Goal: Answer question/provide support: Ask a question

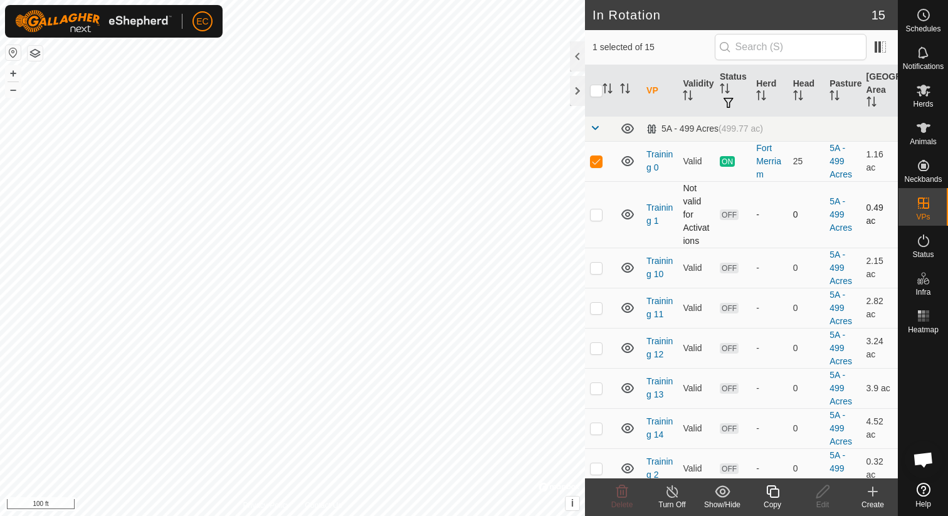
click at [595, 218] on p-checkbox at bounding box center [596, 214] width 13 height 10
checkbox input "true"
click at [598, 162] on p-checkbox at bounding box center [596, 161] width 13 height 10
checkbox input "false"
click at [815, 497] on icon at bounding box center [823, 491] width 16 height 15
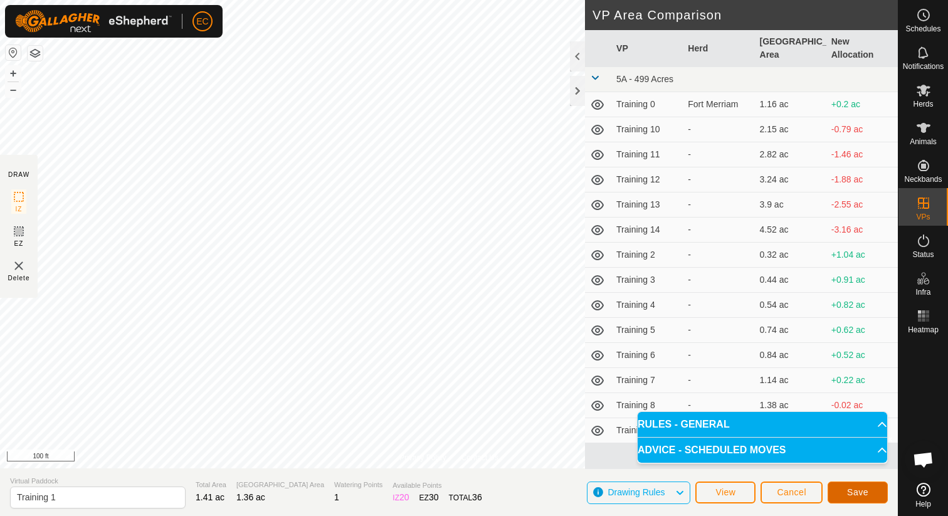
click at [854, 495] on span "Save" at bounding box center [857, 492] width 21 height 10
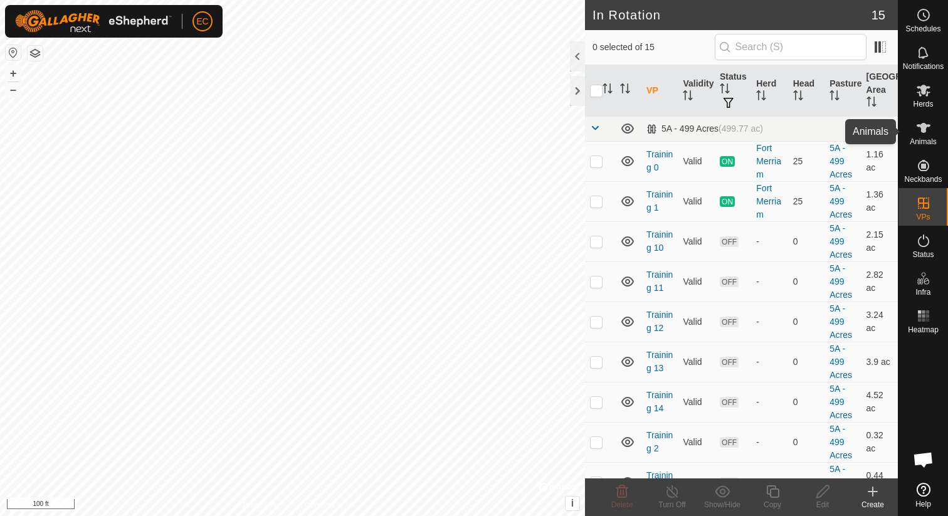
click at [924, 123] on icon at bounding box center [924, 128] width 14 height 10
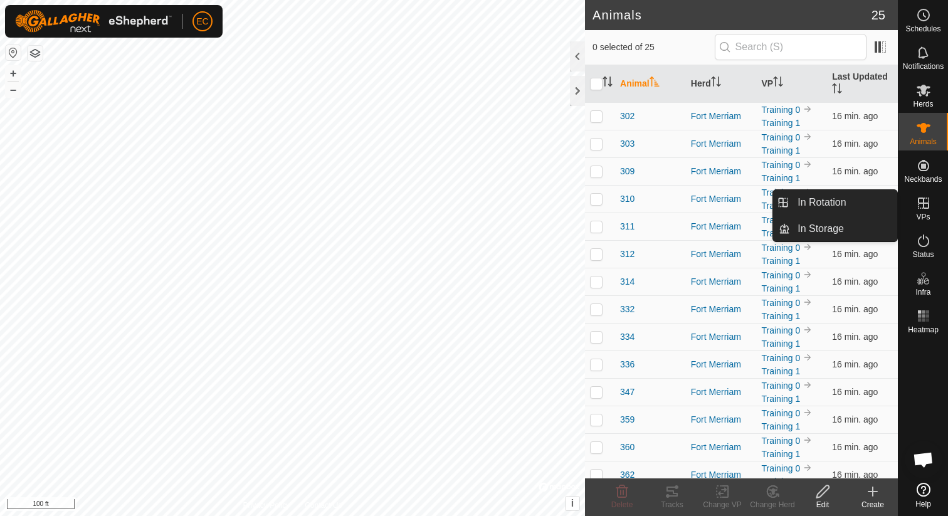
click at [923, 491] on icon at bounding box center [924, 490] width 14 height 14
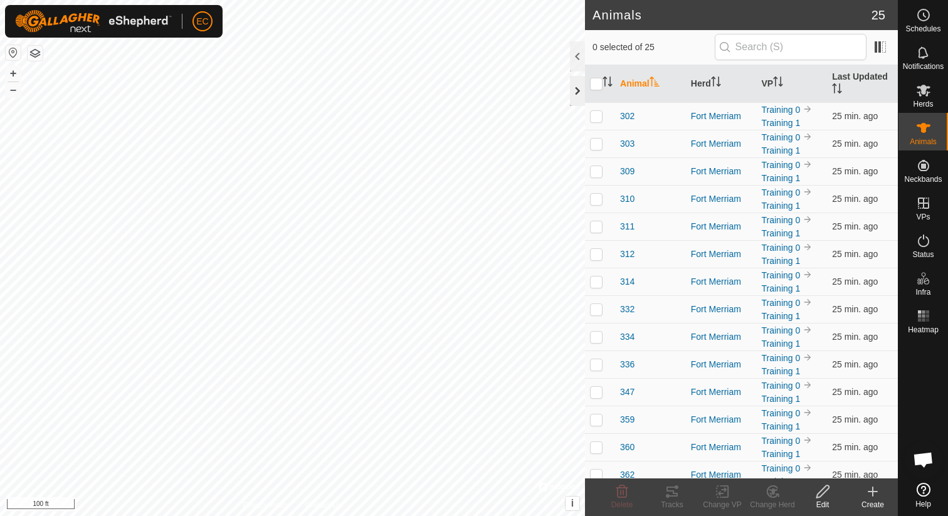
click at [580, 91] on div at bounding box center [577, 91] width 15 height 30
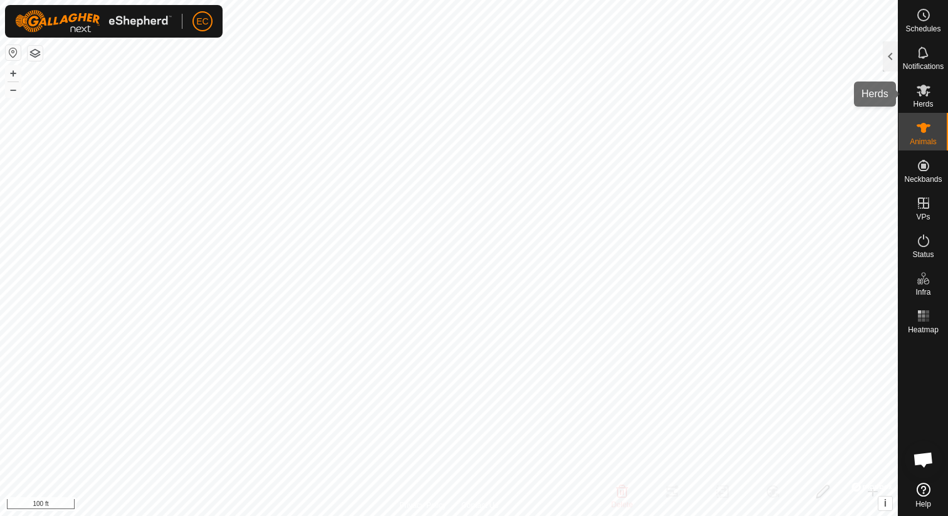
click at [922, 98] on es-mob-svg-icon at bounding box center [924, 90] width 23 height 20
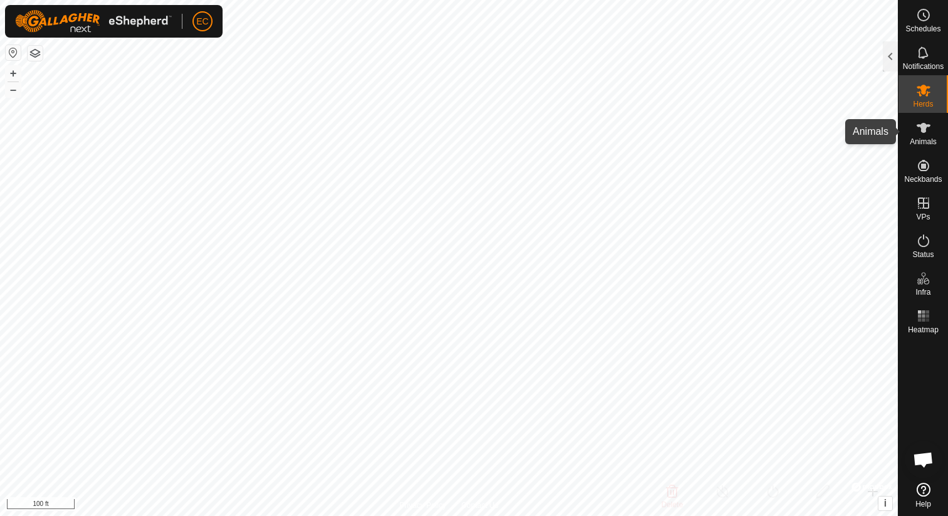
click at [922, 128] on icon at bounding box center [924, 128] width 14 height 10
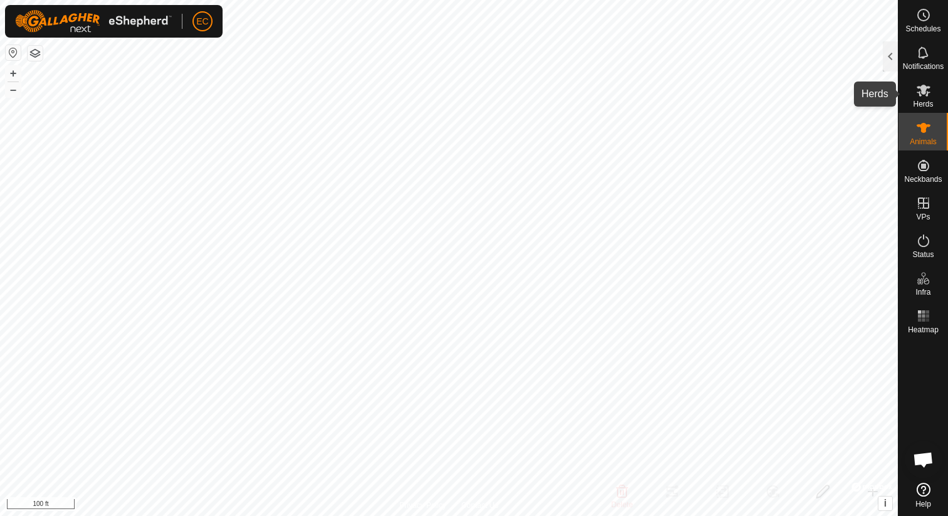
click at [919, 93] on icon at bounding box center [924, 91] width 14 height 12
click at [886, 52] on div at bounding box center [890, 56] width 15 height 30
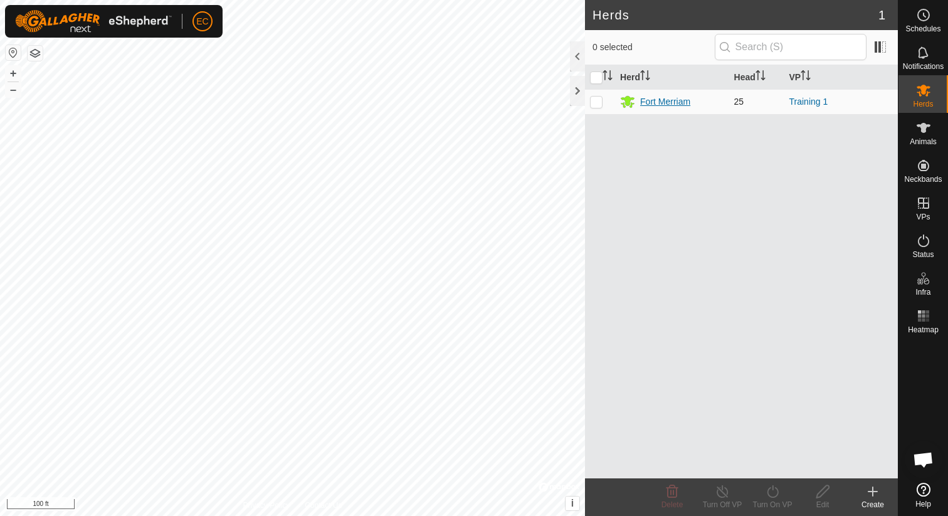
click at [658, 102] on div "Fort Merriam" at bounding box center [665, 101] width 50 height 13
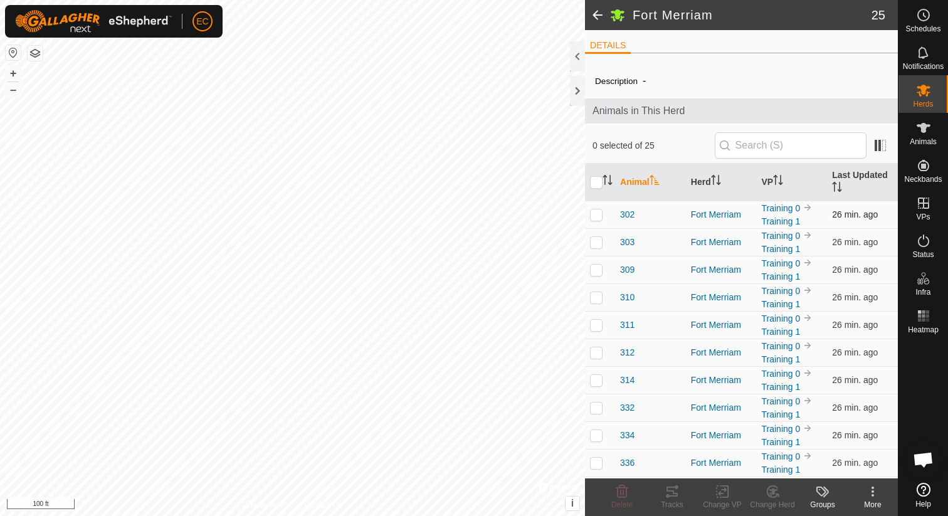
click at [593, 213] on p-checkbox at bounding box center [596, 214] width 13 height 10
checkbox input "true"
click at [596, 237] on p-checkbox at bounding box center [596, 242] width 13 height 10
checkbox input "true"
click at [599, 271] on p-checkbox at bounding box center [596, 270] width 13 height 10
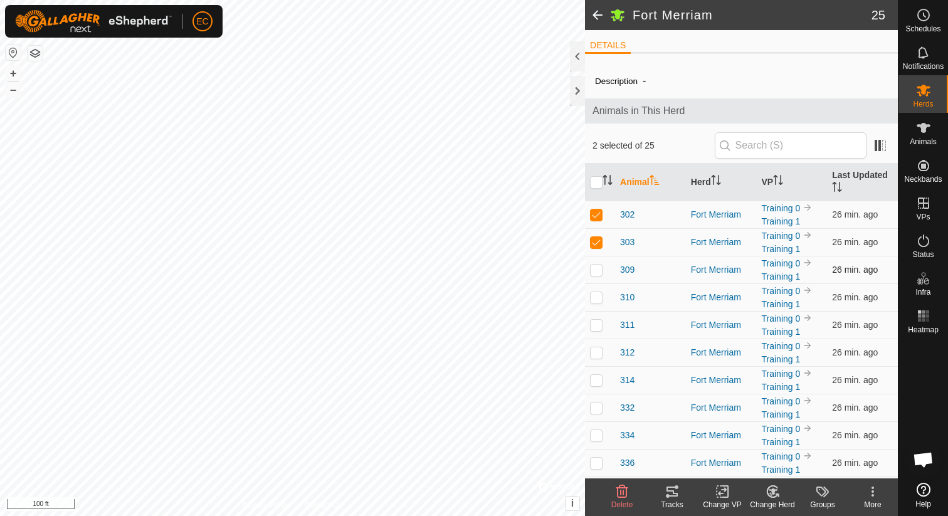
checkbox input "true"
click at [674, 499] on div "Tracks" at bounding box center [672, 504] width 50 height 11
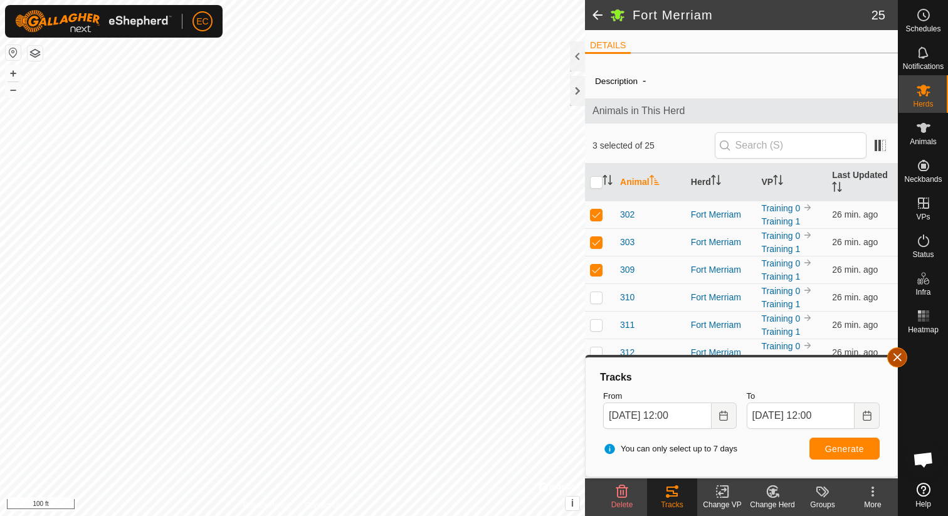
click at [899, 358] on button "button" at bounding box center [897, 357] width 20 height 20
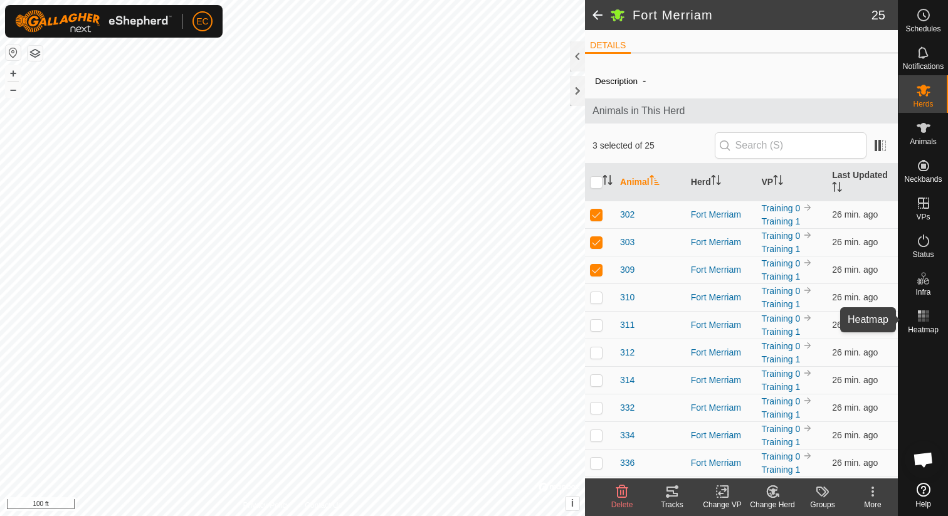
click at [916, 315] on icon at bounding box center [923, 316] width 15 height 15
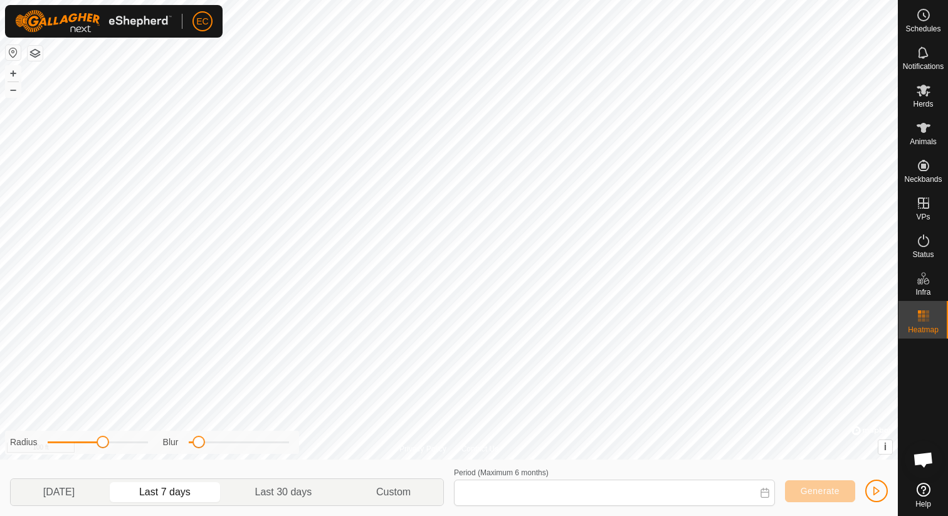
type input "Oct 02, 2025 - Oct 08, 2025"
drag, startPoint x: 198, startPoint y: 446, endPoint x: 228, endPoint y: 445, distance: 30.8
click at [228, 445] on span at bounding box center [226, 442] width 13 height 13
drag, startPoint x: 228, startPoint y: 445, endPoint x: 212, endPoint y: 445, distance: 16.3
click at [212, 445] on span at bounding box center [212, 442] width 13 height 13
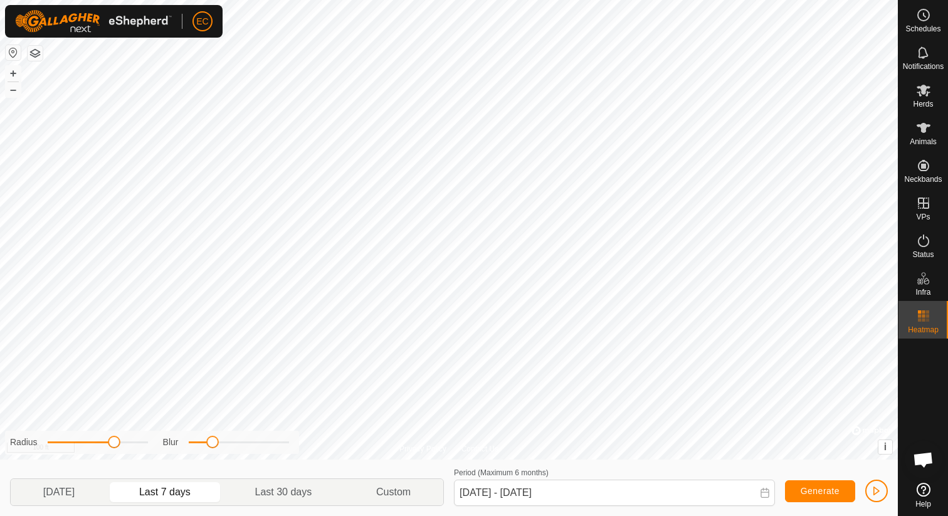
drag, startPoint x: 102, startPoint y: 447, endPoint x: 115, endPoint y: 451, distance: 13.9
click at [115, 451] on div "Radius Blur" at bounding box center [152, 442] width 294 height 23
click at [919, 238] on icon at bounding box center [923, 240] width 15 height 15
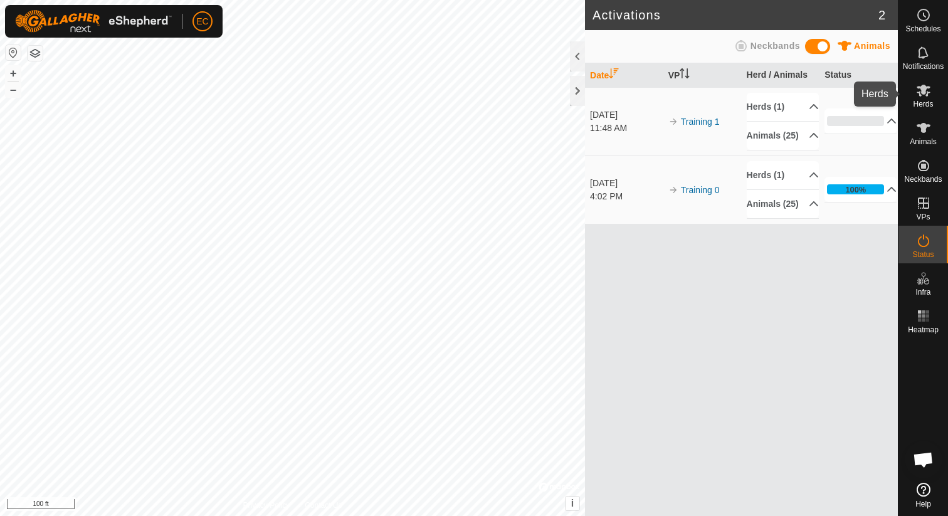
click at [920, 102] on span "Herds" at bounding box center [923, 104] width 20 height 8
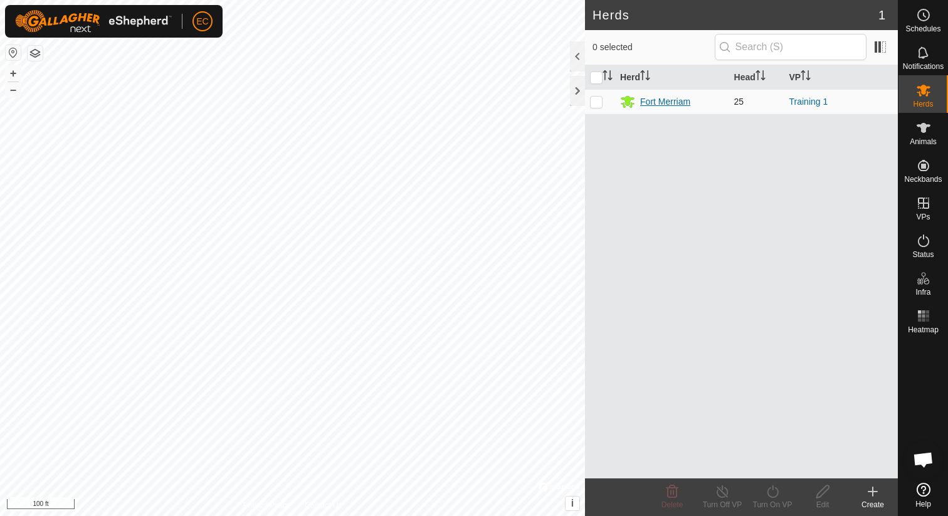
click at [670, 100] on div "Fort Merriam" at bounding box center [665, 101] width 50 height 13
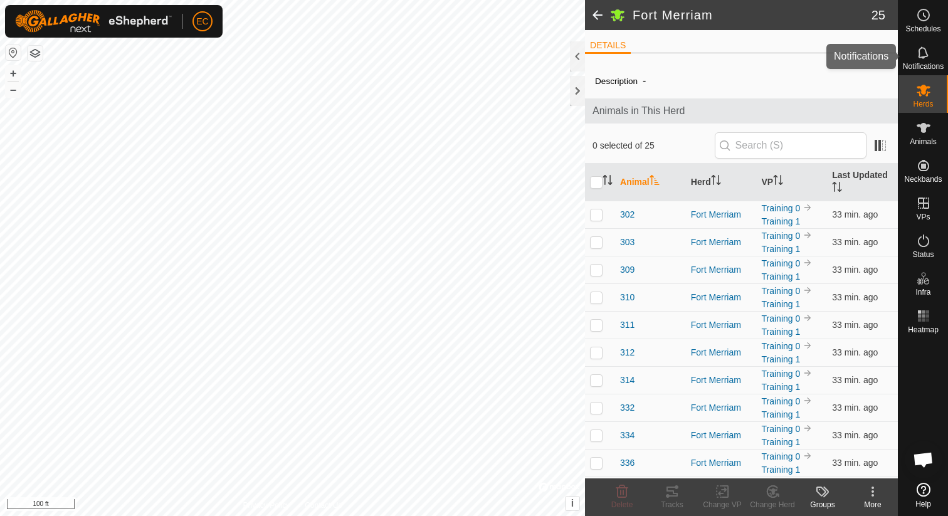
click at [935, 63] on span "Notifications" at bounding box center [923, 67] width 41 height 8
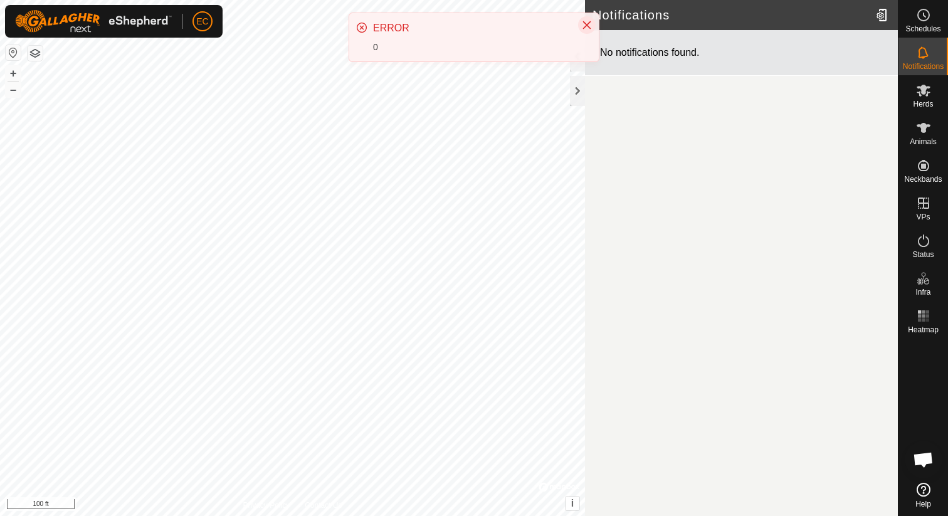
click at [585, 26] on icon "Close" at bounding box center [587, 25] width 8 height 8
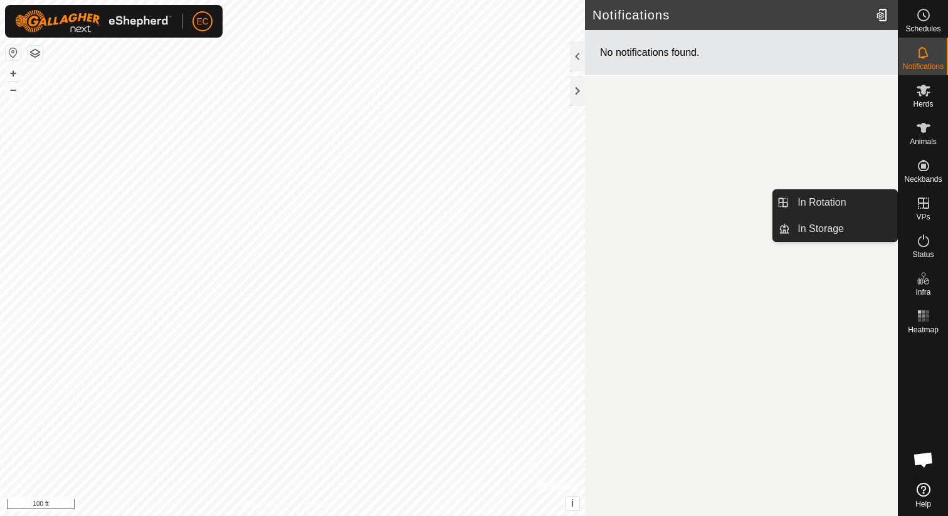
click at [923, 215] on span "VPs" at bounding box center [923, 217] width 14 height 8
click at [812, 208] on link "In Rotation" at bounding box center [843, 202] width 107 height 25
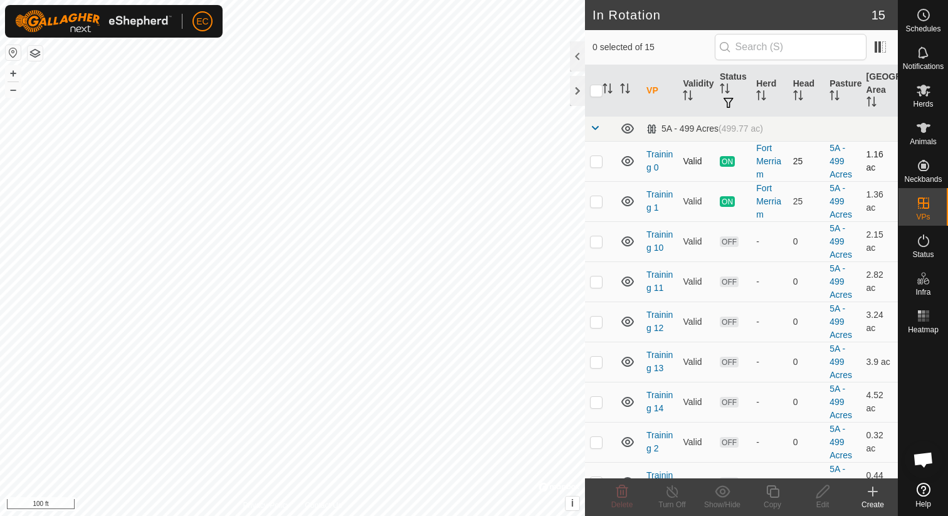
click at [595, 161] on p-checkbox at bounding box center [596, 161] width 13 height 10
checkbox input "true"
click at [594, 206] on td at bounding box center [600, 201] width 30 height 40
checkbox input "true"
click at [672, 491] on icon at bounding box center [673, 491] width 16 height 15
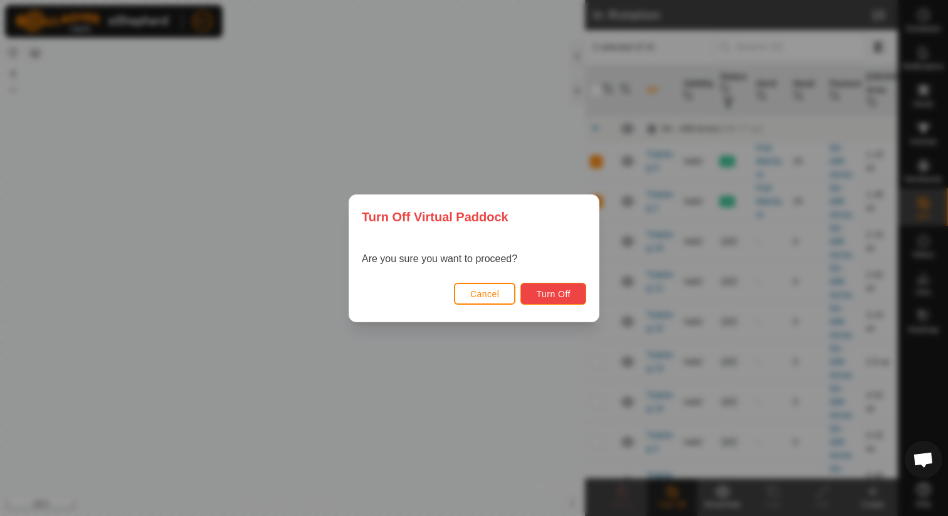
click at [553, 292] on span "Turn Off" at bounding box center [553, 294] width 34 height 10
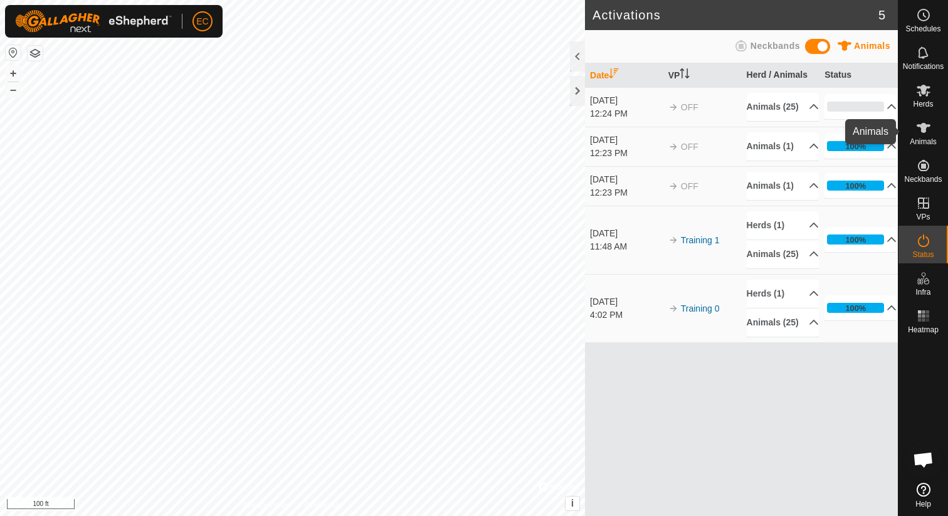
click at [923, 132] on icon at bounding box center [924, 128] width 14 height 10
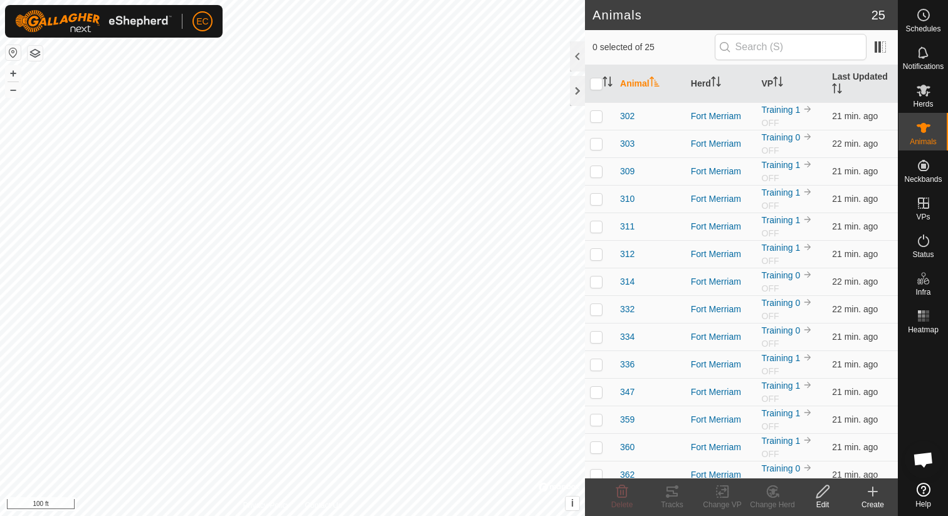
click at [922, 458] on span "Open chat" at bounding box center [923, 461] width 21 height 18
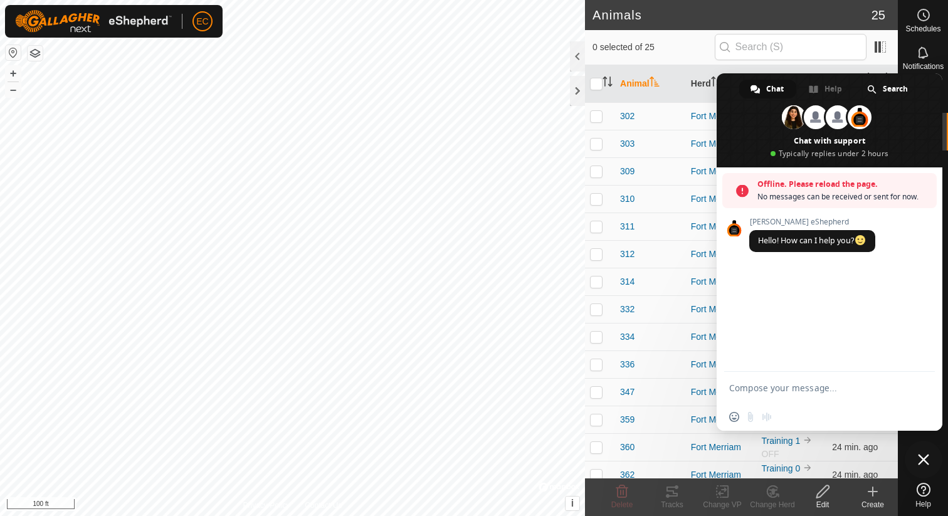
click at [771, 394] on form at bounding box center [815, 389] width 173 height 34
click at [776, 384] on textarea "Compose your message..." at bounding box center [815, 388] width 173 height 11
click at [749, 388] on textarea "Hi, I am doing training with my lives" at bounding box center [815, 388] width 173 height 11
type textarea "Hi, I installed the am doing training with my lives"
click at [798, 387] on textarea "Hi, I installed the am doing training with my lives" at bounding box center [815, 392] width 173 height 23
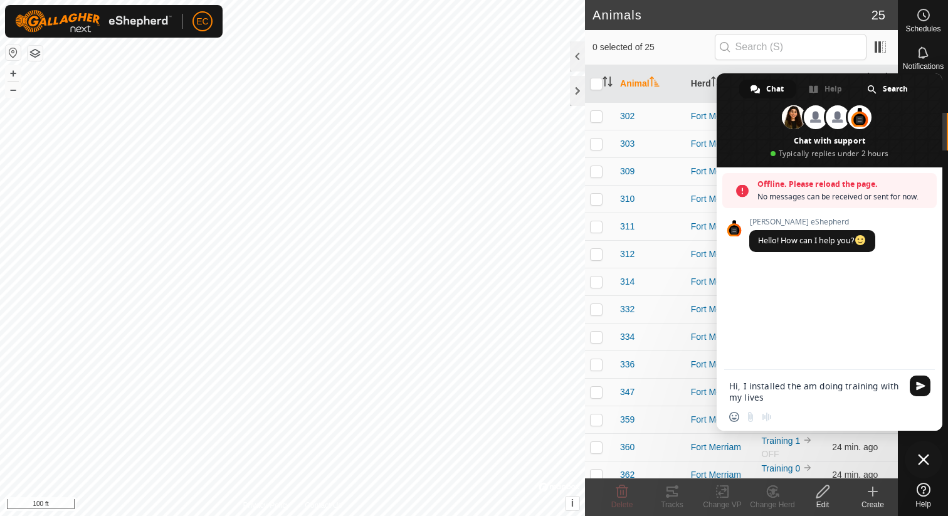
click at [798, 387] on textarea "Hi, I installed the am doing training with my lives" at bounding box center [815, 392] width 173 height 23
click at [920, 486] on icon at bounding box center [924, 490] width 14 height 14
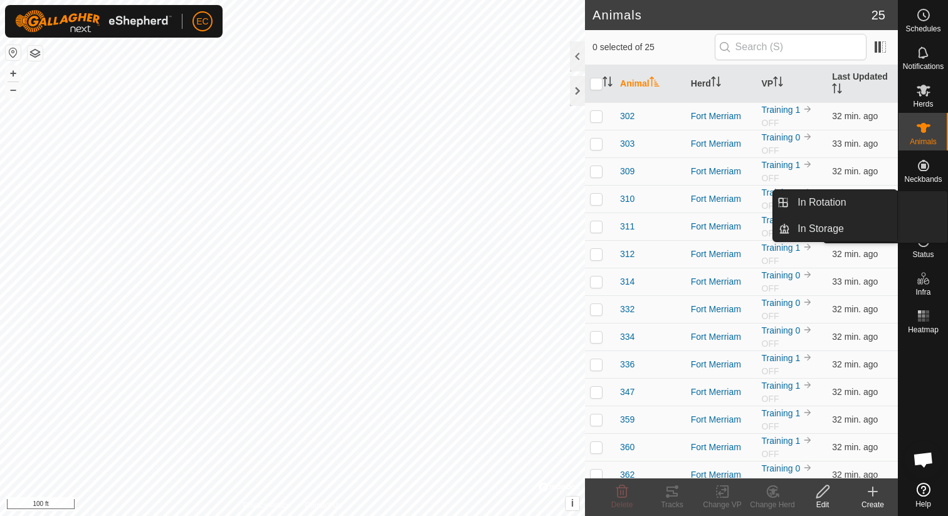
click at [923, 208] on icon at bounding box center [923, 203] width 15 height 15
click at [850, 207] on link "In Rotation" at bounding box center [843, 202] width 107 height 25
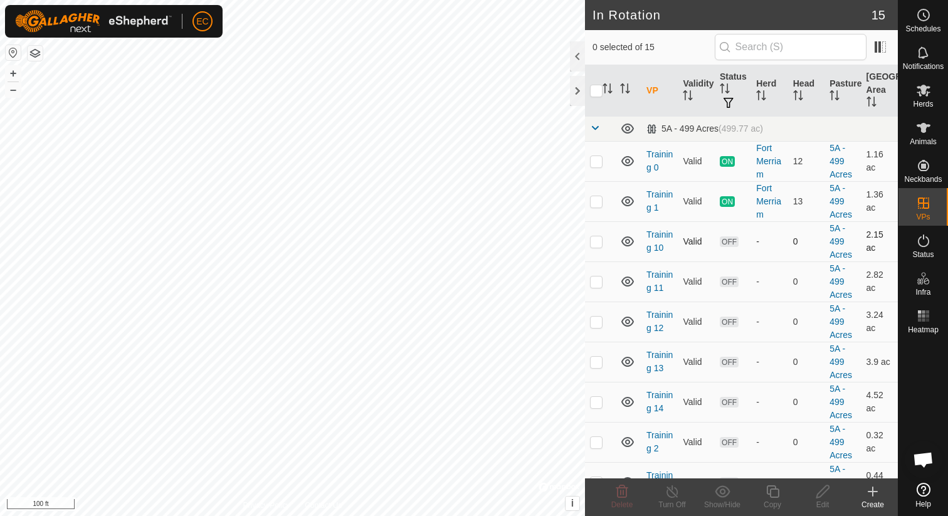
click at [596, 242] on p-checkbox at bounding box center [596, 241] width 13 height 10
checkbox input "true"
click at [595, 281] on p-checkbox at bounding box center [596, 282] width 13 height 10
checkbox input "true"
click at [597, 325] on p-checkbox at bounding box center [596, 322] width 13 height 10
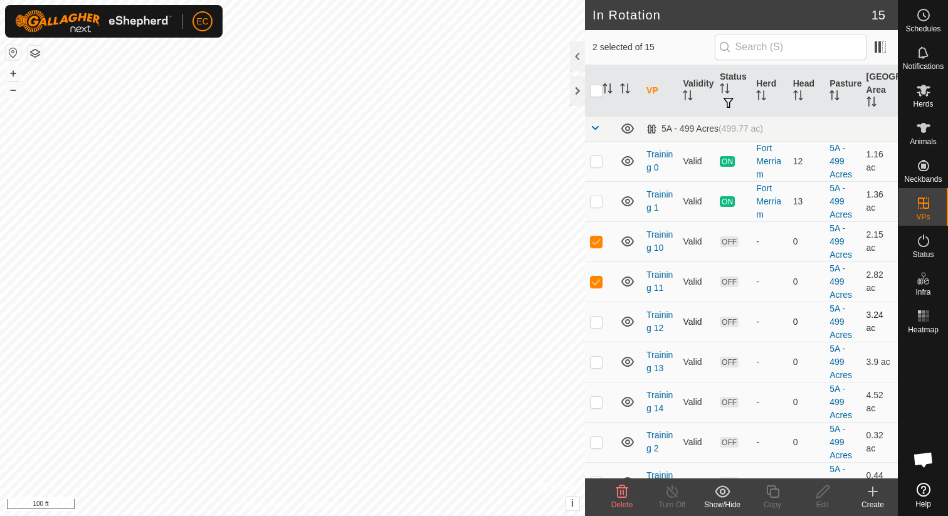
checkbox input "true"
click at [596, 366] on td at bounding box center [600, 362] width 30 height 40
checkbox input "true"
click at [596, 397] on p-checkbox at bounding box center [596, 402] width 13 height 10
checkbox input "true"
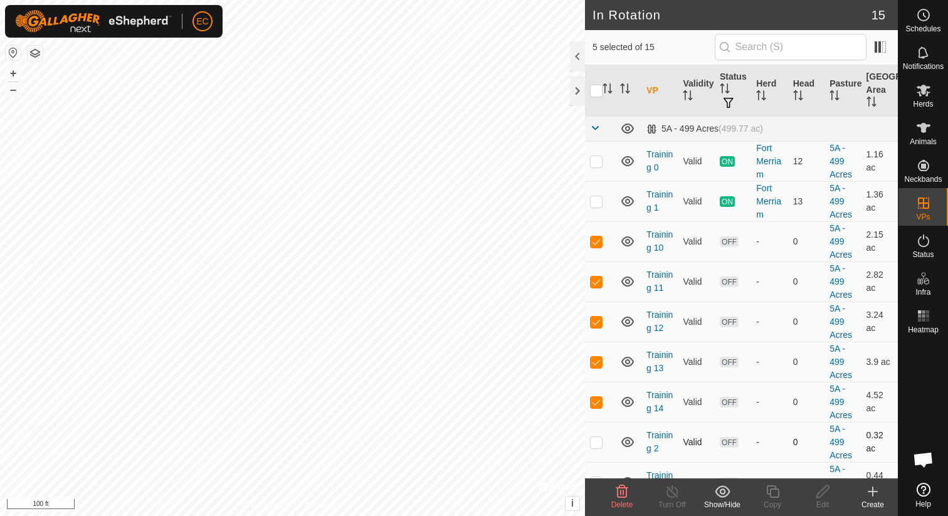
click at [598, 430] on td at bounding box center [600, 442] width 30 height 40
checkbox input "true"
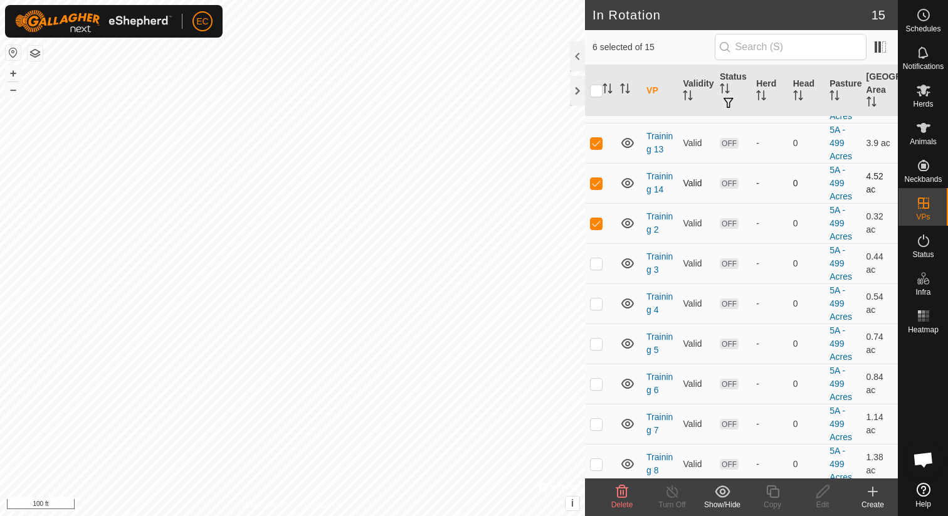
scroll to position [226, 0]
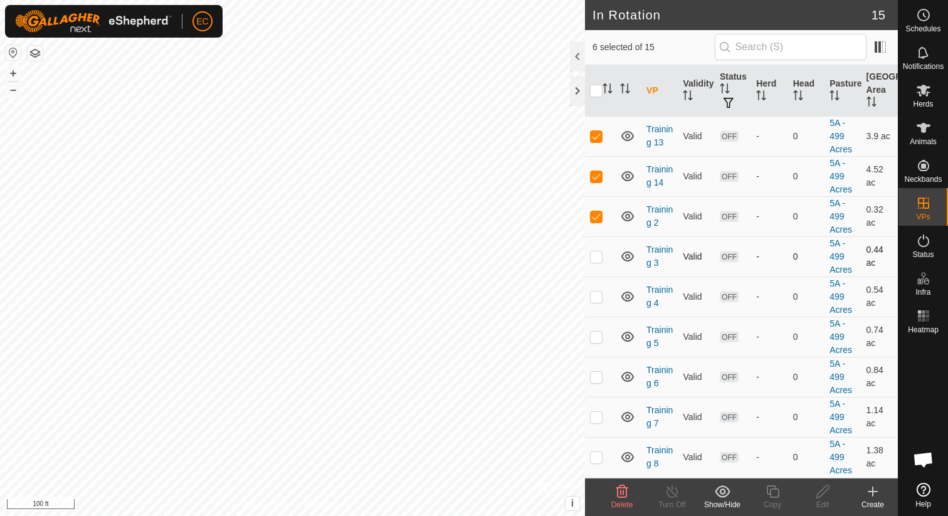
click at [596, 261] on td at bounding box center [600, 256] width 30 height 40
checkbox input "true"
click at [595, 296] on p-checkbox at bounding box center [596, 297] width 13 height 10
checkbox input "true"
click at [596, 334] on p-checkbox at bounding box center [596, 337] width 13 height 10
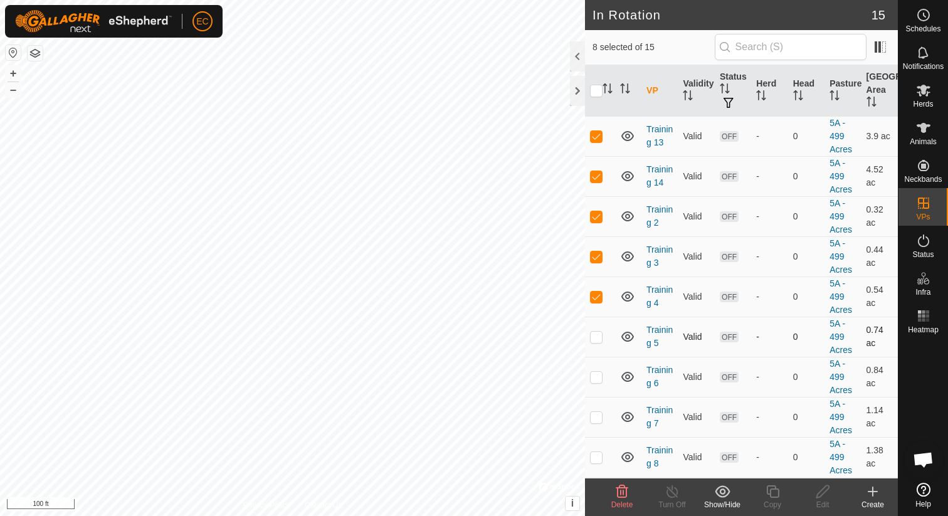
checkbox input "true"
click at [600, 379] on p-checkbox at bounding box center [596, 377] width 13 height 10
checkbox input "true"
click at [603, 412] on td at bounding box center [600, 417] width 30 height 40
checkbox input "true"
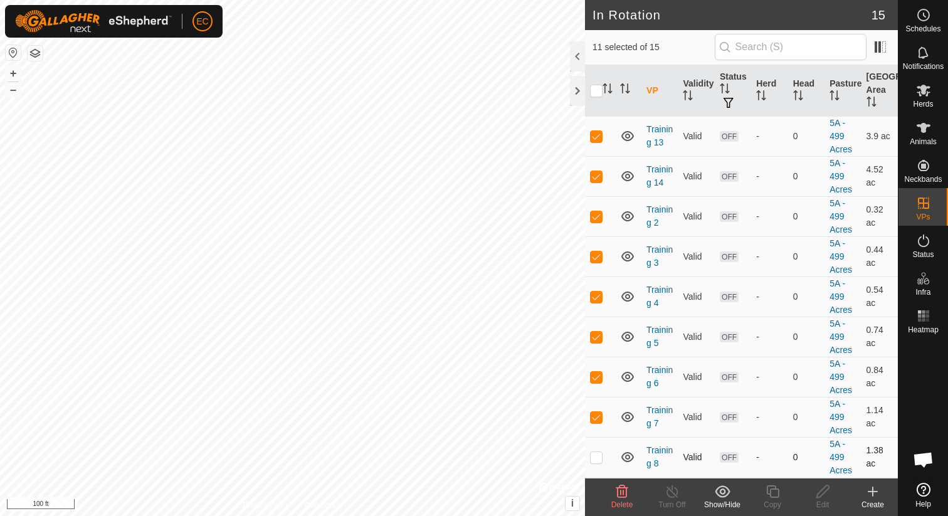
click at [601, 457] on p-checkbox at bounding box center [596, 457] width 13 height 10
checkbox input "true"
click at [593, 455] on p-checkbox at bounding box center [596, 458] width 13 height 10
checkbox input "true"
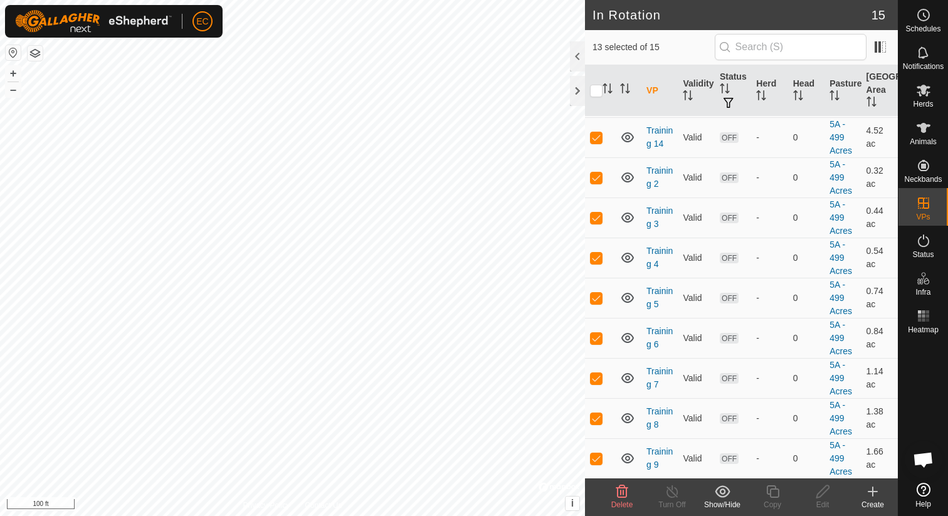
click at [626, 492] on icon at bounding box center [623, 491] width 12 height 13
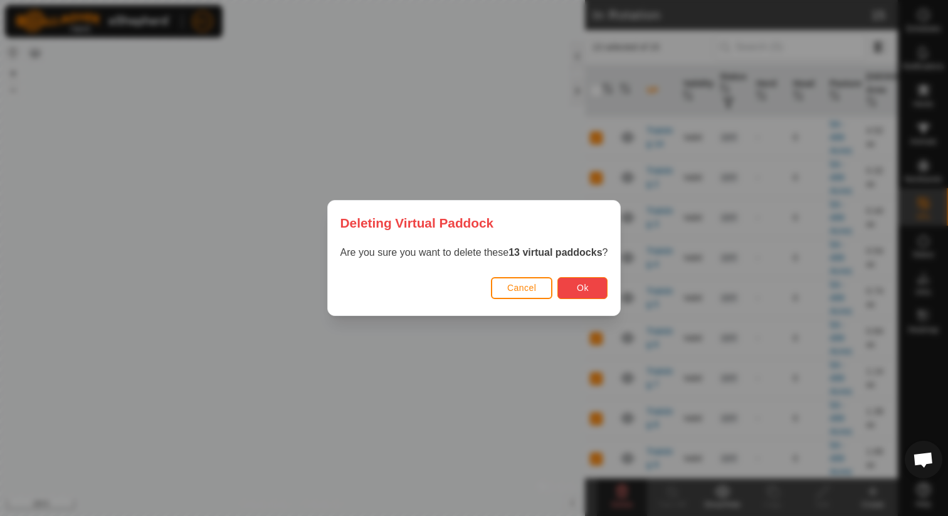
click at [586, 296] on button "Ok" at bounding box center [583, 288] width 50 height 22
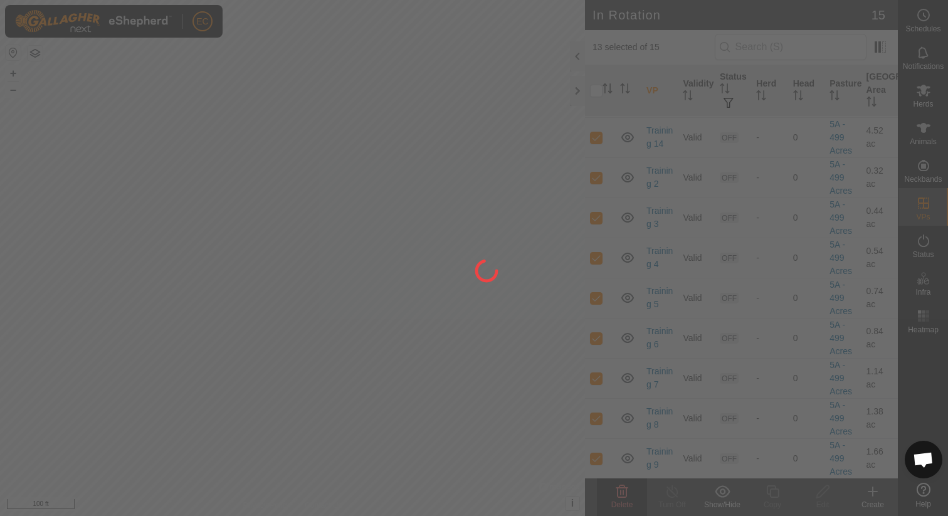
checkbox input "false"
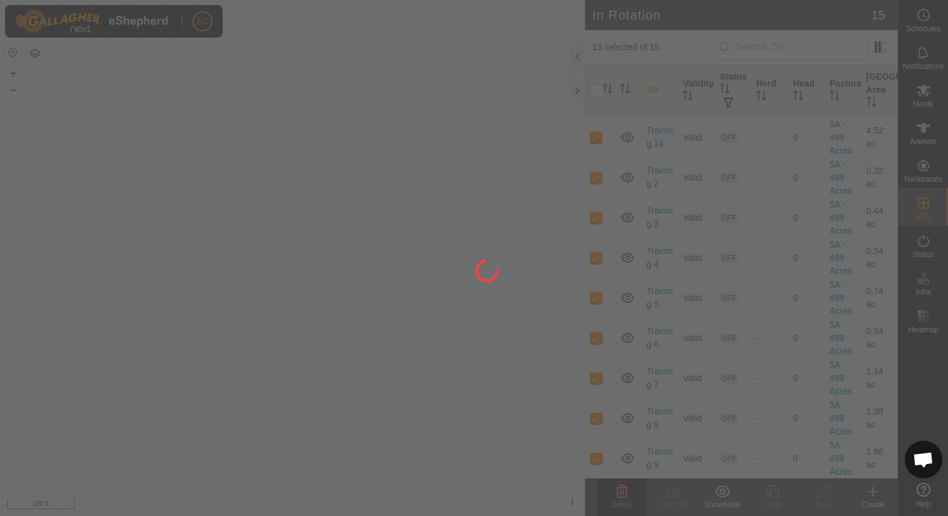
checkbox input "false"
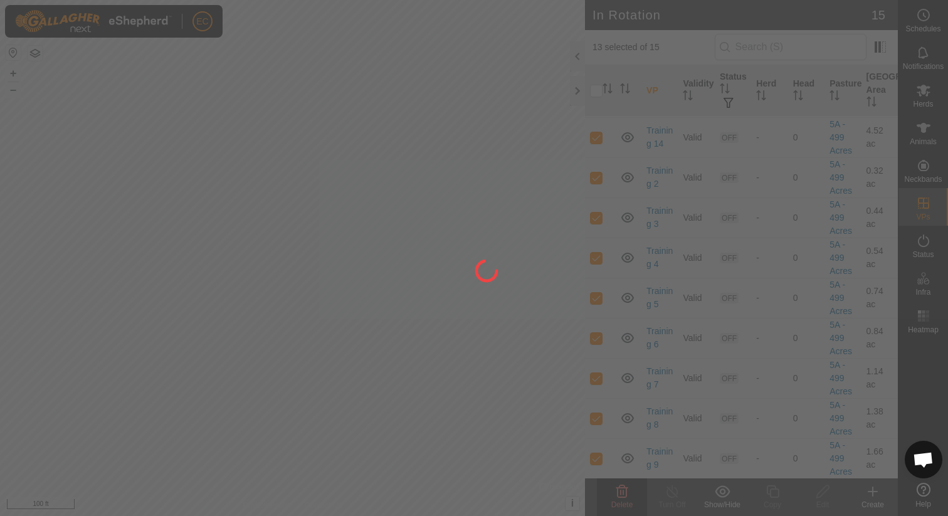
checkbox input "false"
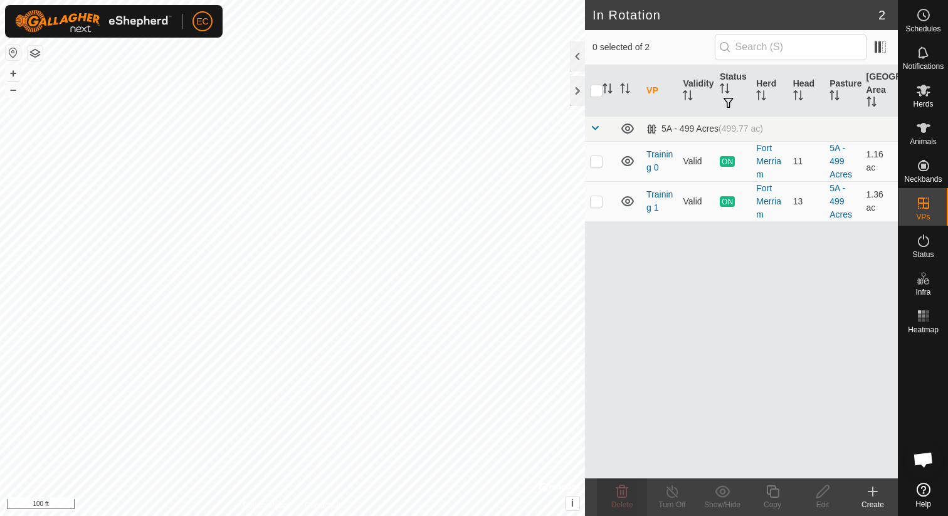
checkbox input "true"
click at [600, 203] on p-checkbox at bounding box center [596, 201] width 13 height 10
checkbox input "true"
click at [597, 161] on p-checkbox at bounding box center [596, 161] width 13 height 10
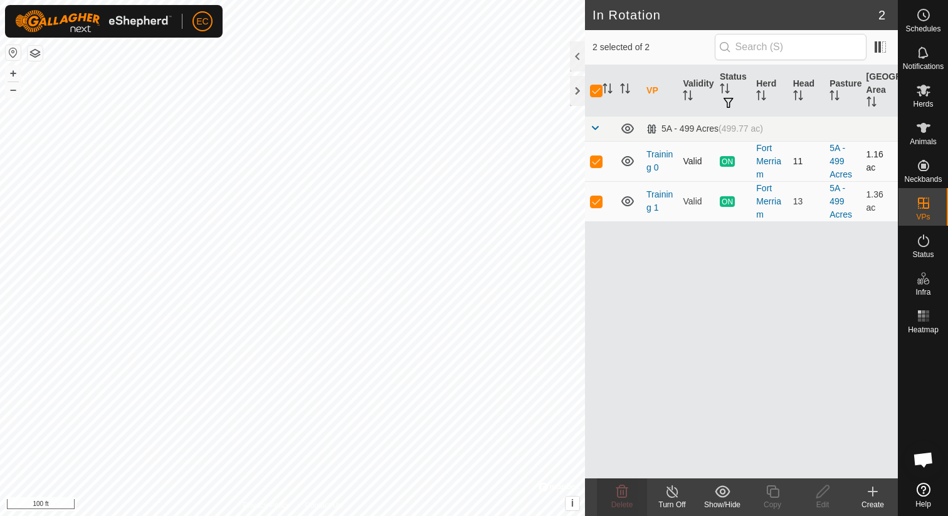
checkbox input "false"
click at [669, 500] on div "Turn Off" at bounding box center [672, 504] width 50 height 11
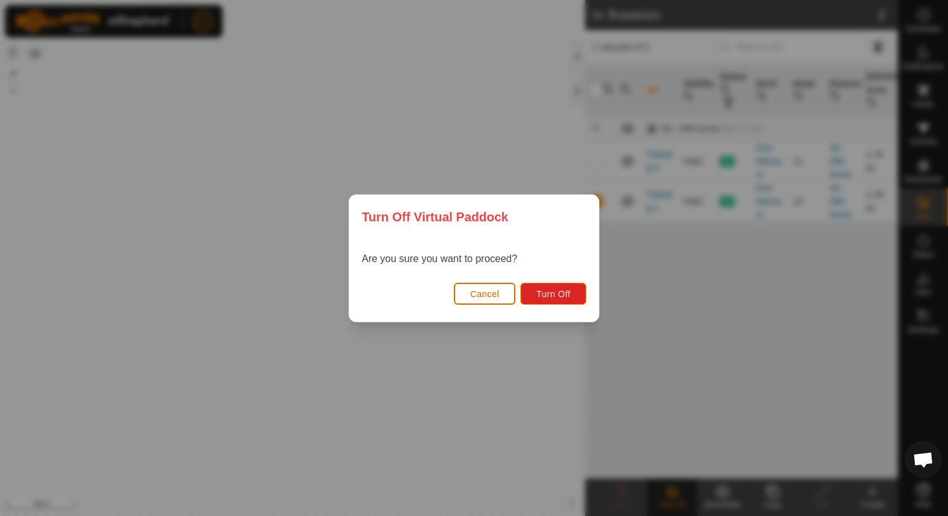
click at [497, 297] on span "Cancel" at bounding box center [484, 294] width 29 height 10
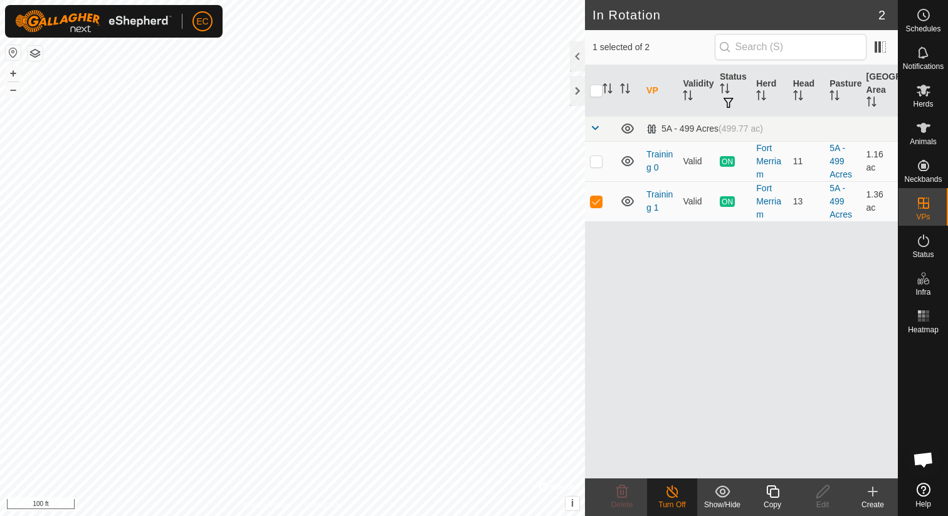
click at [676, 494] on icon at bounding box center [672, 491] width 11 height 13
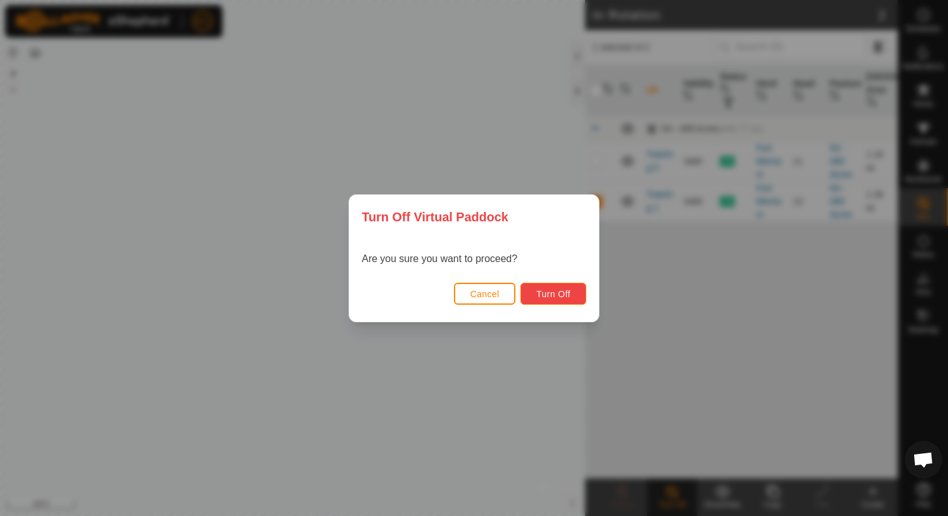
click at [562, 295] on span "Turn Off" at bounding box center [553, 294] width 34 height 10
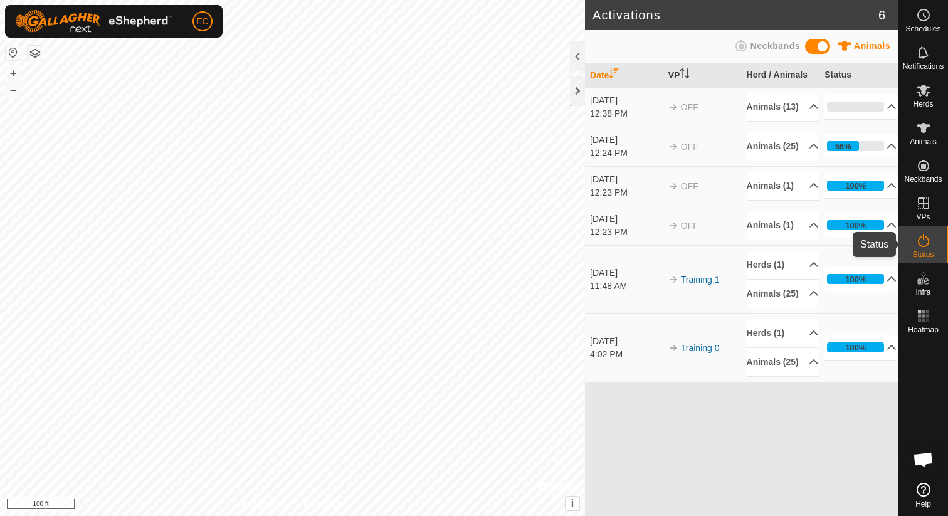
click at [918, 251] on span "Status" at bounding box center [923, 255] width 21 height 8
click at [930, 242] on icon at bounding box center [923, 240] width 15 height 15
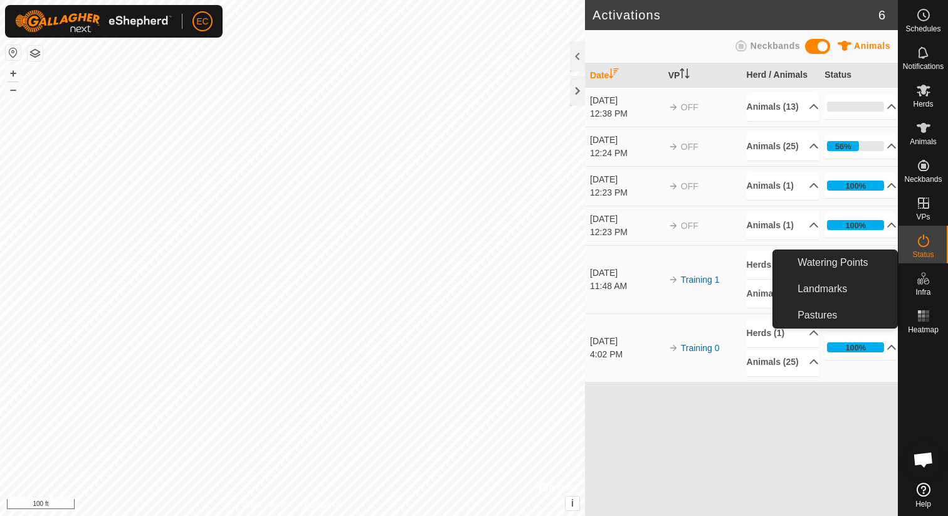
click at [921, 280] on icon at bounding box center [923, 278] width 15 height 15
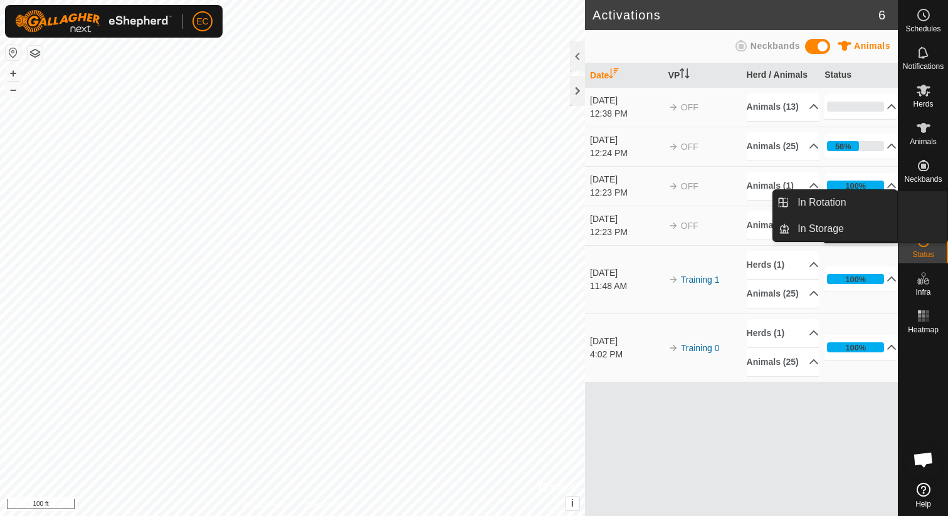
click at [924, 207] on icon at bounding box center [923, 203] width 11 height 11
click at [929, 204] on icon at bounding box center [923, 203] width 15 height 15
click at [852, 201] on link "In Rotation" at bounding box center [843, 202] width 107 height 25
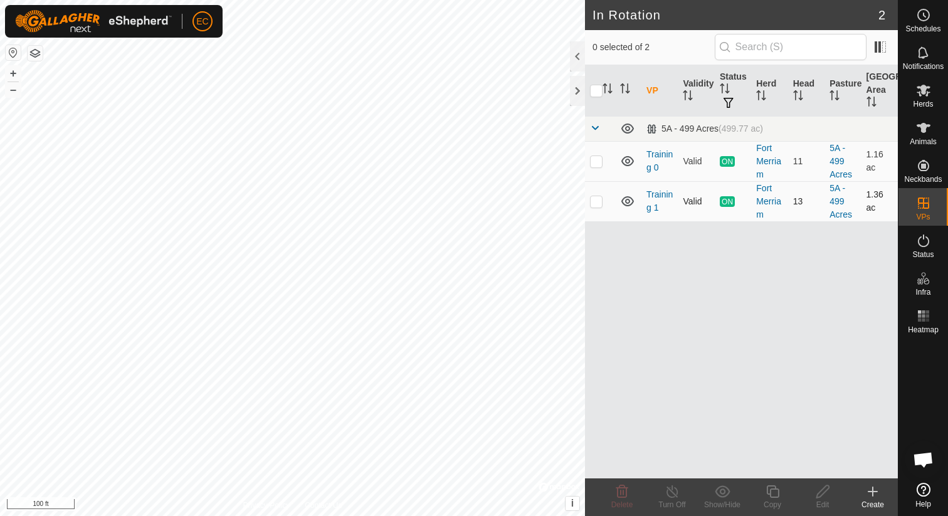
click at [600, 201] on p-checkbox at bounding box center [596, 201] width 13 height 10
checkbox input "true"
click at [598, 161] on p-checkbox at bounding box center [596, 161] width 13 height 10
checkbox input "true"
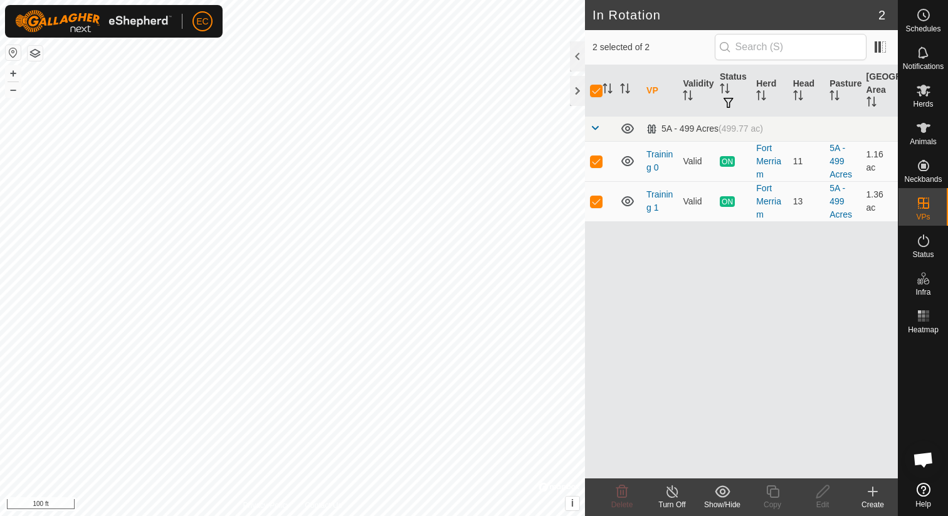
click at [668, 488] on line at bounding box center [672, 492] width 10 height 10
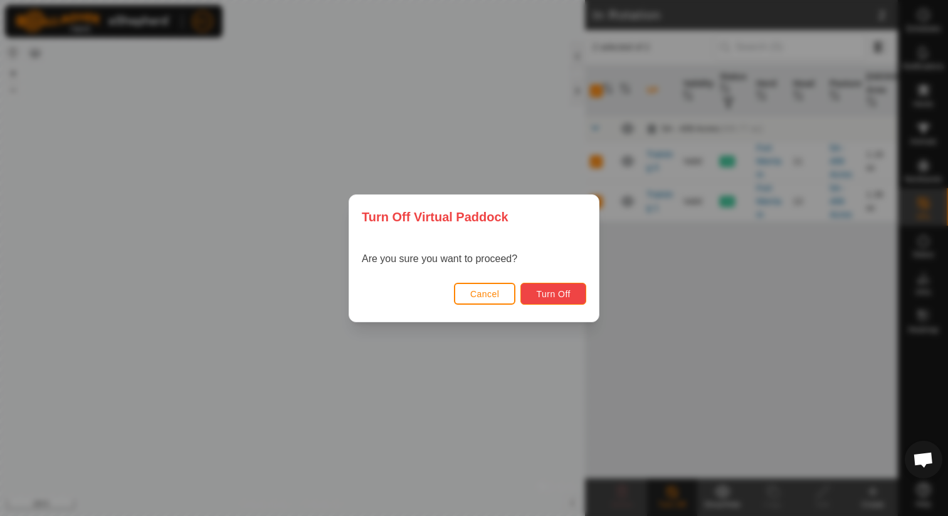
click at [562, 297] on span "Turn Off" at bounding box center [553, 294] width 34 height 10
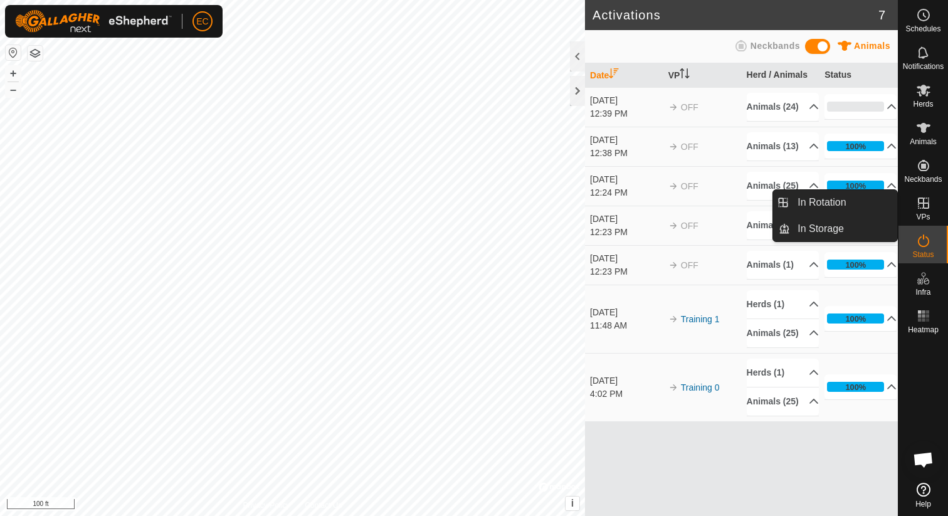
click at [919, 208] on icon at bounding box center [923, 203] width 11 height 11
click at [865, 208] on link "In Rotation" at bounding box center [843, 202] width 107 height 25
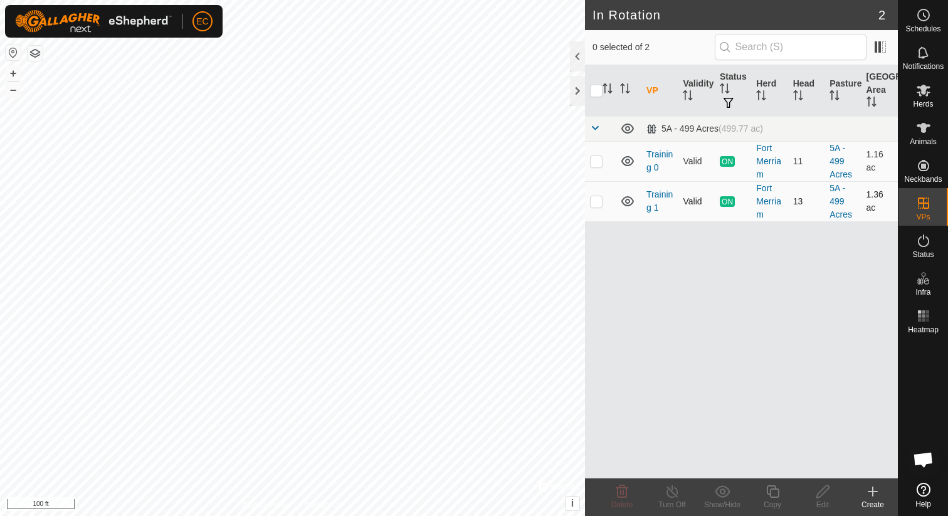
checkbox input "true"
checkbox input "false"
click at [598, 204] on p-checkbox at bounding box center [596, 201] width 13 height 10
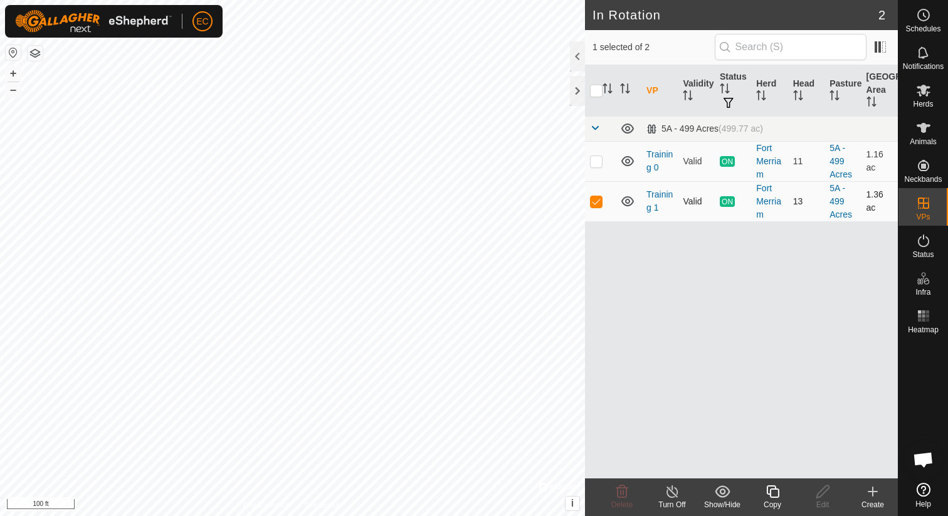
checkbox input "false"
click at [595, 163] on p-checkbox at bounding box center [596, 161] width 13 height 10
checkbox input "true"
click at [594, 199] on p-checkbox at bounding box center [596, 201] width 13 height 10
checkbox input "true"
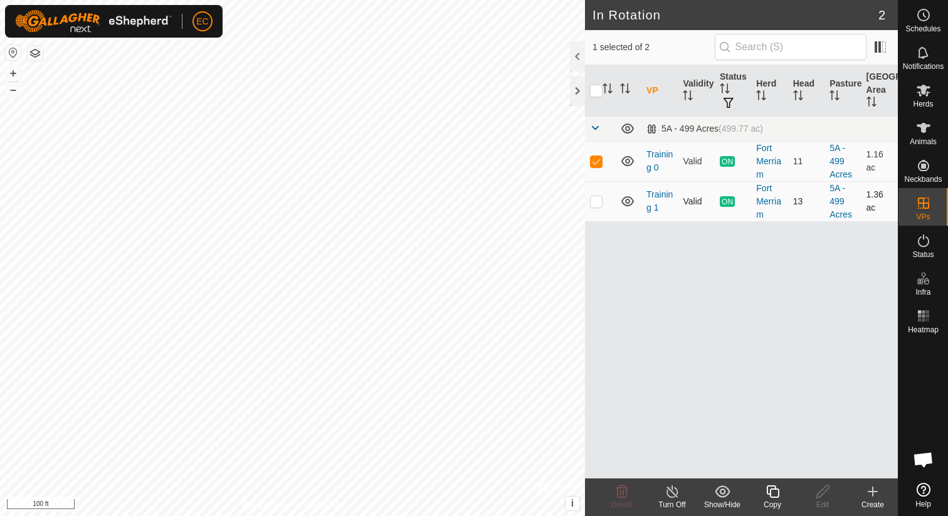
checkbox input "true"
click at [928, 251] on span "Status" at bounding box center [923, 255] width 21 height 8
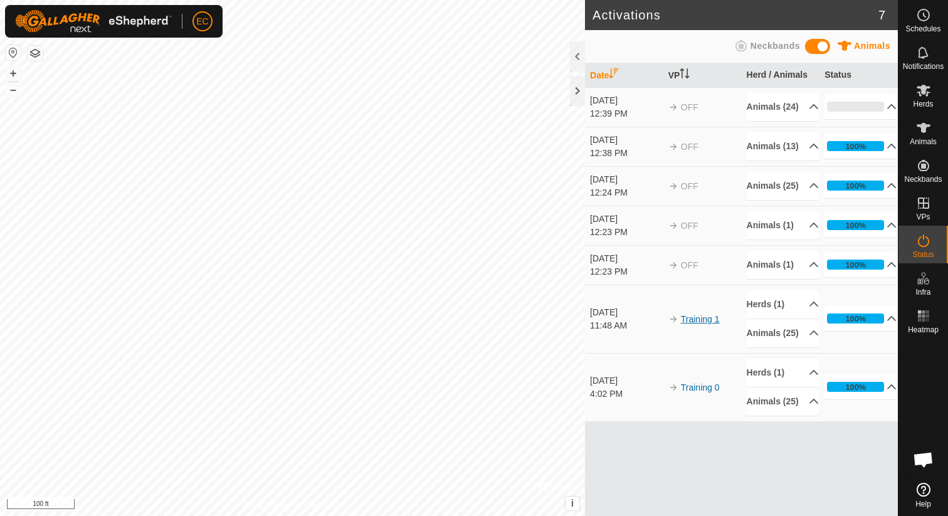
click at [697, 324] on link "Training 1" at bounding box center [700, 319] width 39 height 10
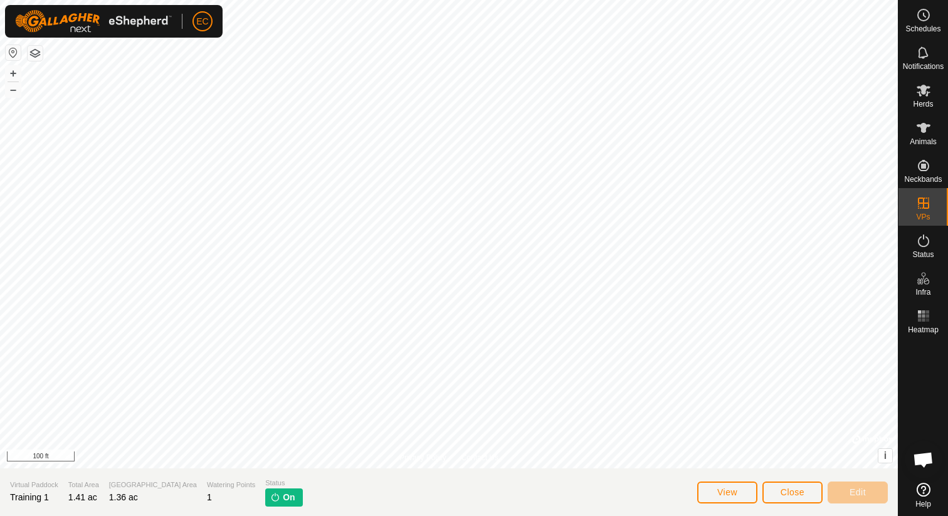
click at [265, 502] on p-tag "On" at bounding box center [283, 498] width 37 height 18
click at [738, 497] on button "View" at bounding box center [727, 493] width 60 height 22
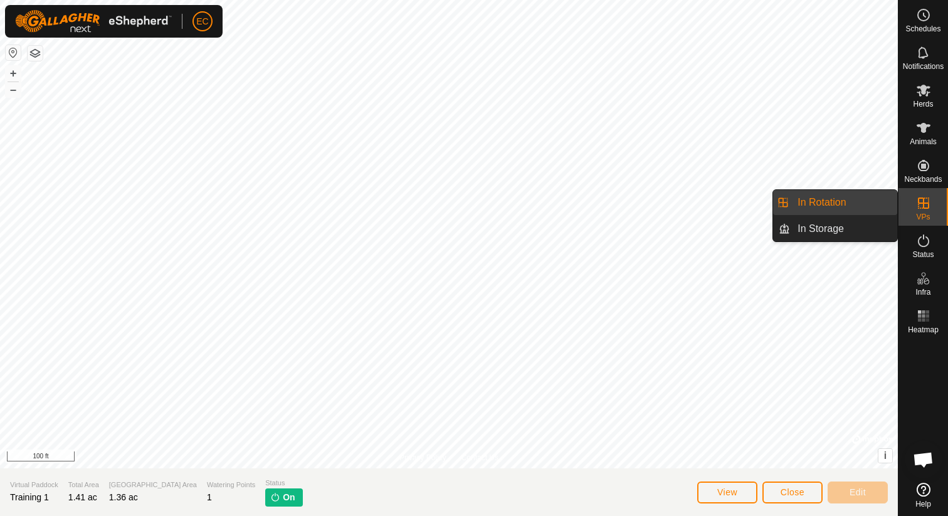
click at [926, 216] on span "VPs" at bounding box center [923, 217] width 14 height 8
click at [849, 208] on link "In Rotation" at bounding box center [843, 202] width 107 height 25
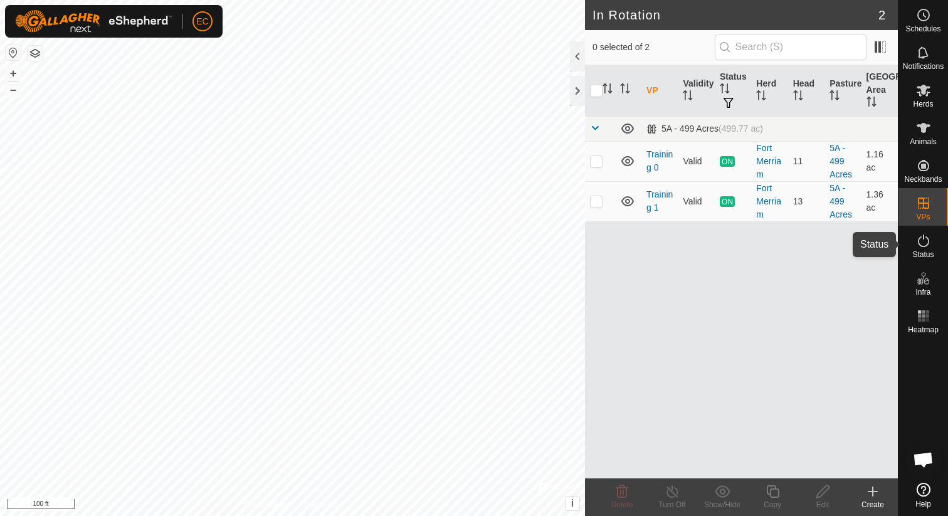
click at [927, 252] on span "Status" at bounding box center [923, 255] width 21 height 8
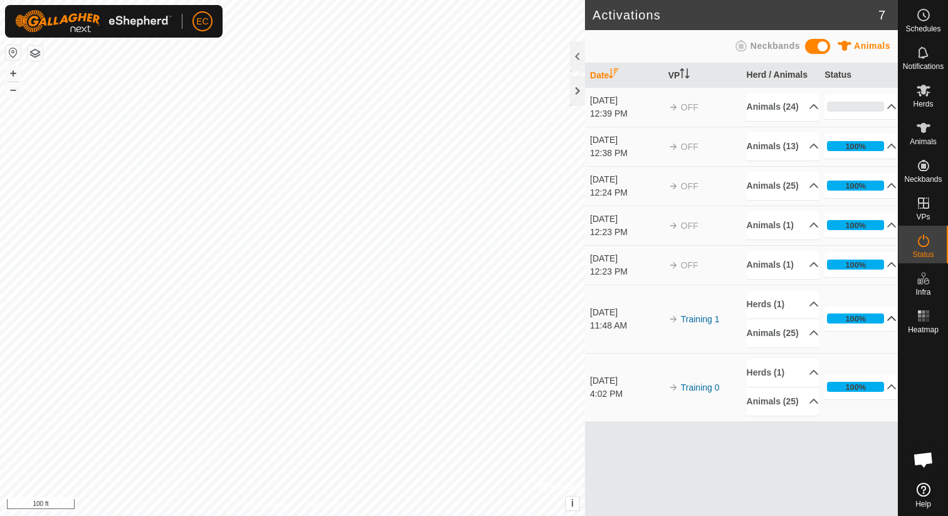
click at [885, 331] on p-accordion-header "100%" at bounding box center [861, 318] width 72 height 25
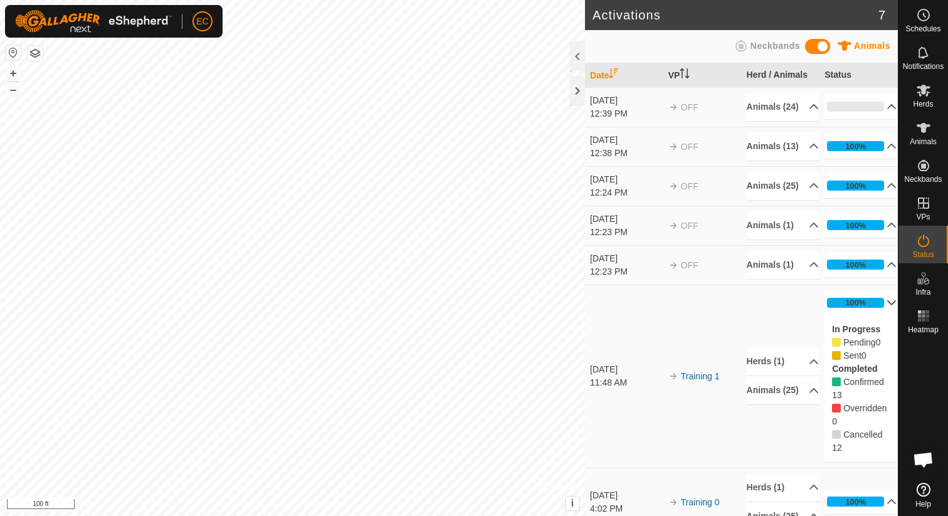
click at [886, 315] on p-accordion-header "100%" at bounding box center [861, 302] width 72 height 25
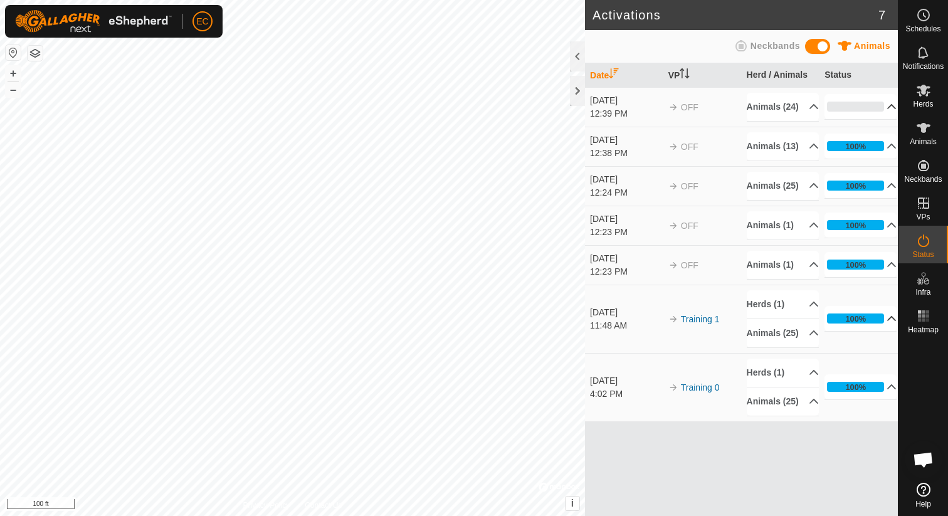
click at [884, 112] on p-accordion-header "0%" at bounding box center [861, 106] width 72 height 25
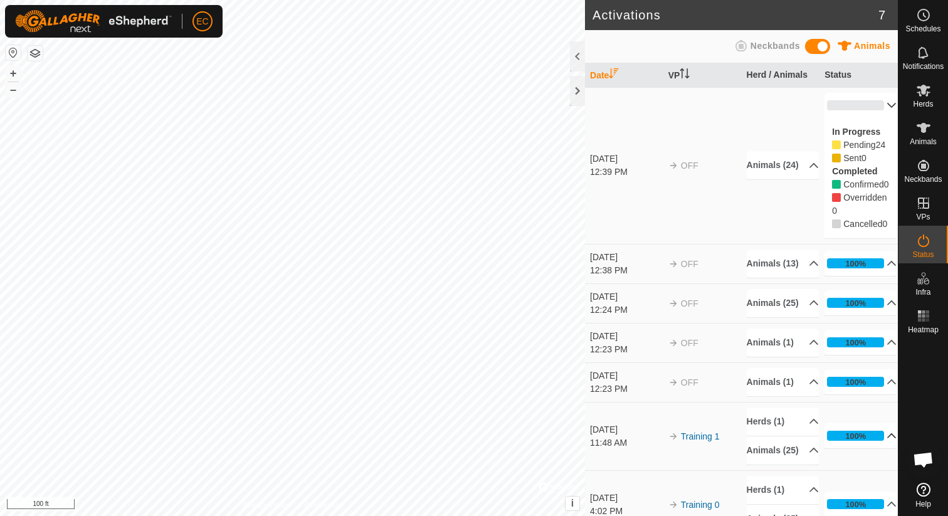
click at [884, 112] on p-accordion-header "0%" at bounding box center [861, 105] width 72 height 25
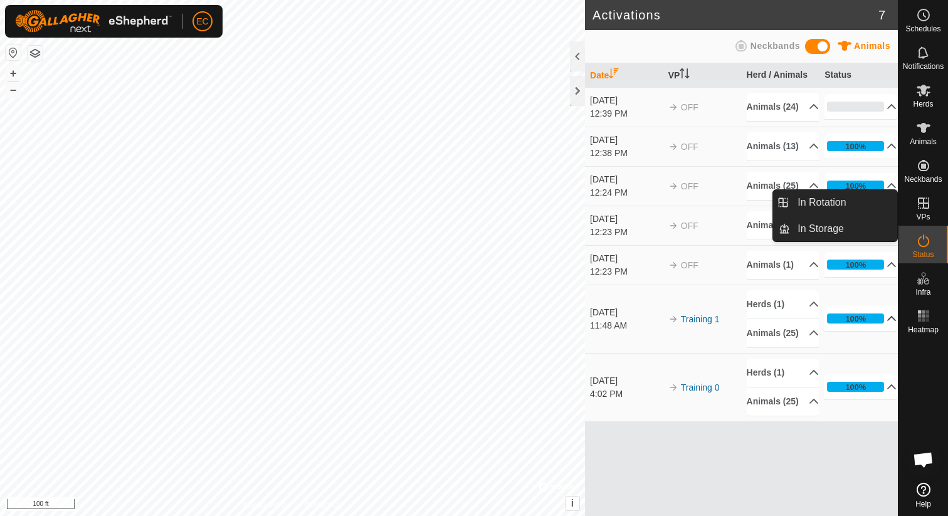
click at [924, 209] on icon at bounding box center [923, 203] width 15 height 15
click at [859, 196] on link "In Rotation" at bounding box center [843, 202] width 107 height 25
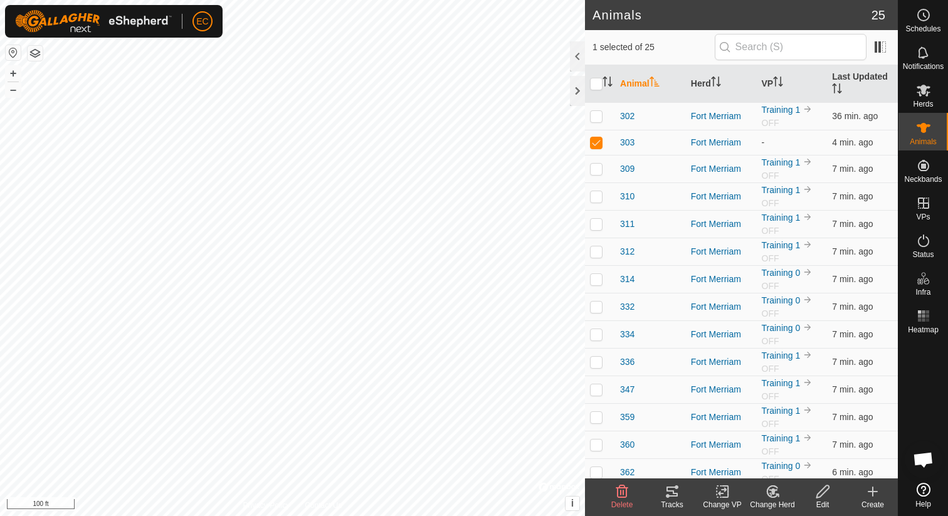
click at [927, 461] on span "Open chat" at bounding box center [923, 461] width 21 height 18
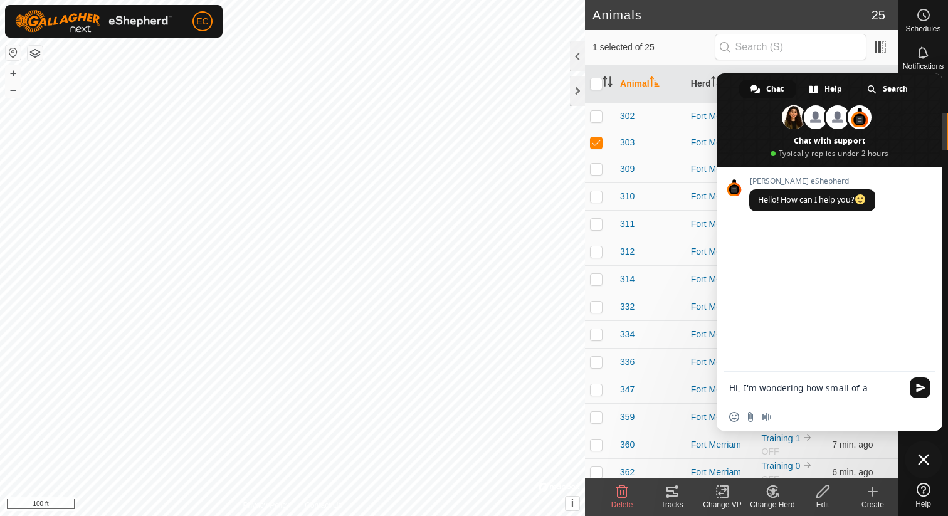
click at [830, 388] on textarea "Hi, I'm wondering how small of a paddock" at bounding box center [815, 388] width 173 height 11
drag, startPoint x: 824, startPoint y: 388, endPoint x: 901, endPoint y: 389, distance: 77.1
click at [901, 389] on textarea "Hi, I'm wondering how small of a paddock" at bounding box center [815, 388] width 173 height 11
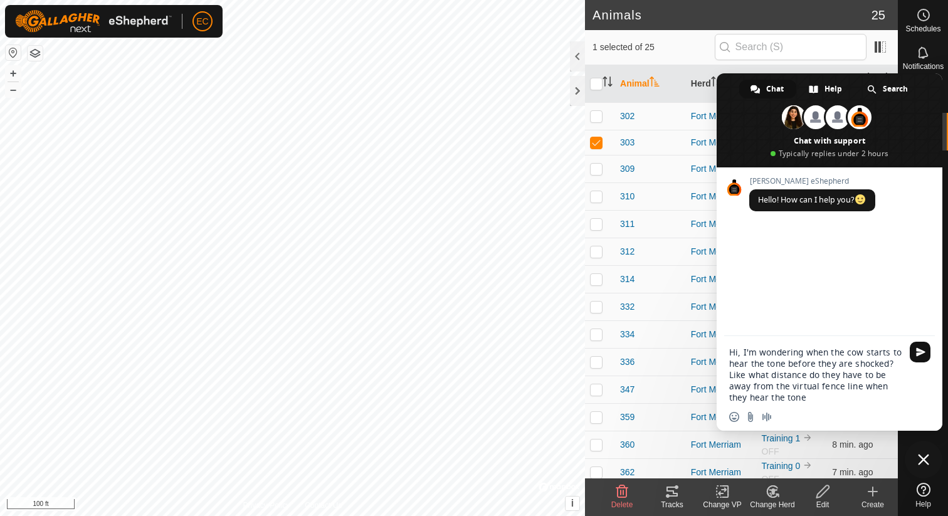
type textarea "Hi, I'm wondering when the cow starts to hear the tone before they are shocked?…"
click at [926, 354] on span "Send" at bounding box center [920, 352] width 21 height 21
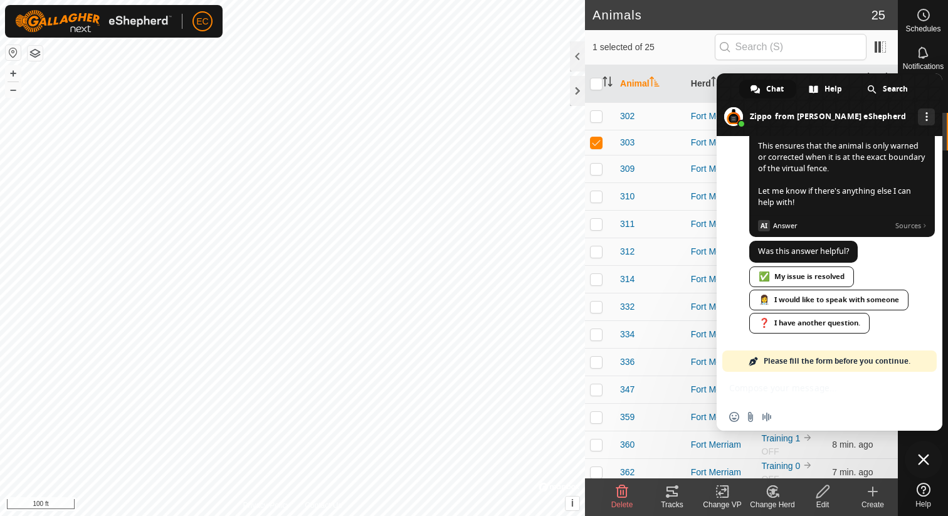
scroll to position [364, 0]
click at [795, 305] on div "👩‍⚕️ I would like to speak with someone" at bounding box center [828, 300] width 159 height 21
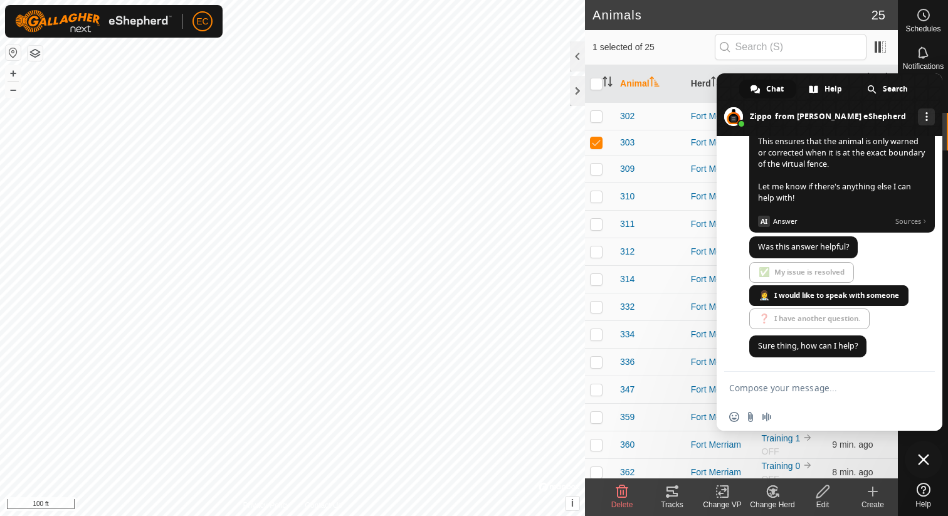
scroll to position [369, 0]
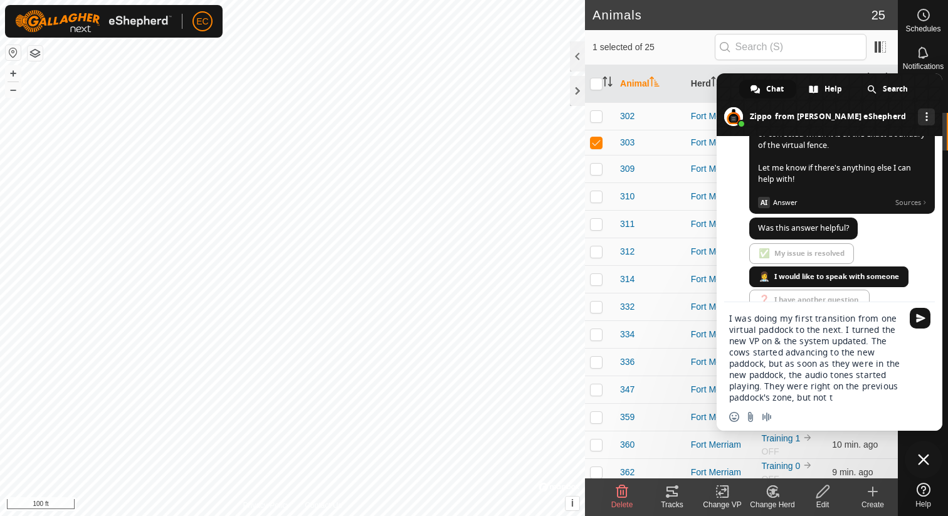
click at [766, 388] on textarea "I was doing my first transition from one virtual paddock to the next. I turned …" at bounding box center [815, 358] width 173 height 90
drag, startPoint x: 834, startPoint y: 398, endPoint x: 766, endPoint y: 386, distance: 68.7
click at [766, 386] on textarea "I was doing my first transition from one virtual paddock to the next. I turned …" at bounding box center [815, 358] width 173 height 90
type textarea "I was doing my first transition from one virtual paddock to the next. I turned …"
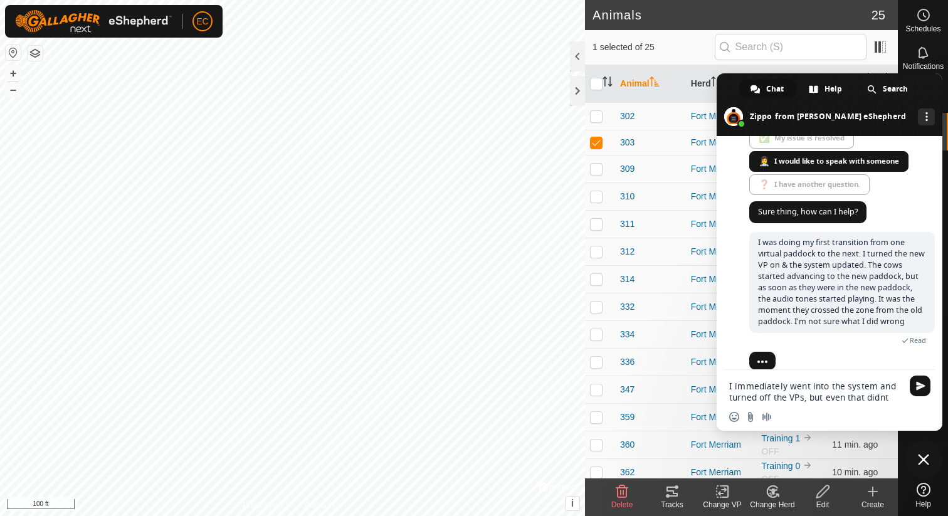
scroll to position [519, 0]
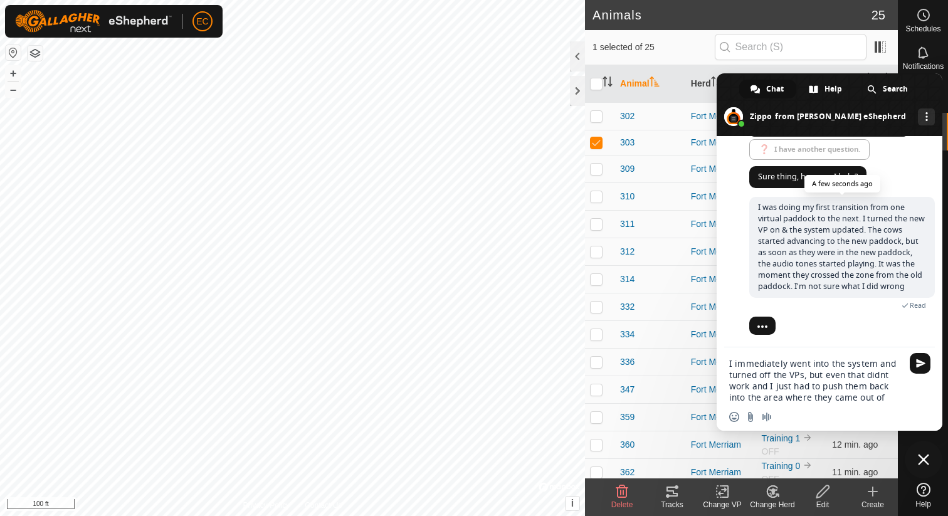
type textarea "I immediately went into the system and turned off the VPs, but even that didnt …"
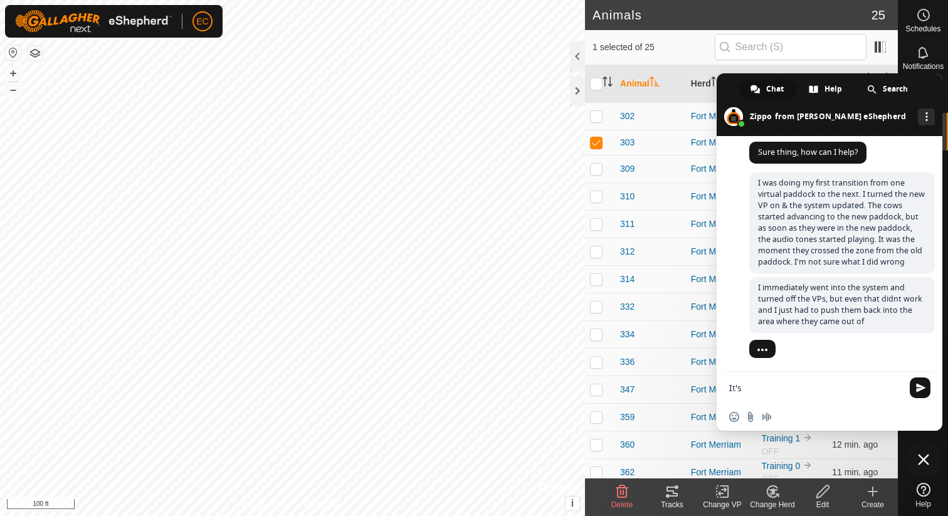
scroll to position [566, 0]
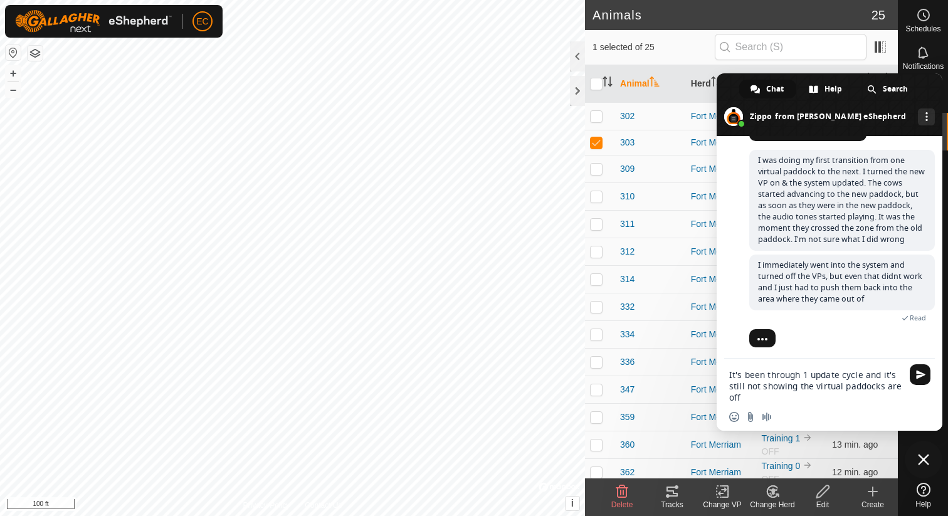
type textarea "It's been through 1 update cycle and it's still not showing the virtual paddock…"
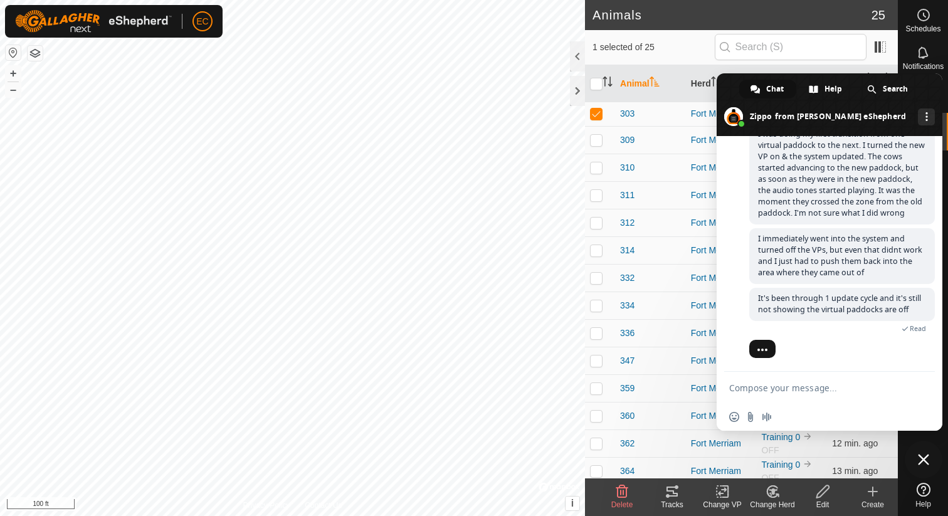
scroll to position [16, 0]
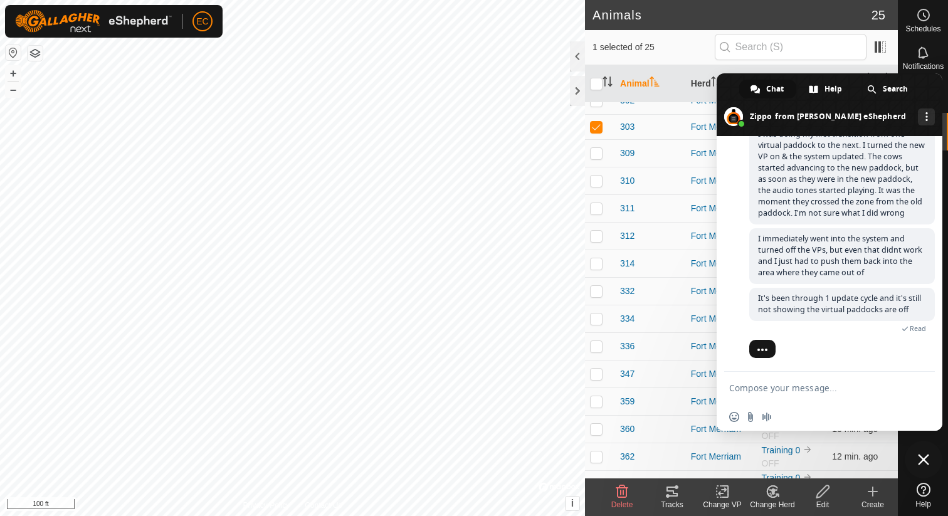
click at [920, 87] on span at bounding box center [830, 104] width 226 height 63
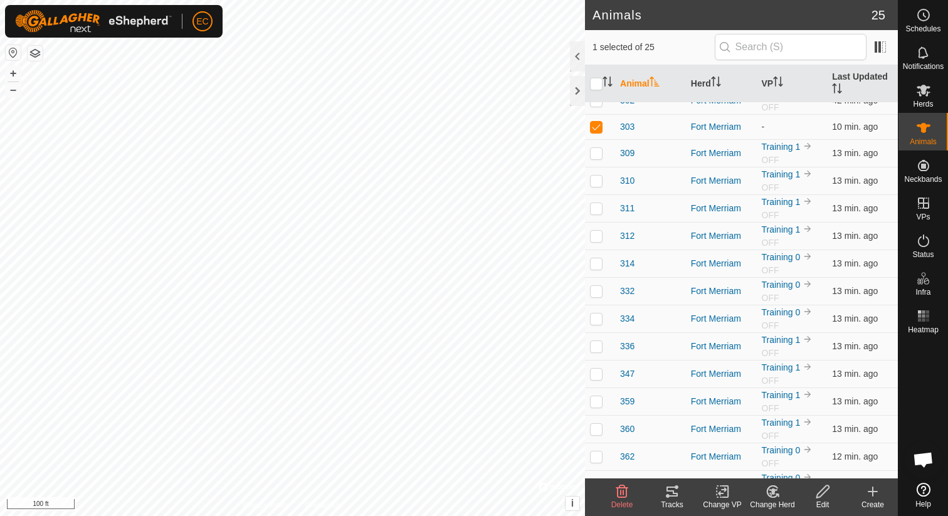
click at [923, 459] on span "Open chat" at bounding box center [923, 461] width 21 height 18
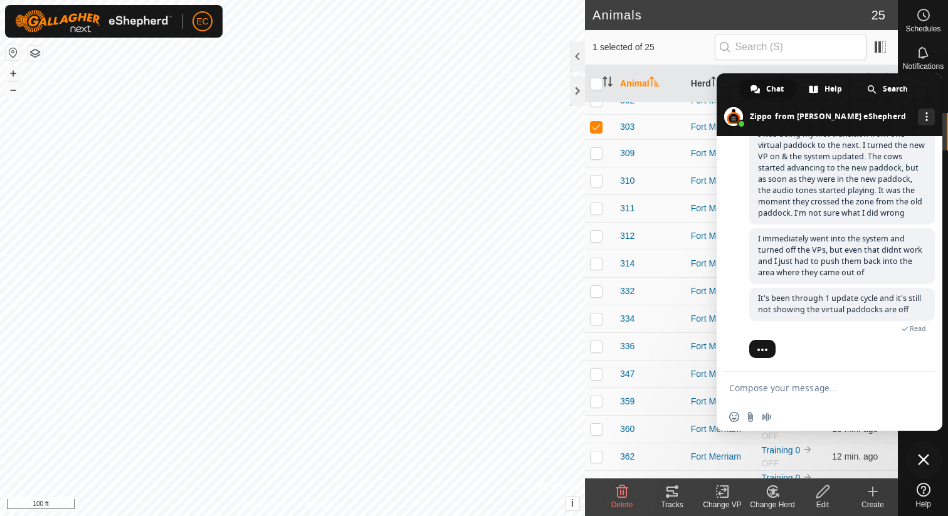
scroll to position [616, 0]
click at [701, 54] on div "1 selected of 25" at bounding box center [742, 47] width 298 height 26
click at [918, 112] on div "More channels" at bounding box center [926, 117] width 17 height 17
click at [729, 167] on div "Gallagher eShepherd Hello! How can I help you? Thursday, 9 October Hi, I'm wond…" at bounding box center [830, 254] width 226 height 236
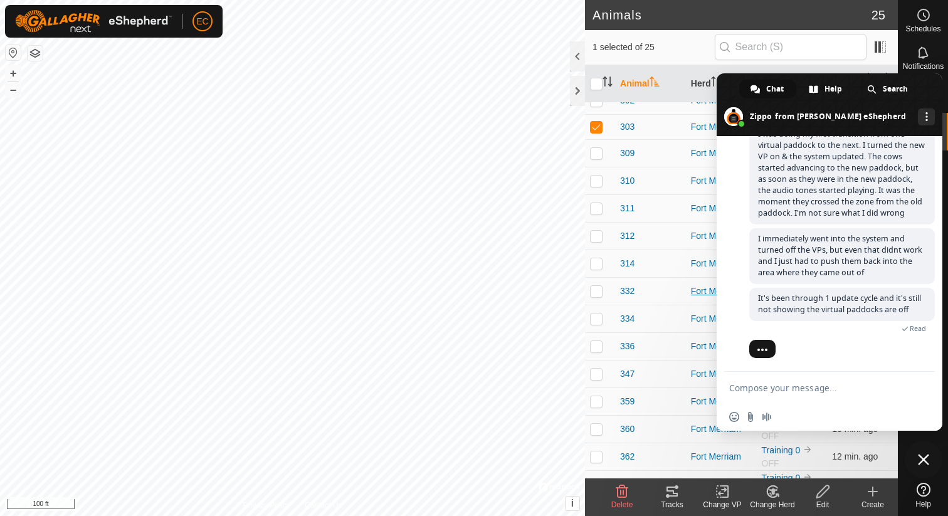
click at [691, 288] on div "Fort Merriam" at bounding box center [721, 291] width 61 height 13
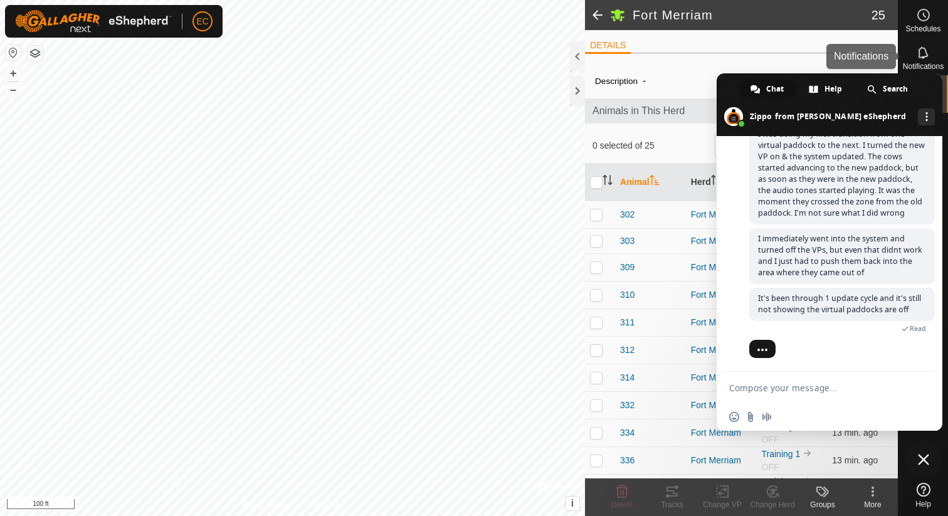
click at [946, 45] on div "Notifications" at bounding box center [924, 57] width 50 height 38
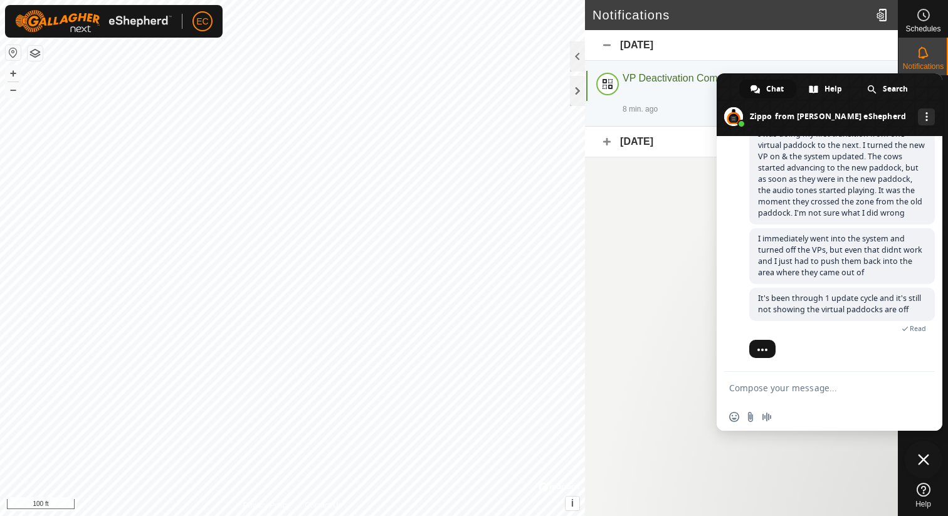
click at [938, 97] on span at bounding box center [830, 104] width 226 height 63
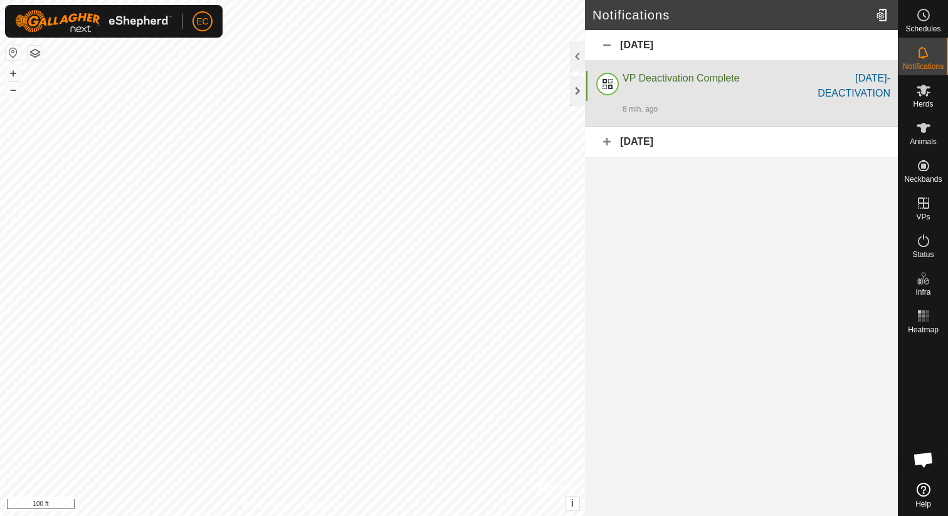
scroll to position [616, 0]
click at [818, 109] on div "8 min. ago" at bounding box center [757, 108] width 268 height 15
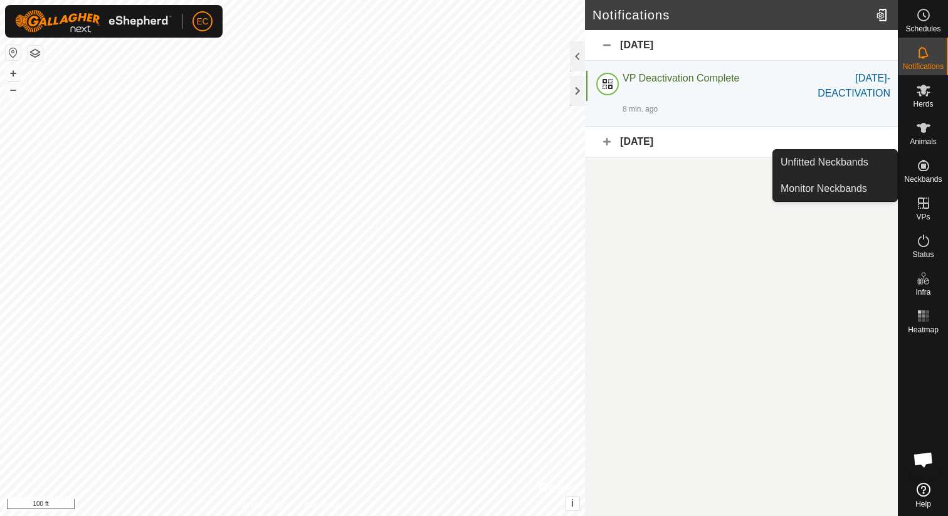
click at [928, 176] on span "Neckbands" at bounding box center [923, 180] width 38 height 8
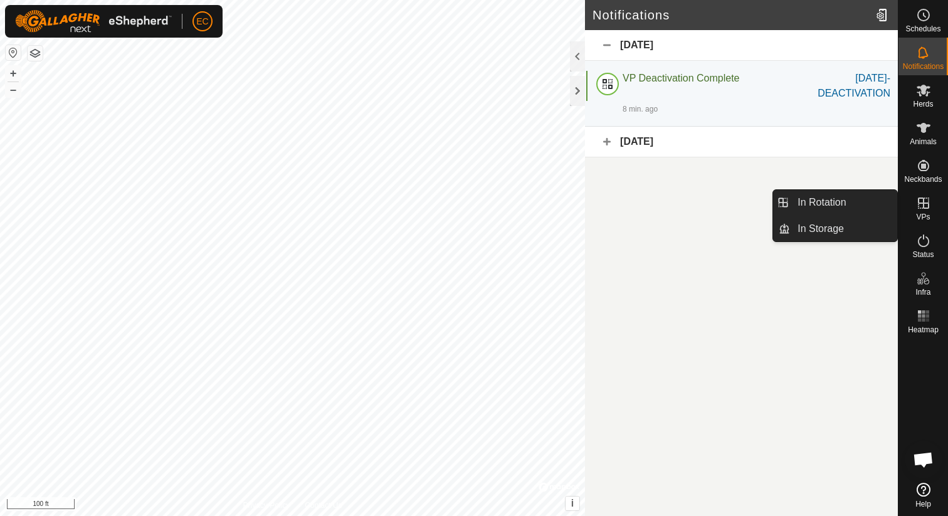
click at [926, 213] on span "VPs" at bounding box center [923, 217] width 14 height 8
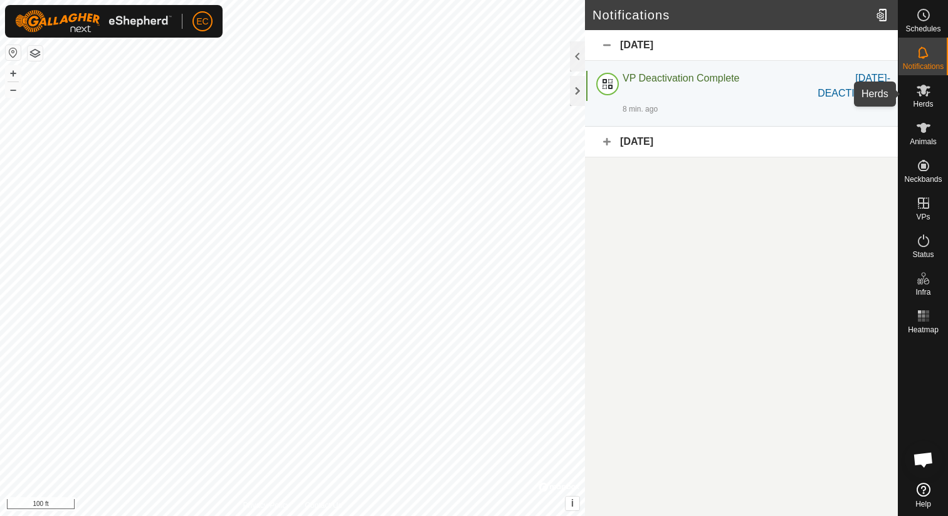
click at [922, 103] on span "Herds" at bounding box center [923, 104] width 20 height 8
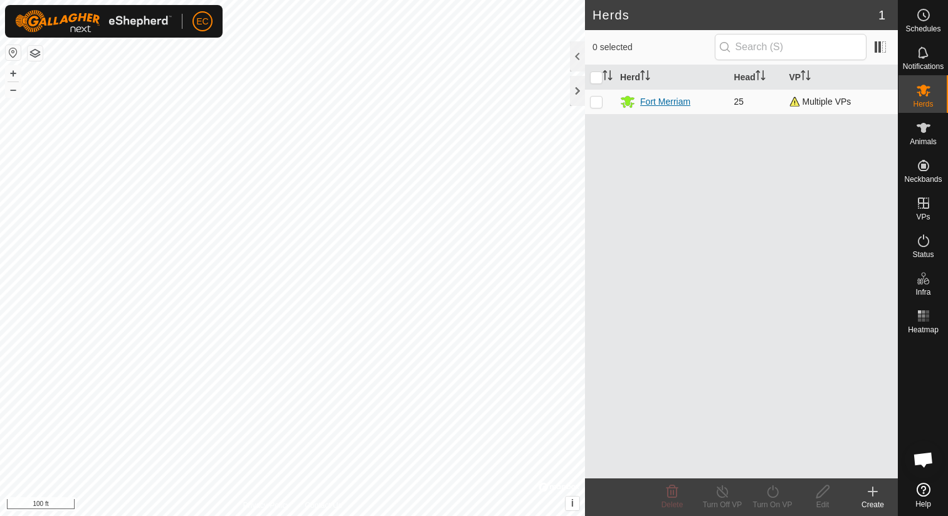
click at [687, 105] on div "Fort Merriam" at bounding box center [665, 101] width 50 height 13
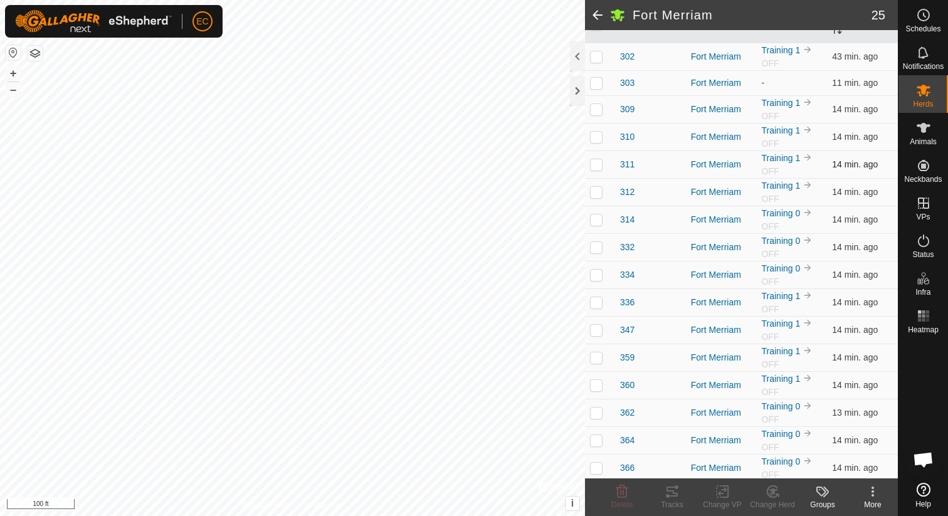
scroll to position [402, 0]
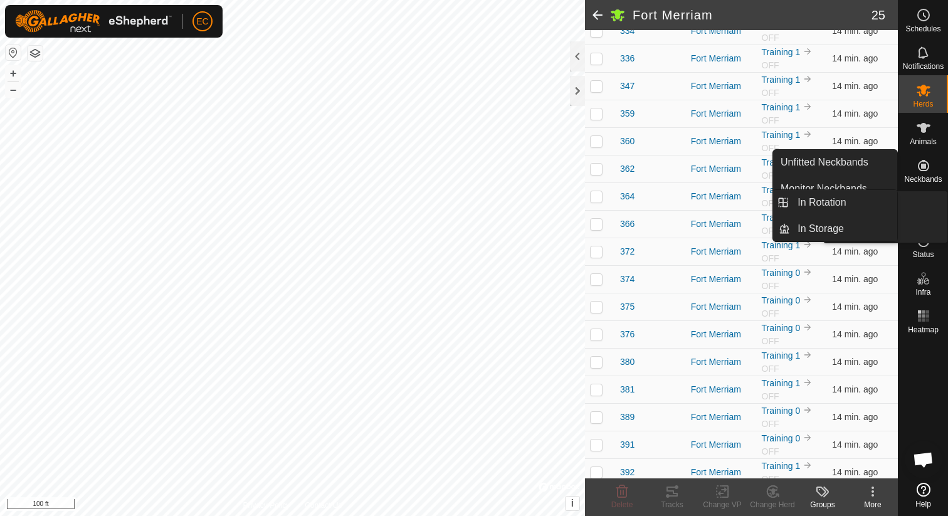
click at [925, 199] on icon at bounding box center [923, 203] width 15 height 15
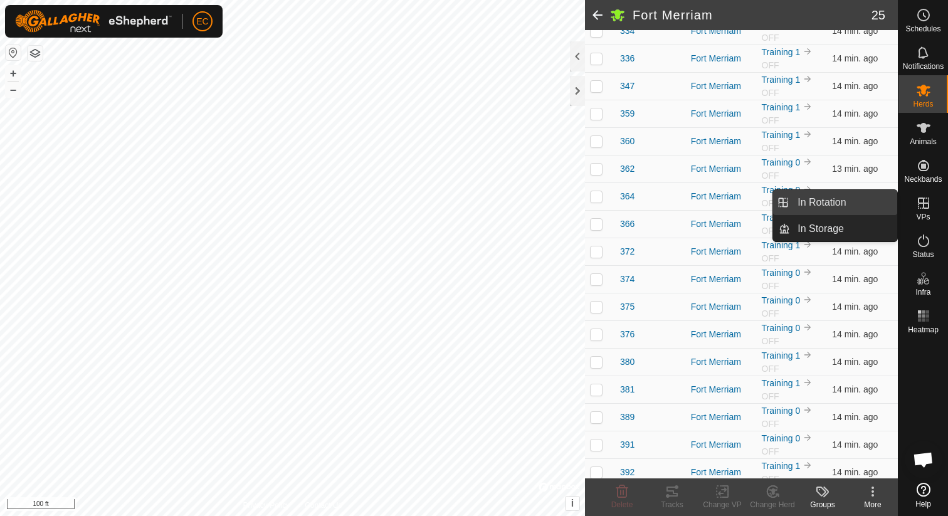
click at [873, 206] on link "In Rotation" at bounding box center [843, 202] width 107 height 25
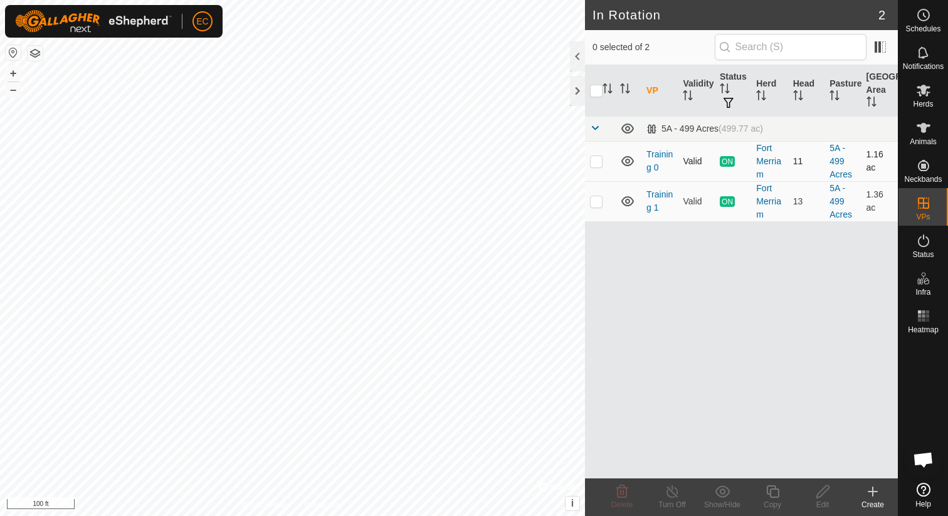
click at [597, 162] on p-checkbox at bounding box center [596, 161] width 13 height 10
checkbox input "true"
click at [596, 201] on p-checkbox at bounding box center [596, 201] width 13 height 10
checkbox input "true"
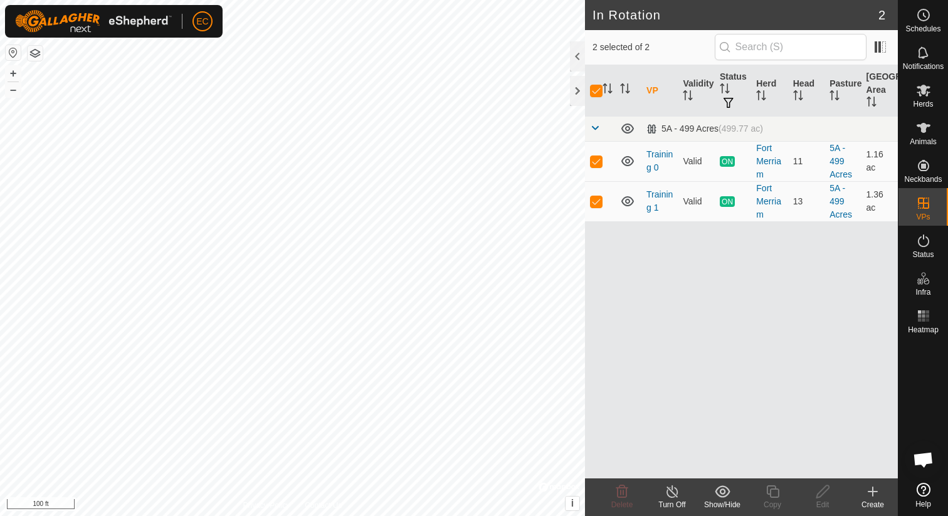
click at [674, 495] on icon at bounding box center [673, 491] width 16 height 15
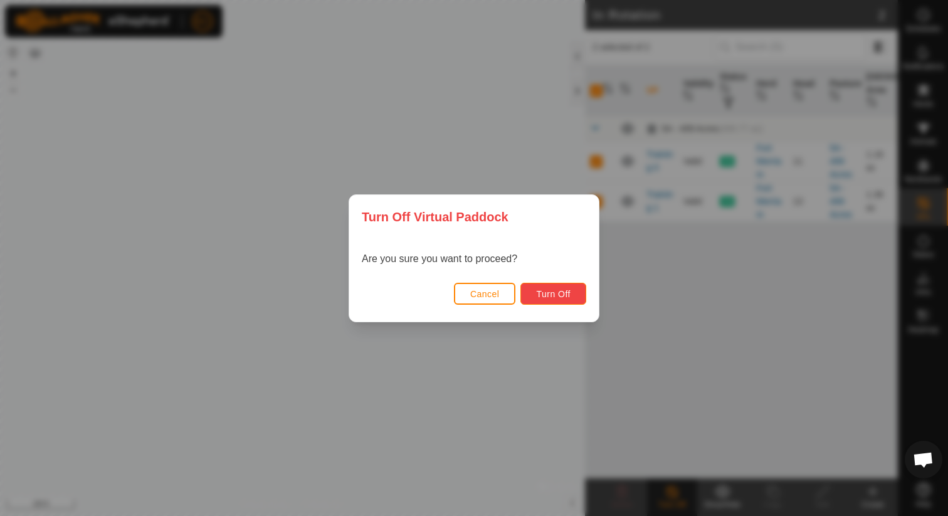
click at [561, 297] on span "Turn Off" at bounding box center [553, 294] width 34 height 10
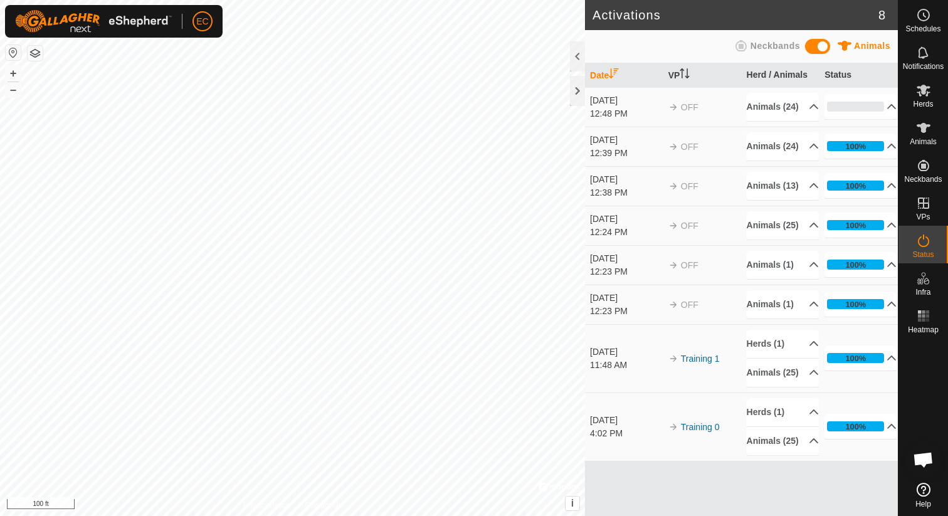
click at [921, 462] on span "Open chat" at bounding box center [923, 461] width 21 height 18
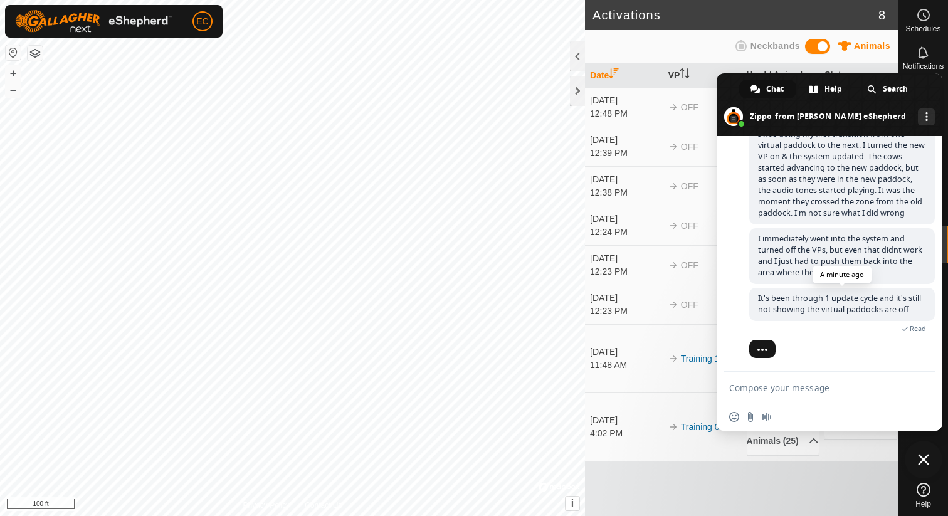
scroll to position [616, 0]
click at [918, 50] on icon at bounding box center [923, 52] width 15 height 15
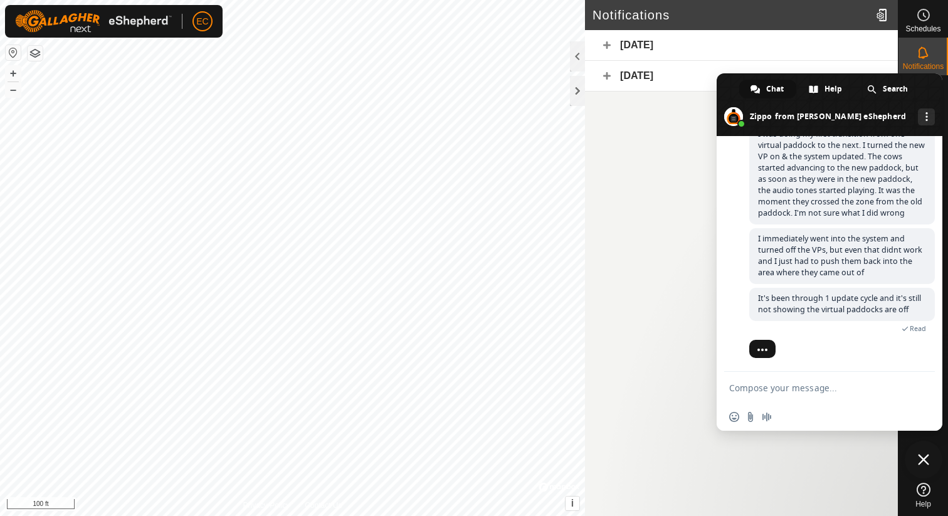
click at [630, 36] on div "Today" at bounding box center [741, 45] width 313 height 31
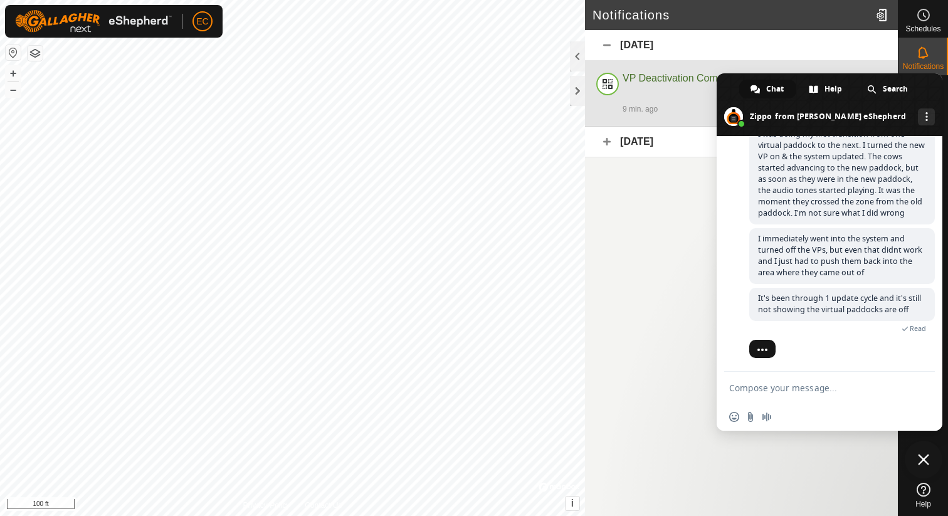
click at [649, 97] on div "VP Deactivation Complete" at bounding box center [703, 86] width 161 height 30
click at [652, 80] on span "VP Deactivation Complete" at bounding box center [681, 78] width 117 height 11
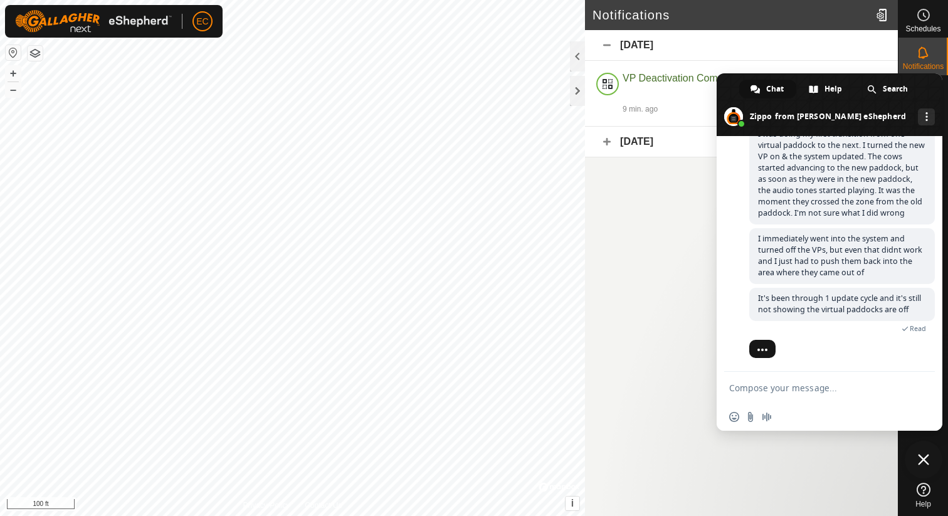
click at [657, 208] on article "Notifications Today VP Deactivation Complete Oct-09-1224-DEACTIVATION 9 min. ag…" at bounding box center [741, 258] width 313 height 516
click at [620, 42] on div "Today" at bounding box center [741, 45] width 313 height 31
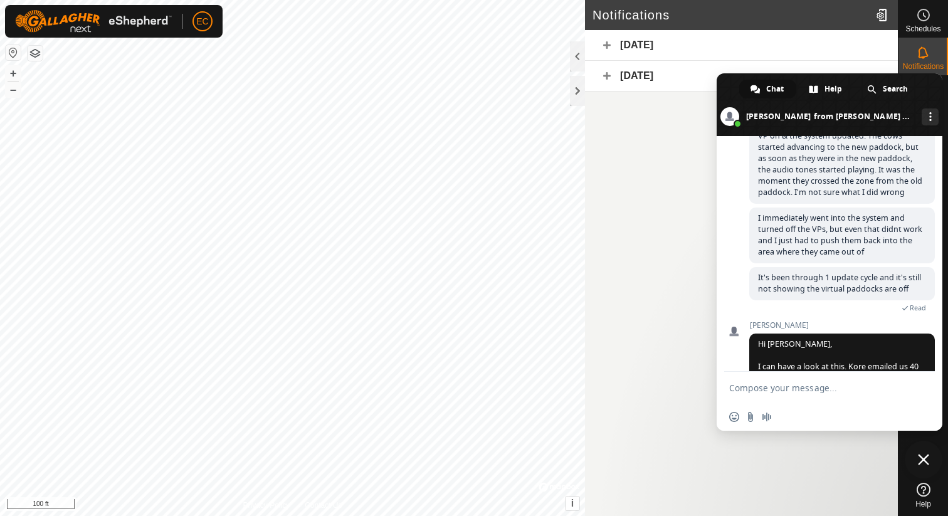
scroll to position [739, 0]
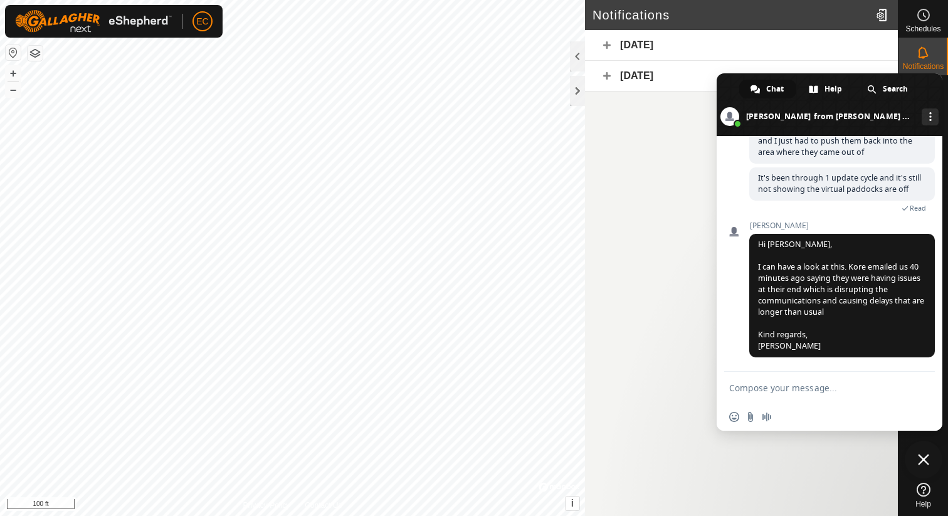
click at [800, 388] on textarea "Compose your message..." at bounding box center [815, 388] width 173 height 11
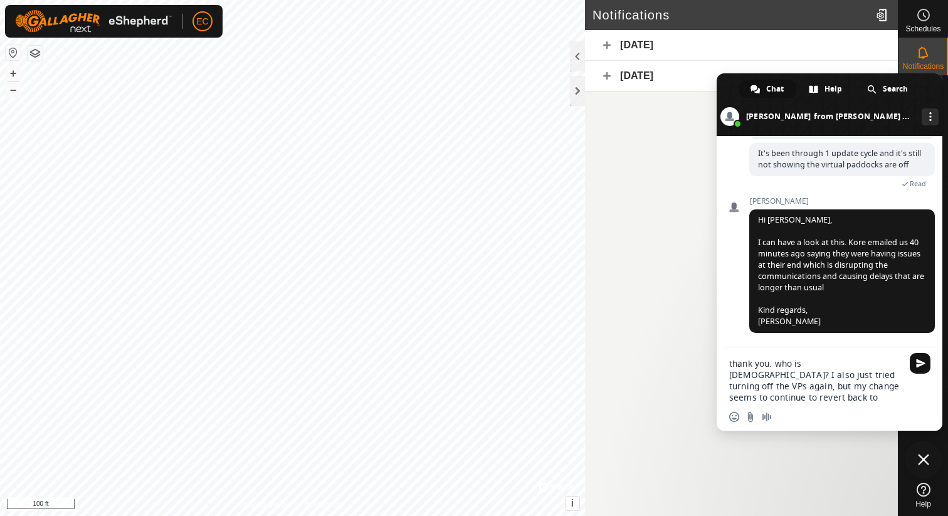
type textarea "thank you. who is [DEMOGRAPHIC_DATA]? I also just tried turning off the VPs aga…"
click at [920, 357] on span "Send" at bounding box center [920, 363] width 21 height 21
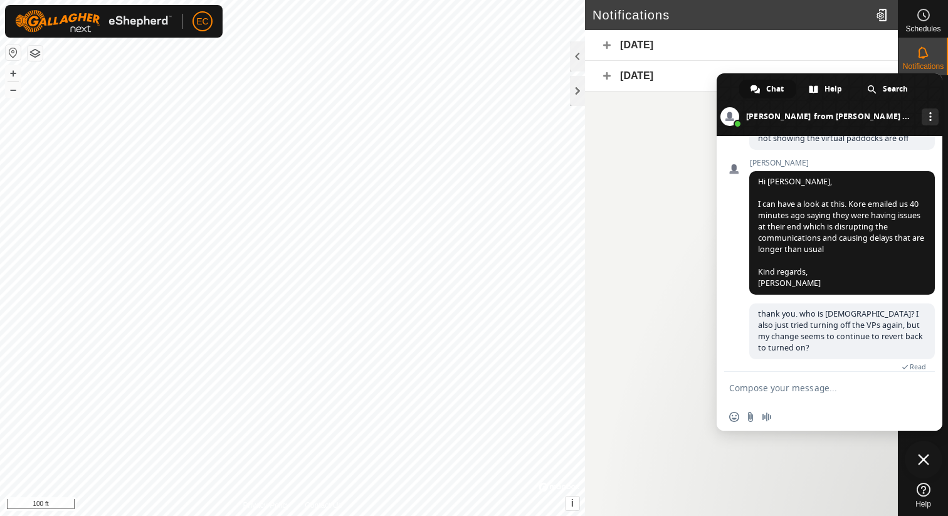
scroll to position [849, 0]
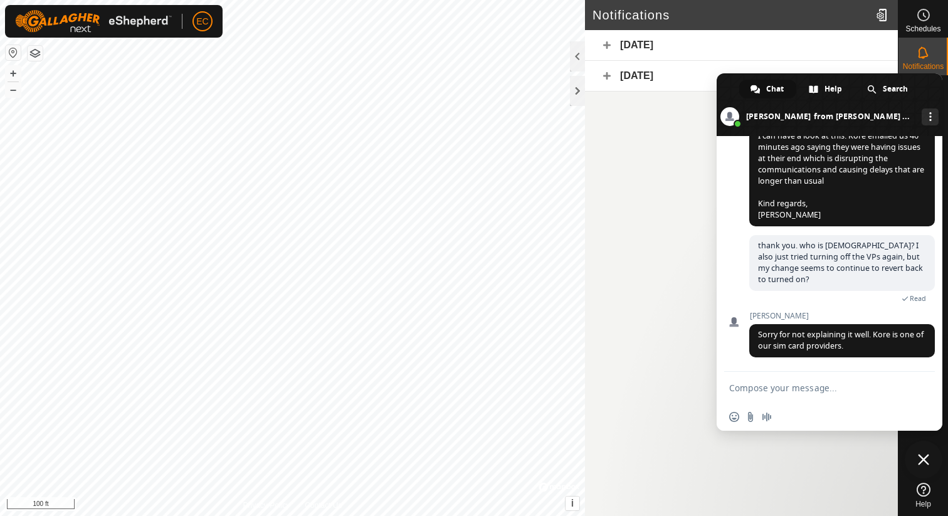
click at [791, 388] on textarea "Compose your message..." at bounding box center [815, 388] width 173 height 11
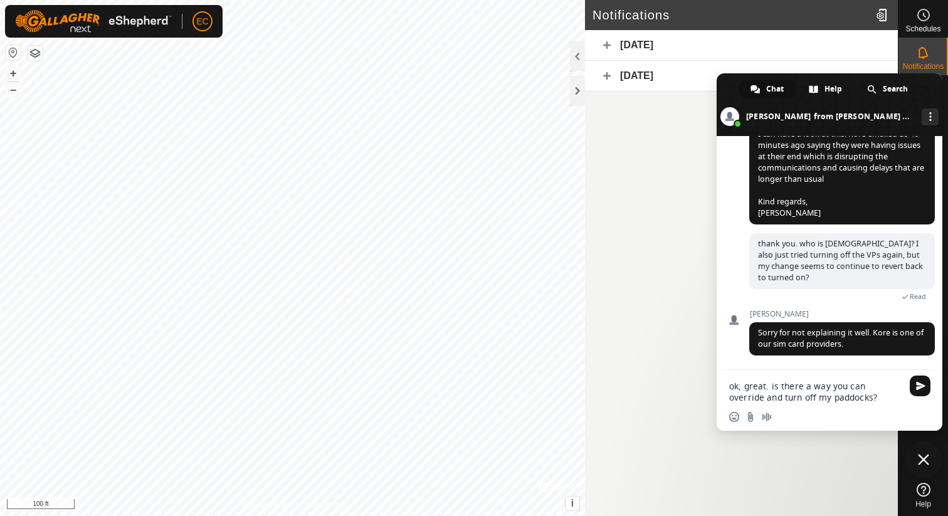
click at [797, 400] on textarea "ok, great. is there a way you can override and turn off my paddocks?" at bounding box center [815, 392] width 173 height 23
click at [861, 396] on textarea "ok, great. is there a way you can override and turn off my virtual paddocks?" at bounding box center [815, 392] width 173 height 23
click at [862, 397] on textarea "ok, great. is there a way you can override and turn off my virtual paddocks?" at bounding box center [815, 392] width 173 height 23
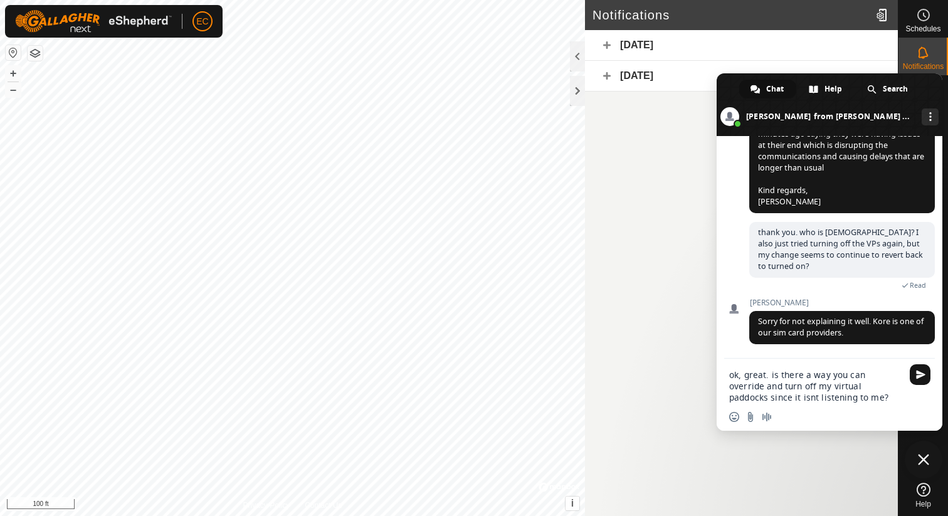
drag, startPoint x: 792, startPoint y: 399, endPoint x: 746, endPoint y: 396, distance: 45.2
click at [746, 396] on textarea "ok, great. is there a way you can override and turn off my virtual paddocks sin…" at bounding box center [815, 386] width 173 height 34
type textarea "ok, great. is there a way you can override and turn off my virtual paddocks sin…"
click at [849, 386] on textarea "ok, great. is there a way you can override and turn off my virtual paddocks sin…" at bounding box center [815, 386] width 173 height 34
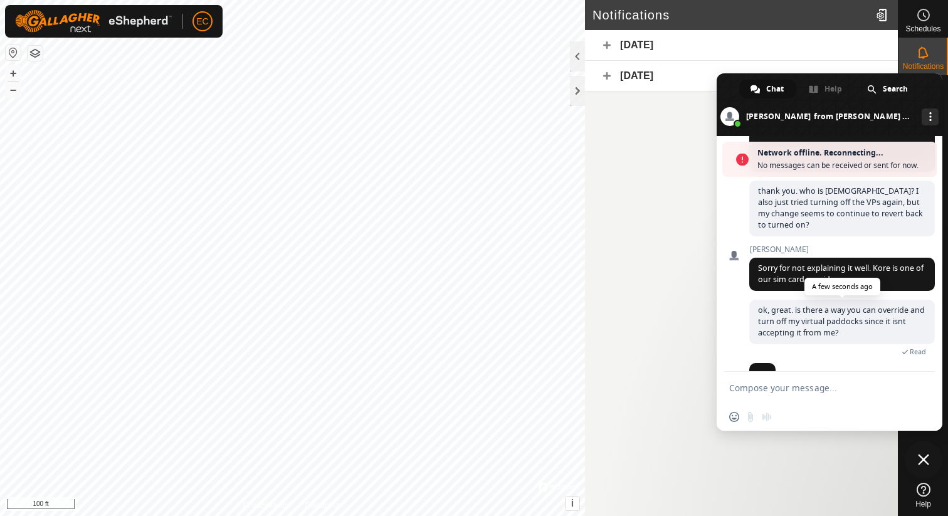
scroll to position [968, 0]
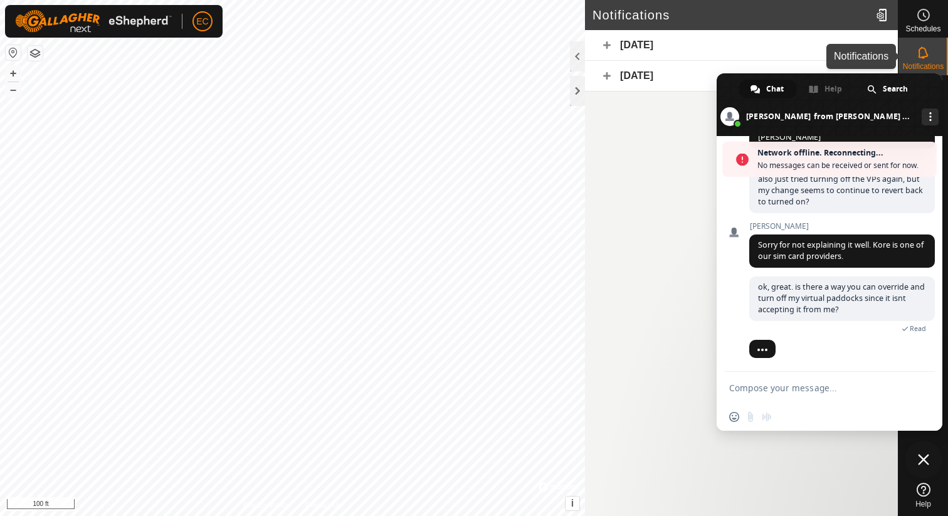
click at [938, 58] on div "Notifications" at bounding box center [924, 57] width 50 height 38
click at [874, 481] on article "Notifications Today Yesterday" at bounding box center [741, 258] width 313 height 516
click at [904, 438] on div at bounding box center [924, 408] width 50 height 139
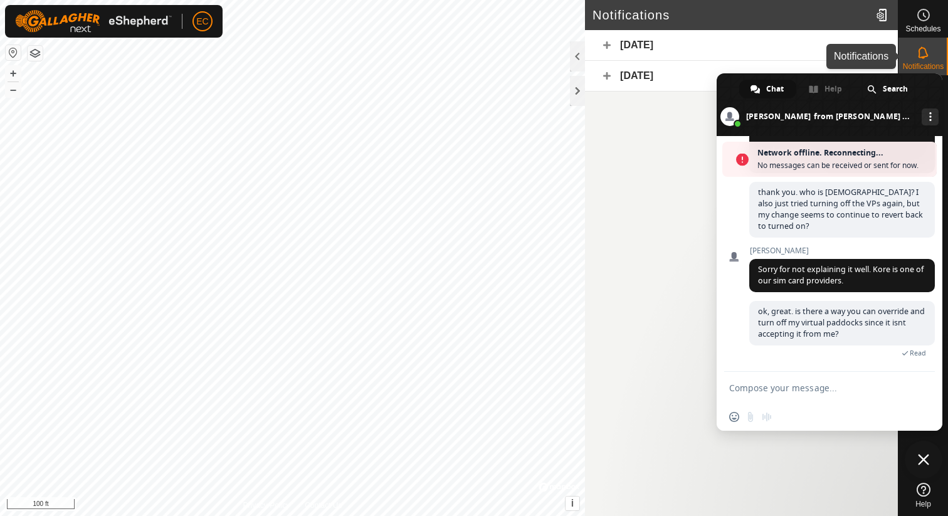
click at [938, 58] on div "Notifications" at bounding box center [924, 57] width 50 height 38
click at [922, 112] on div "More channels" at bounding box center [930, 117] width 17 height 17
click at [734, 88] on span at bounding box center [830, 104] width 226 height 63
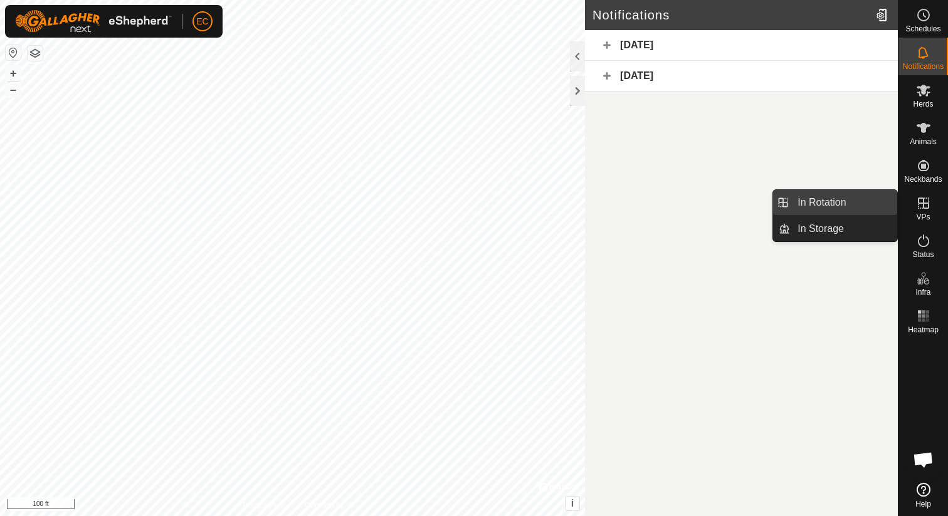
click at [855, 196] on link "In Rotation" at bounding box center [843, 202] width 107 height 25
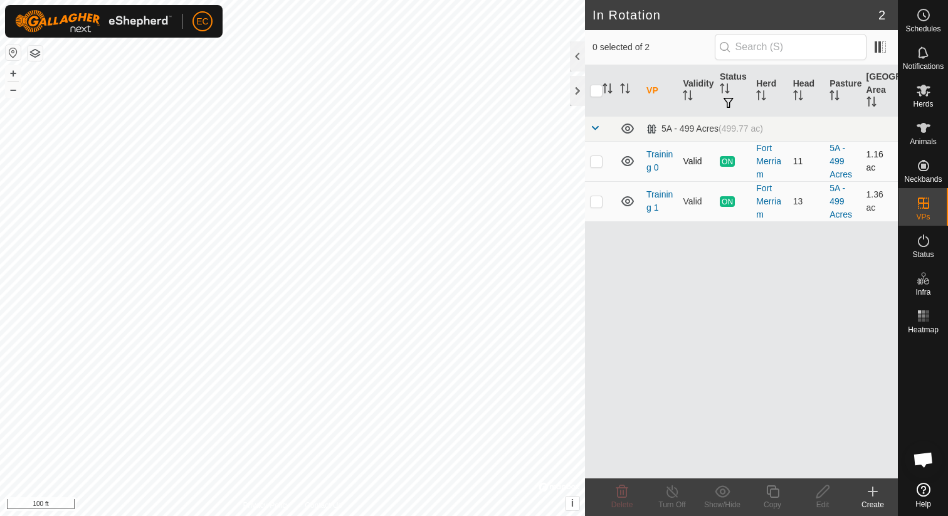
click at [599, 160] on p-checkbox at bounding box center [596, 161] width 13 height 10
checkbox input "true"
click at [593, 203] on p-checkbox at bounding box center [596, 201] width 13 height 10
checkbox input "true"
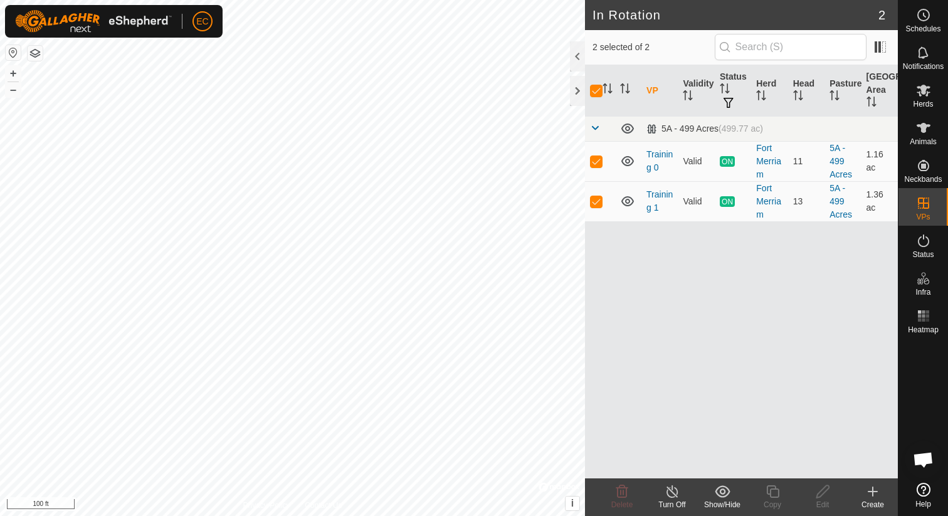
click at [671, 498] on icon at bounding box center [673, 491] width 16 height 15
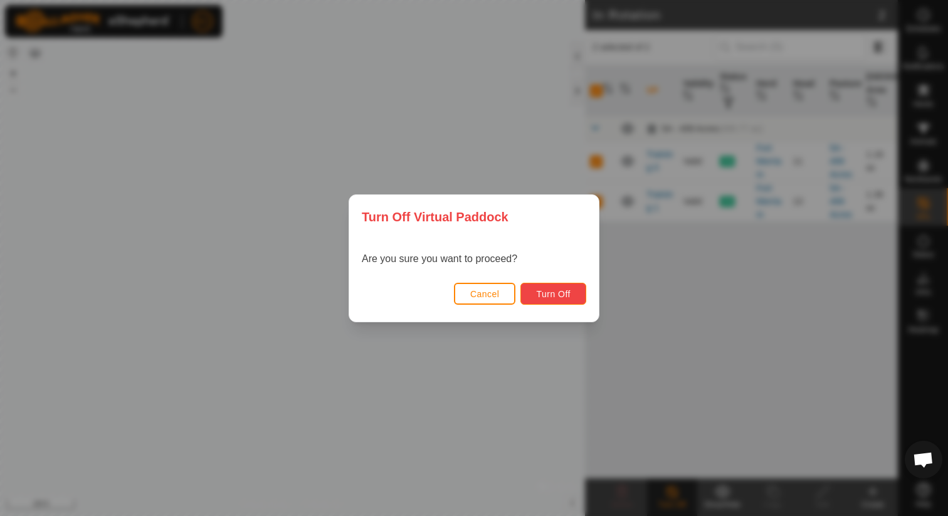
click at [563, 290] on span "Turn Off" at bounding box center [553, 294] width 34 height 10
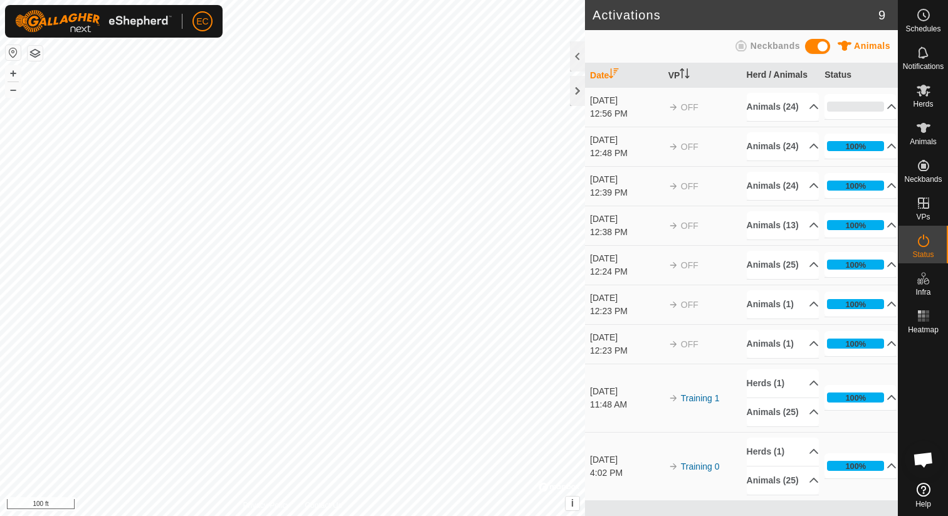
scroll to position [1063, 0]
click at [929, 458] on span "Open chat" at bounding box center [923, 461] width 21 height 18
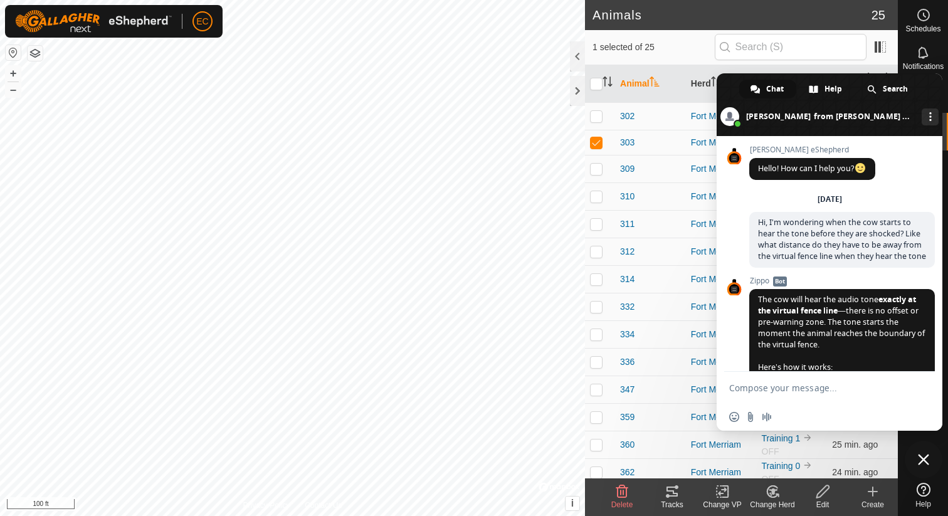
scroll to position [1089, 0]
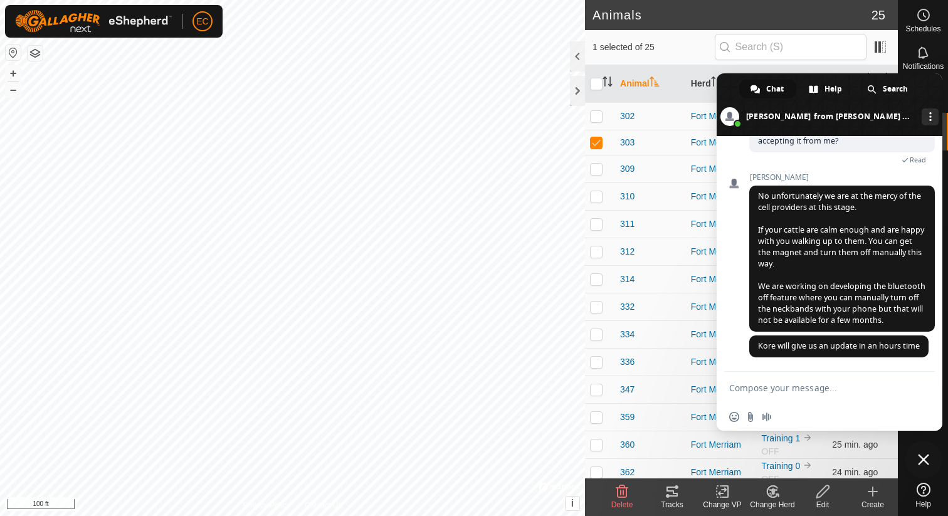
type textarea "j"
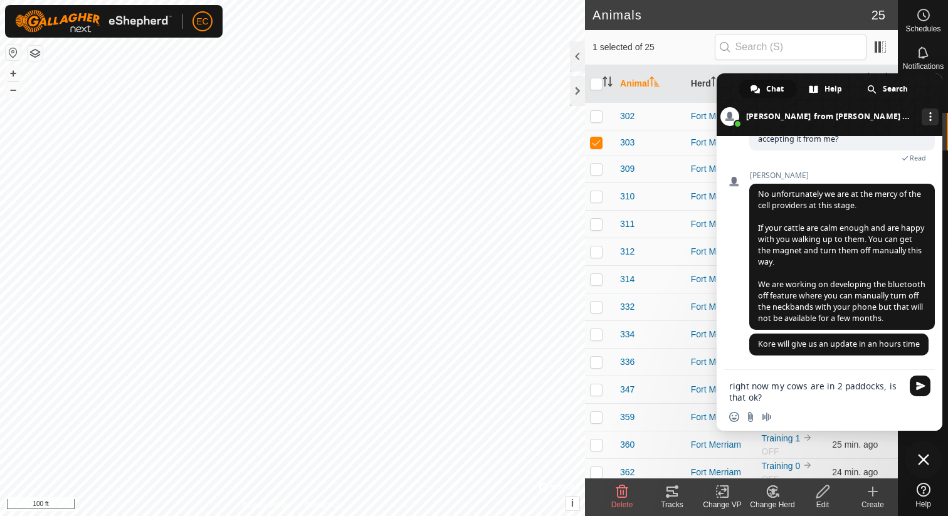
click at [841, 385] on textarea "right now my cows are in 2 paddocks, is that ok?" at bounding box center [815, 392] width 173 height 23
click at [841, 385] on textarea "right now my cows are in 2 virtual overlapping paddocks, is that ok?" at bounding box center [815, 392] width 173 height 23
click at [867, 399] on textarea "right now my cows are in 2 virtual overlapping paddocks, is that ok?" at bounding box center [815, 392] width 173 height 23
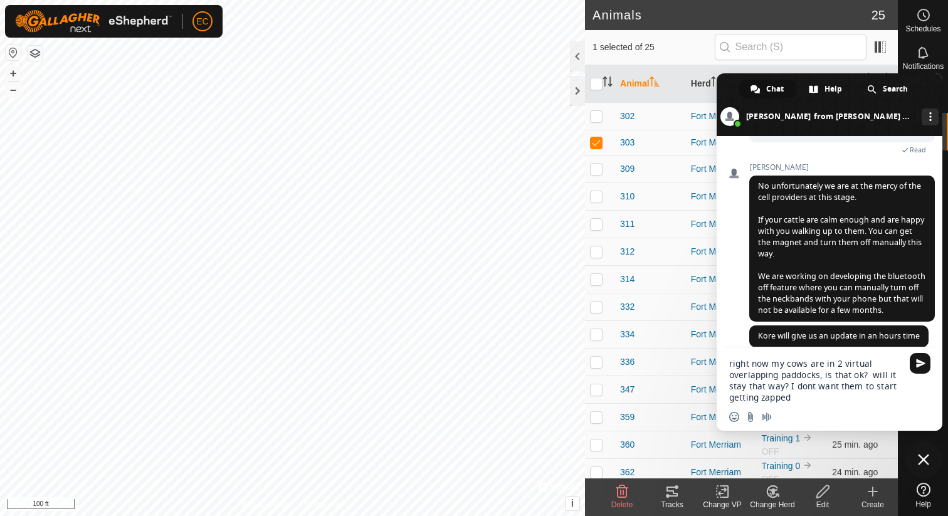
type textarea "right now my cows are in 2 virtual overlapping paddocks, is that ok? will it st…"
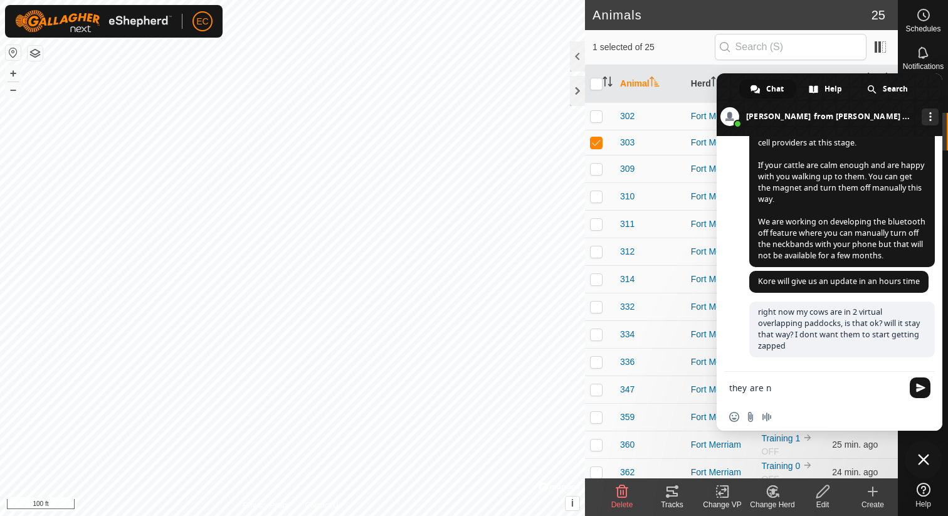
scroll to position [1143, 0]
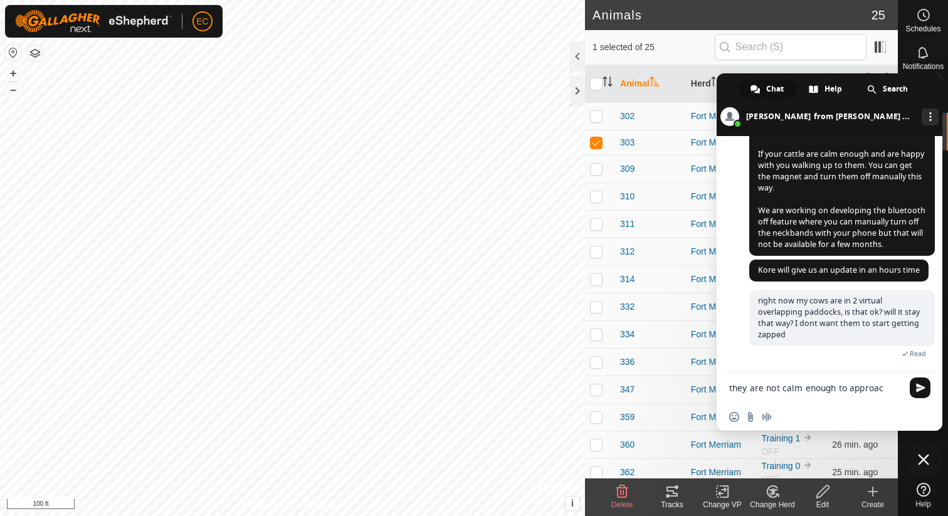
type textarea "they are not calm enough to approach"
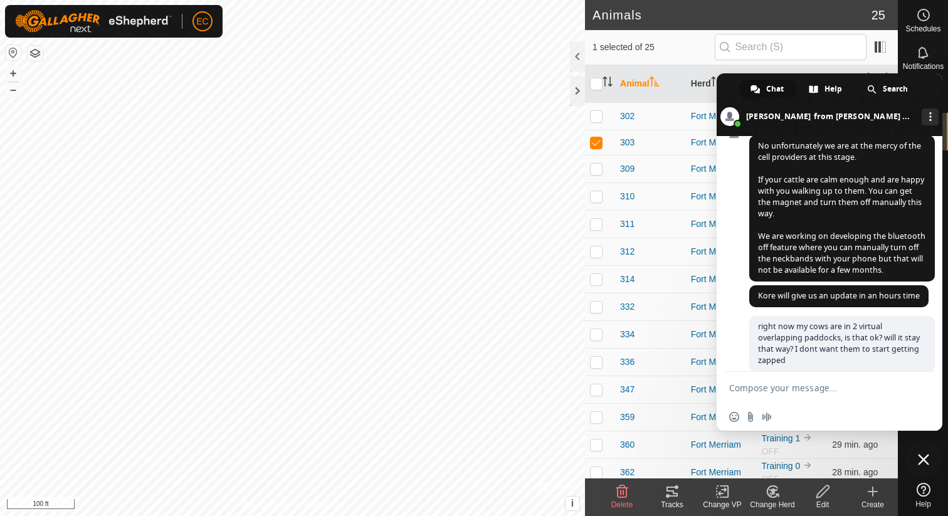
scroll to position [1224, 0]
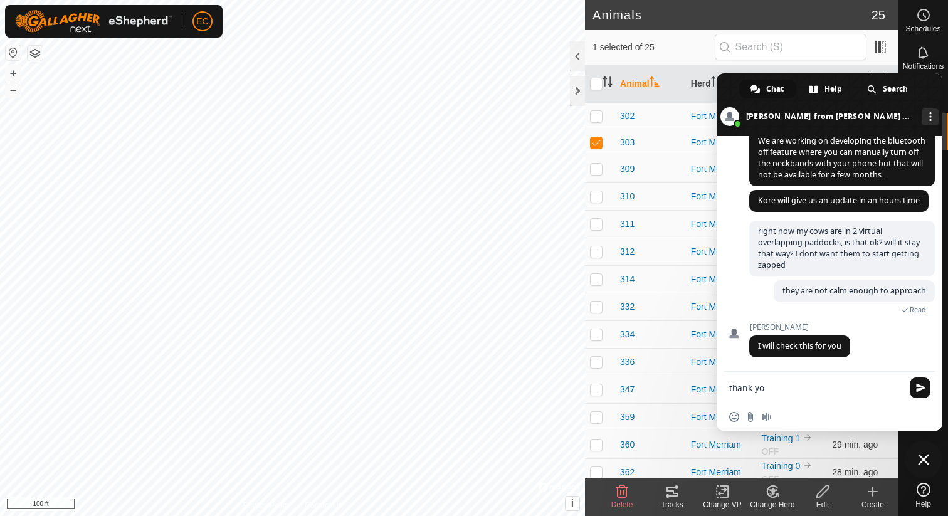
type textarea "thank you"
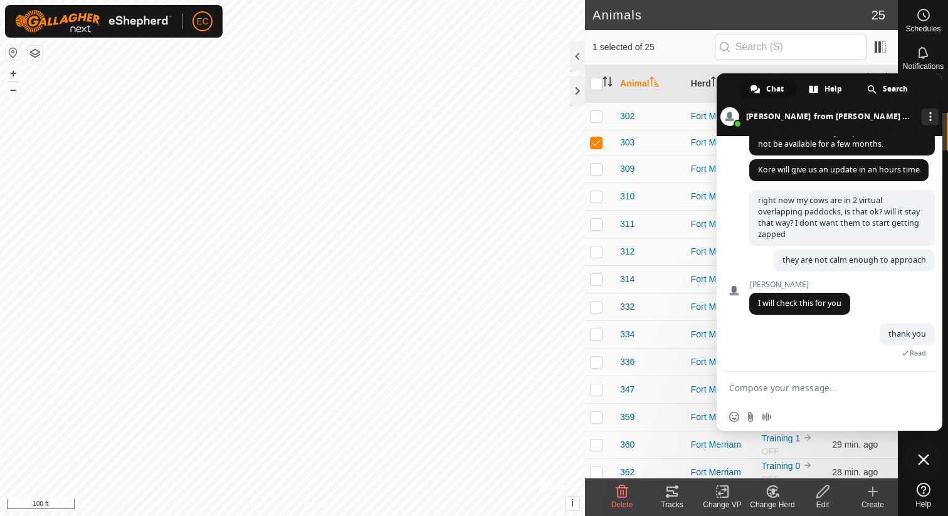
scroll to position [0, 0]
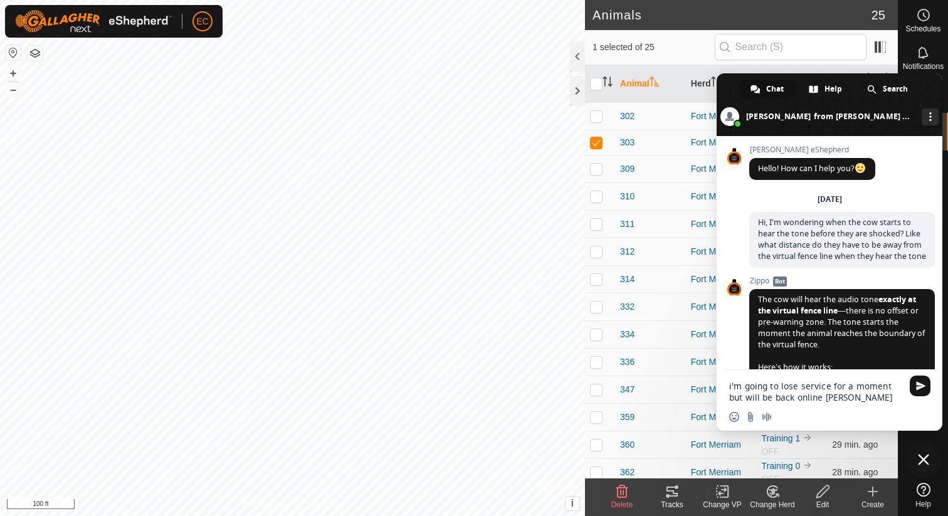
type textarea "i'm going to lose service for a moment but will be back online soon"
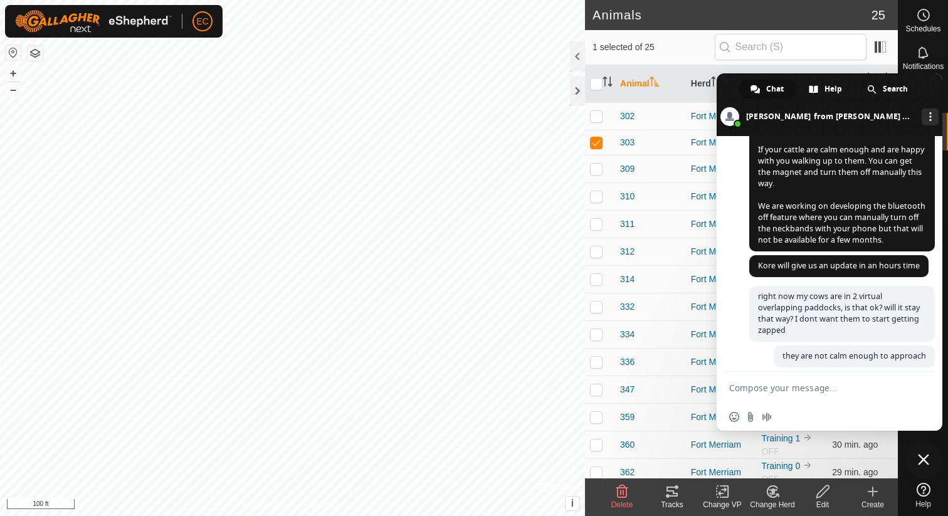
scroll to position [1337, 0]
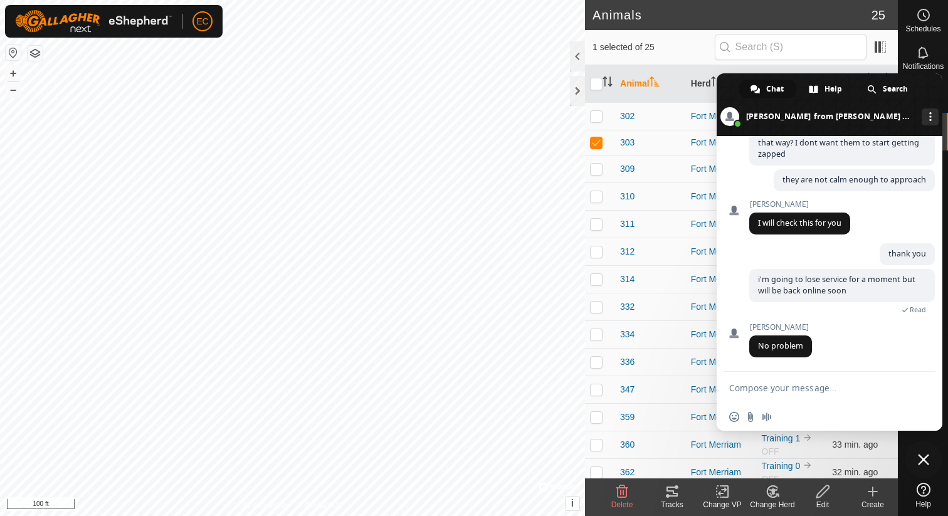
click at [943, 87] on div "Herds" at bounding box center [924, 94] width 50 height 38
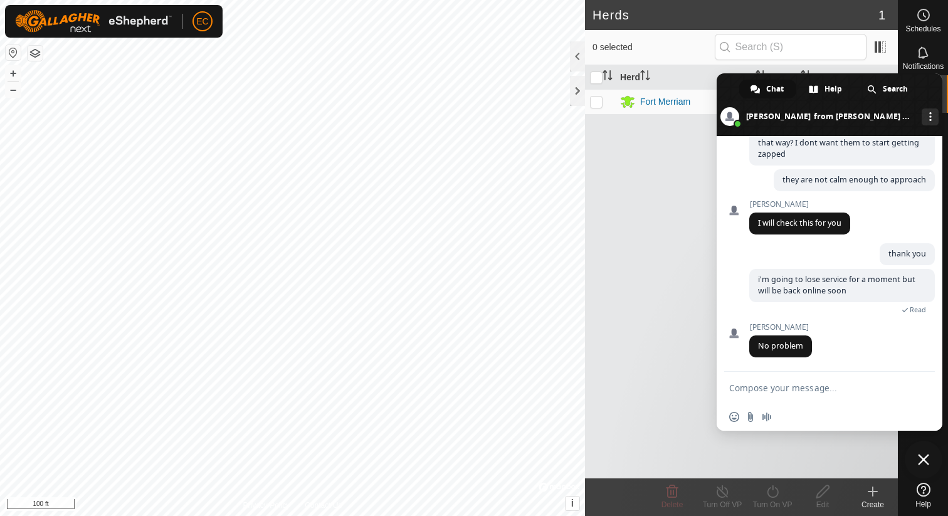
click at [733, 169] on div "Gallagher eShepherd Hello! How can I help you? Thursday, 9 October Hi, I'm wond…" at bounding box center [830, 254] width 226 height 236
click at [940, 43] on div "Notifications" at bounding box center [924, 57] width 50 height 38
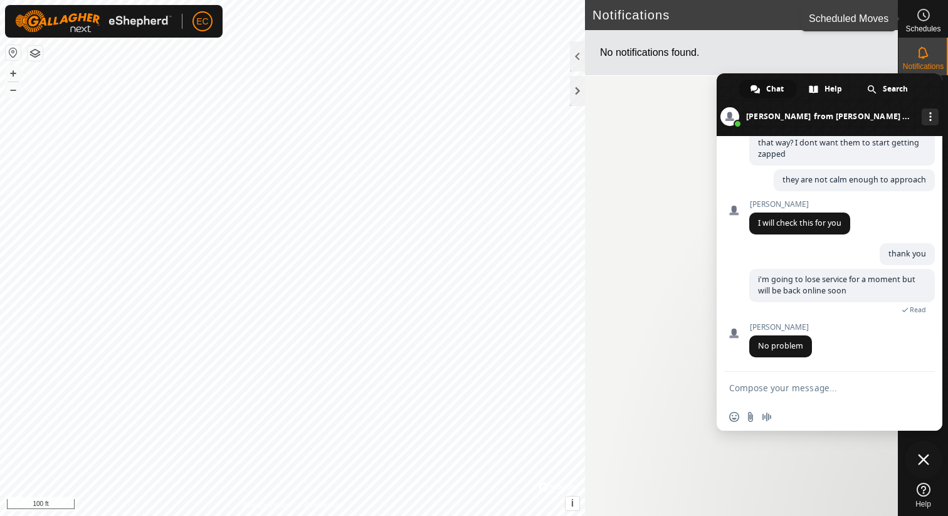
click at [922, 20] on circle at bounding box center [923, 14] width 11 height 11
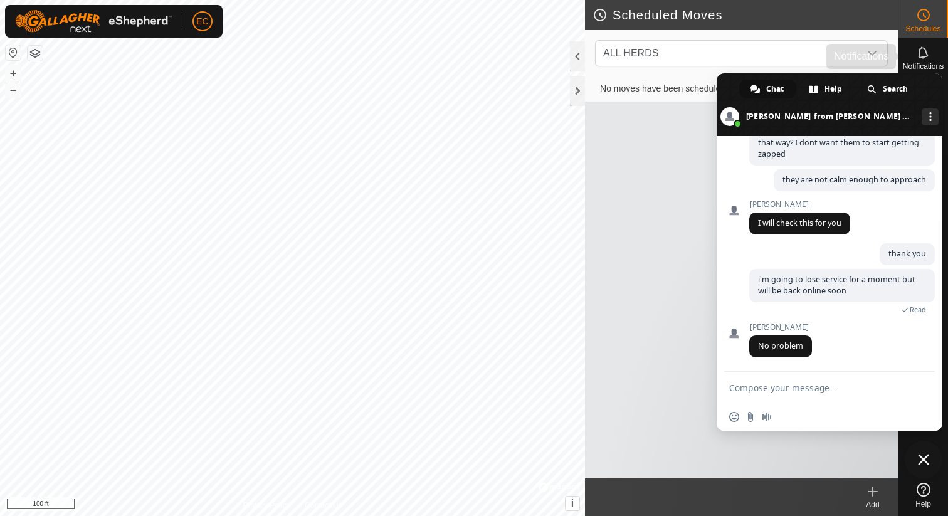
click at [920, 57] on icon at bounding box center [923, 52] width 10 height 12
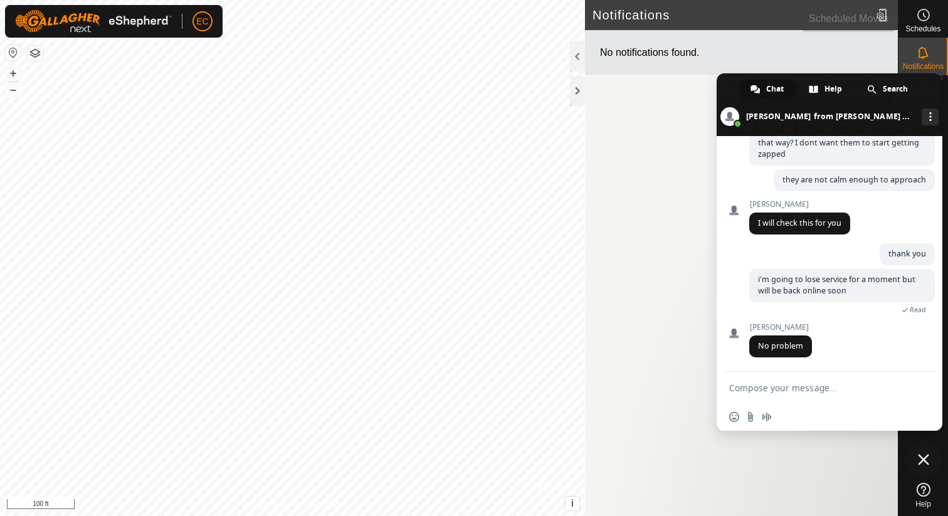
click at [927, 27] on span "Schedules" at bounding box center [923, 29] width 35 height 8
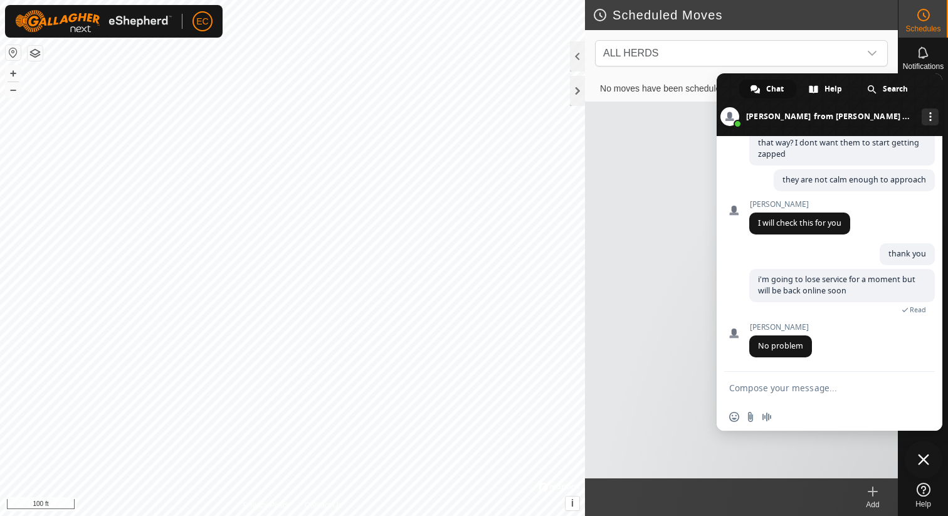
click at [946, 113] on div "Animals" at bounding box center [924, 132] width 50 height 38
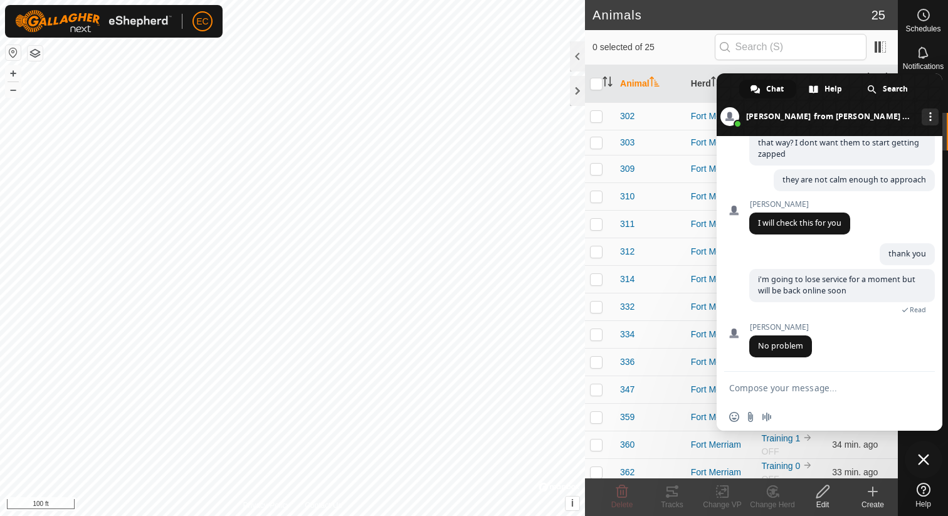
click at [946, 113] on div "Animals" at bounding box center [924, 132] width 50 height 38
click at [728, 85] on span at bounding box center [830, 104] width 226 height 63
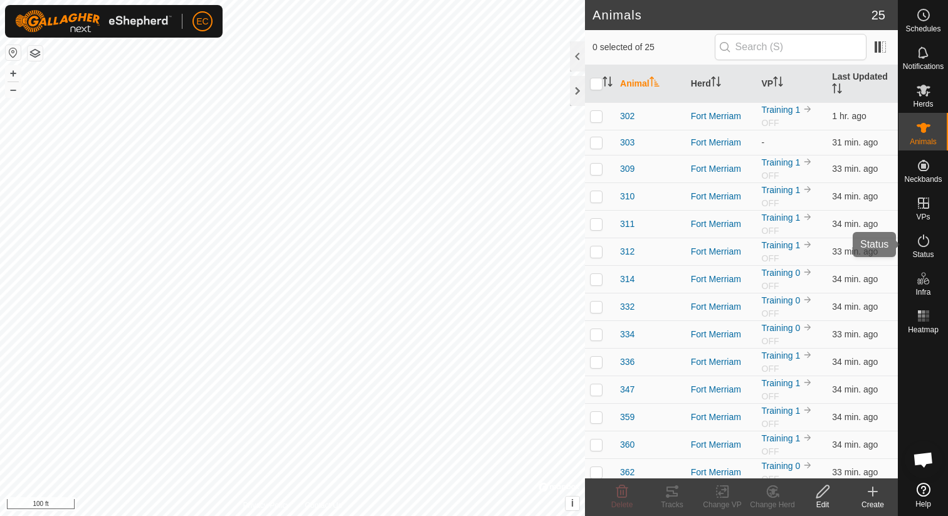
click at [926, 241] on icon at bounding box center [923, 240] width 15 height 15
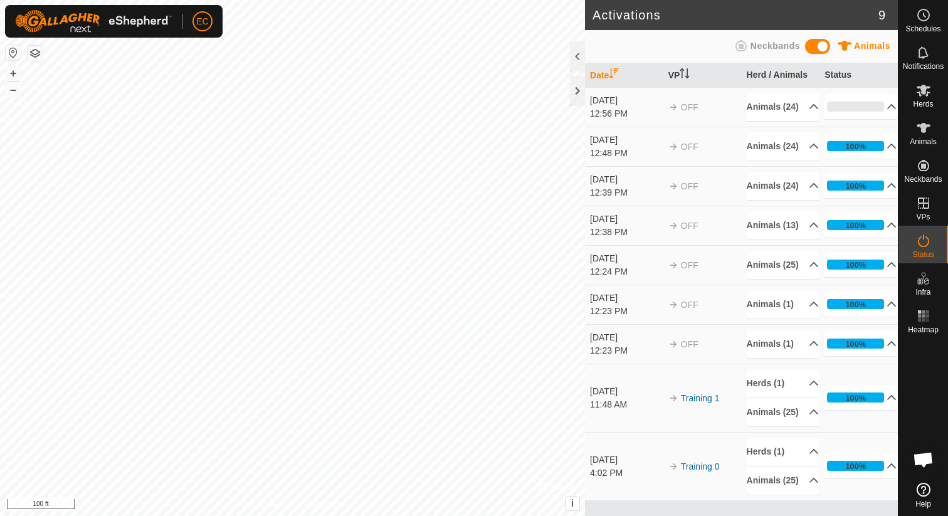
scroll to position [103, 0]
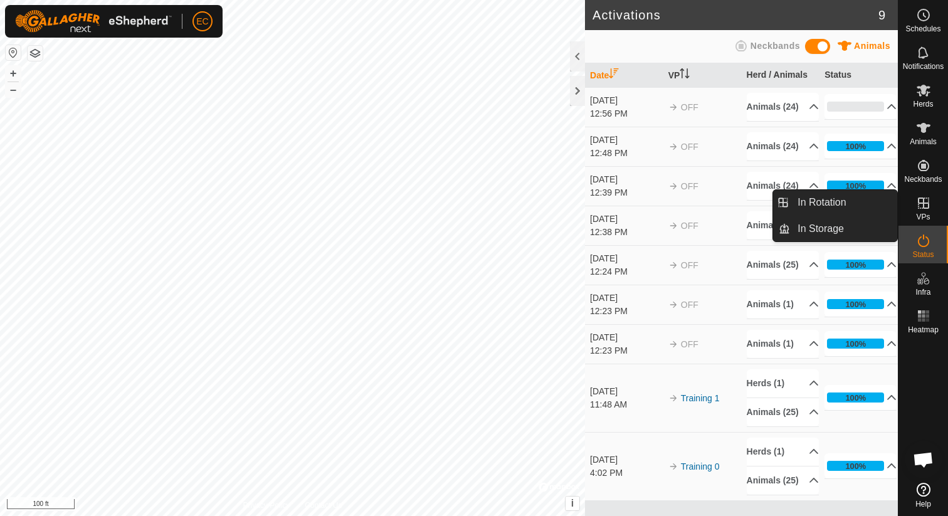
click at [921, 199] on icon at bounding box center [923, 203] width 15 height 15
click at [855, 202] on link "In Rotation" at bounding box center [843, 202] width 107 height 25
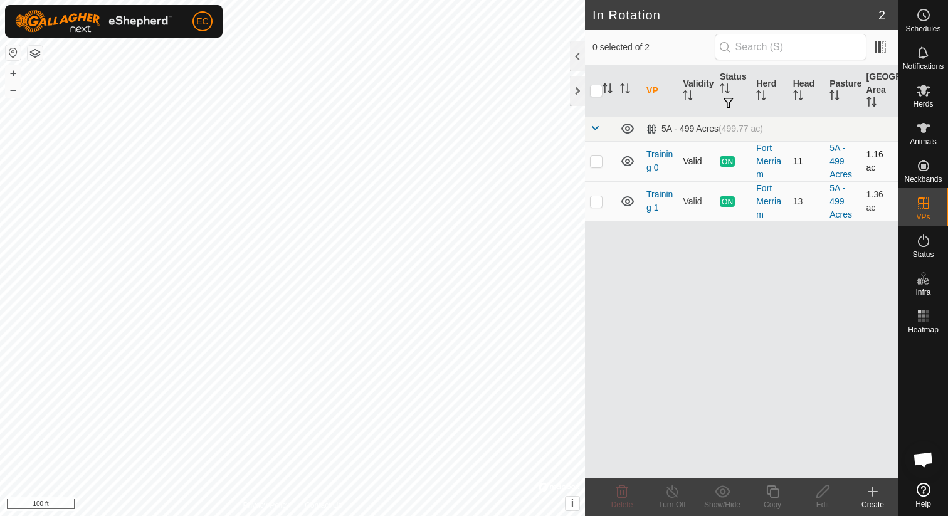
click at [599, 162] on p-checkbox at bounding box center [596, 161] width 13 height 10
checkbox input "true"
click at [593, 197] on p-checkbox at bounding box center [596, 201] width 13 height 10
checkbox input "true"
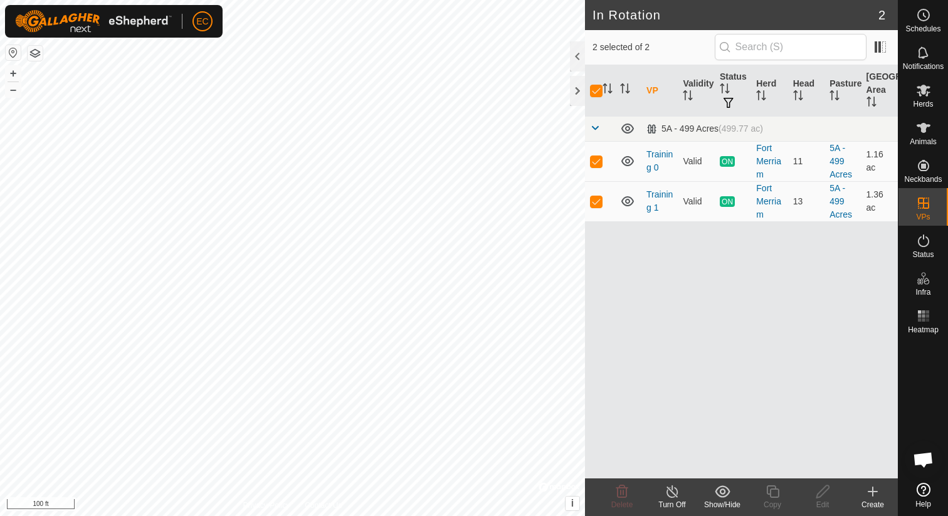
click at [667, 495] on icon at bounding box center [673, 491] width 16 height 15
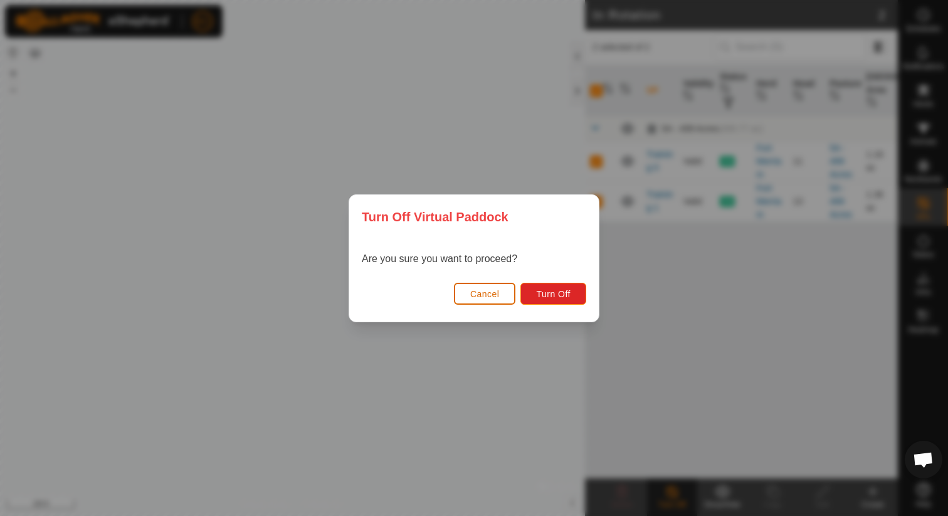
scroll to position [1337, 0]
click at [496, 289] on span "Cancel" at bounding box center [484, 294] width 29 height 10
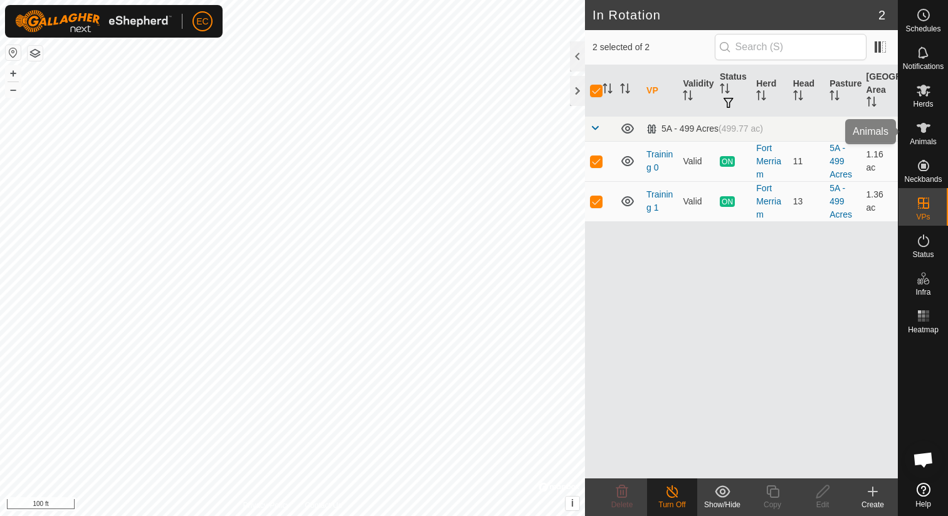
click at [918, 130] on icon at bounding box center [923, 127] width 15 height 15
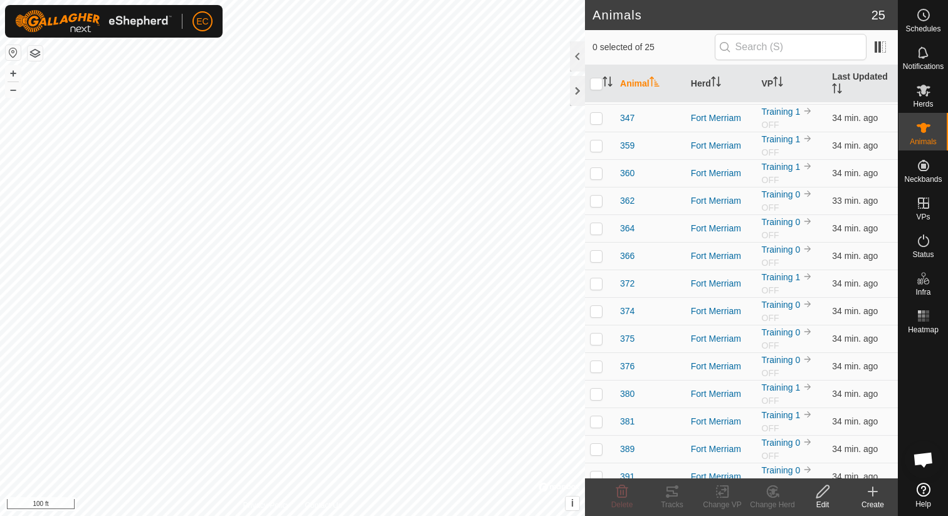
scroll to position [304, 0]
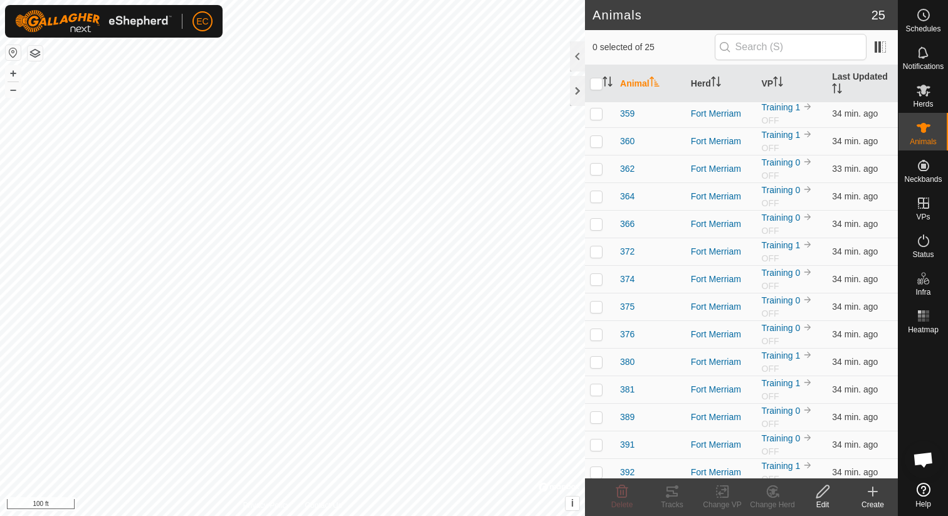
click at [924, 460] on span "Open chat" at bounding box center [923, 461] width 21 height 18
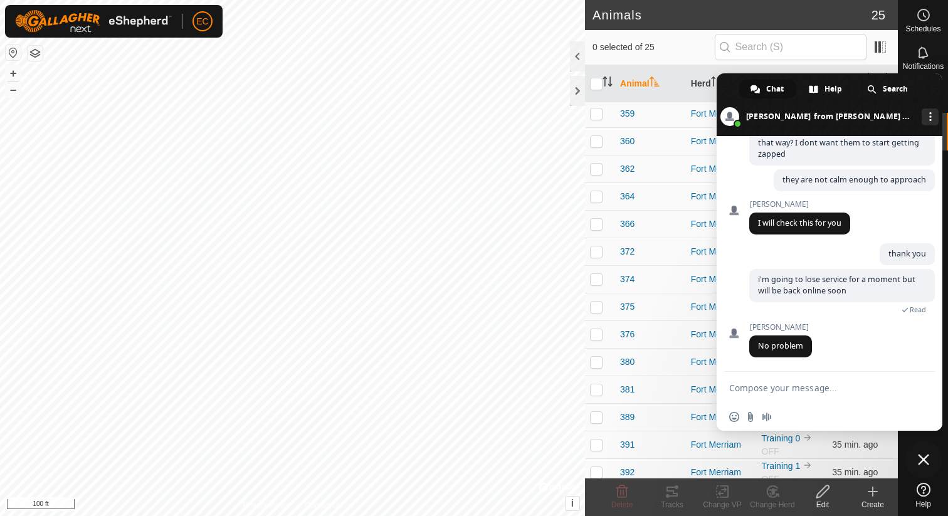
scroll to position [1363, 0]
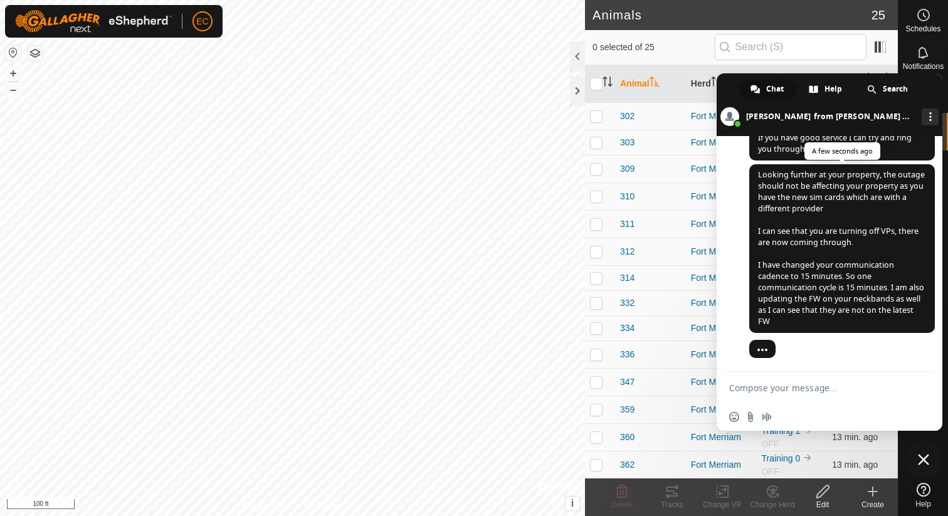
scroll to position [1590, 0]
click at [790, 392] on textarea "Compose your message..." at bounding box center [815, 388] width 173 height 11
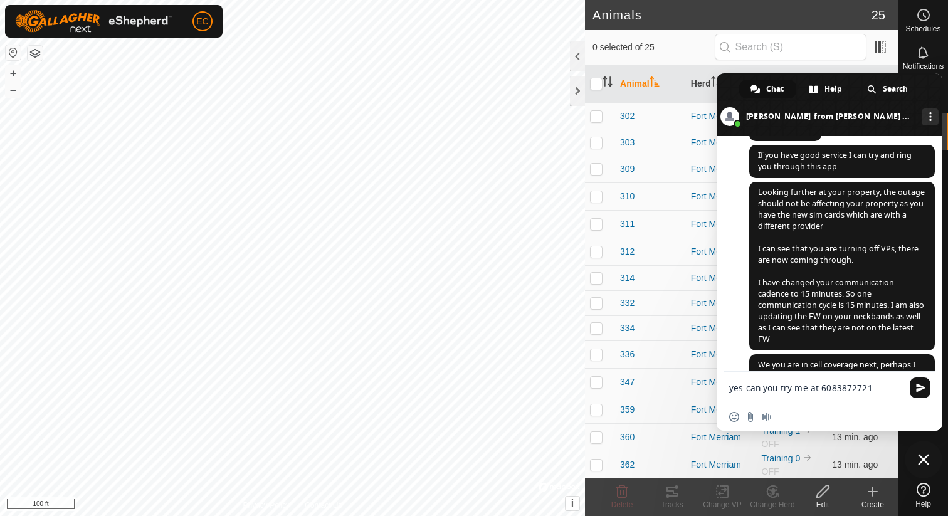
scroll to position [1603, 0]
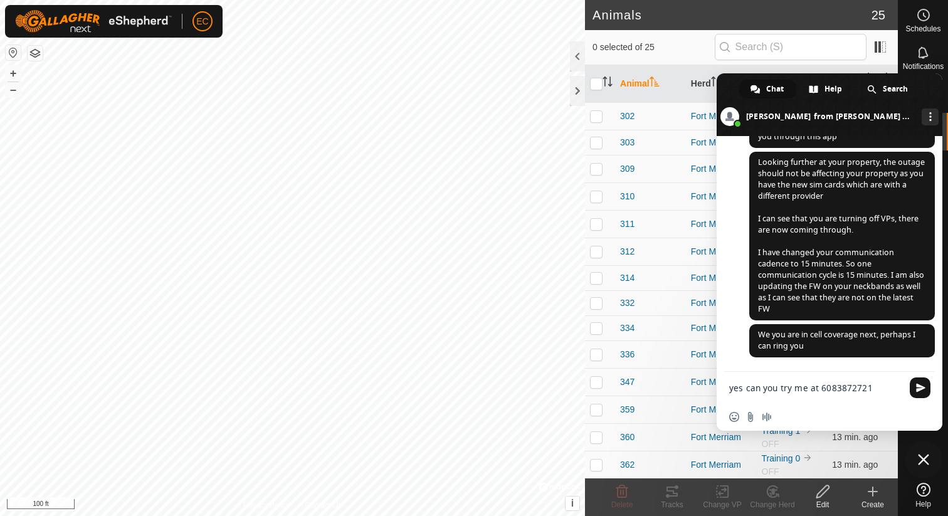
type textarea "yes can you try me at 6083872721?"
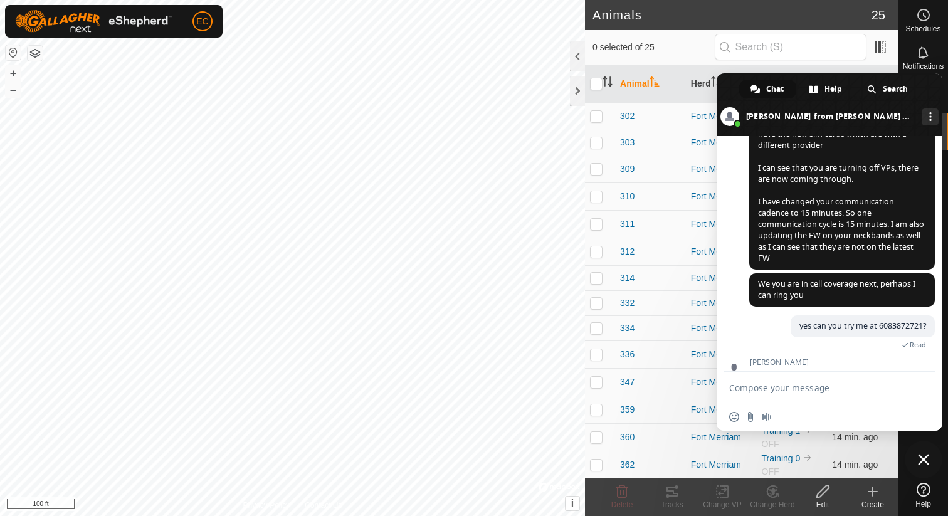
scroll to position [1678, 0]
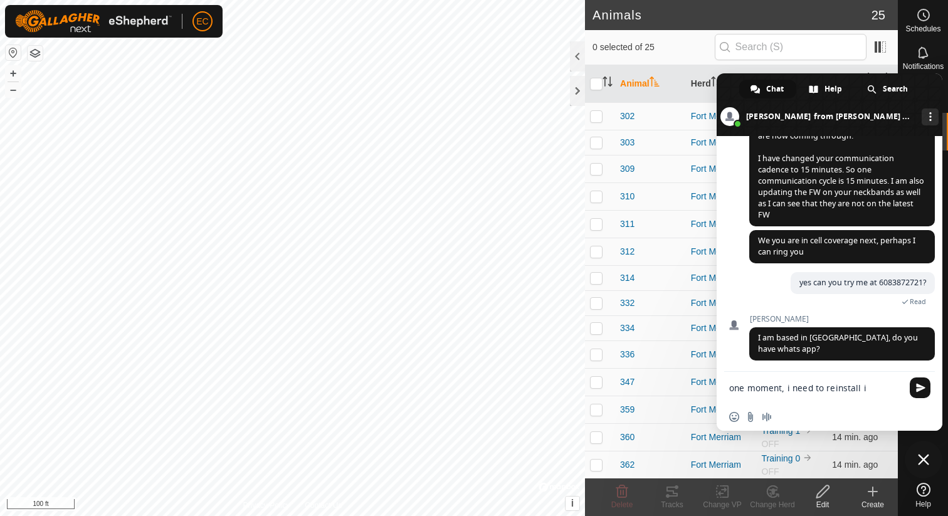
type textarea "one moment, i need to reinstall it"
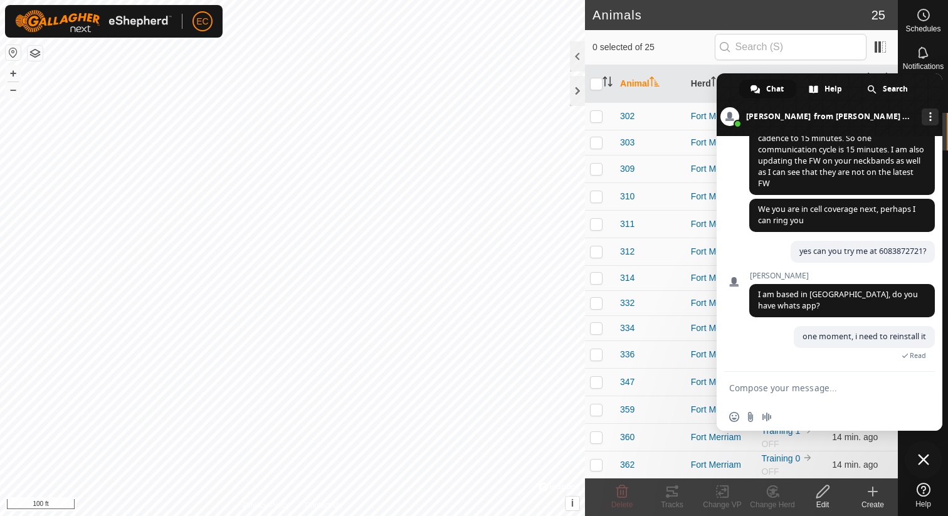
scroll to position [1762, 0]
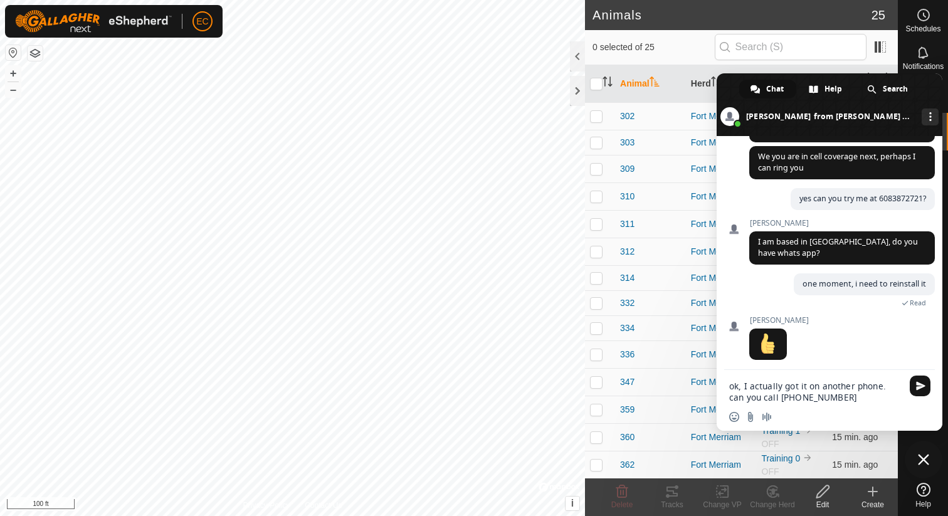
type textarea "ok, I actually got it on another phone. can you call [PHONE_NUMBER]"
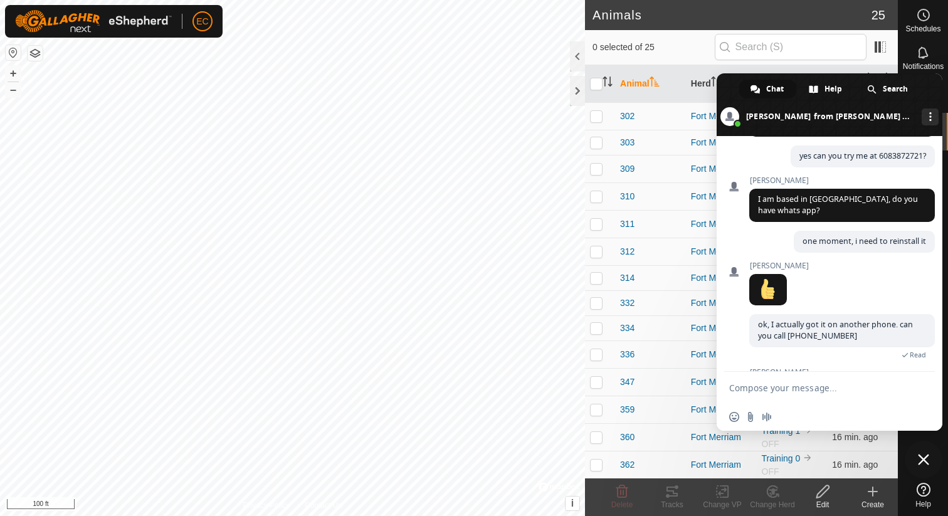
scroll to position [1857, 0]
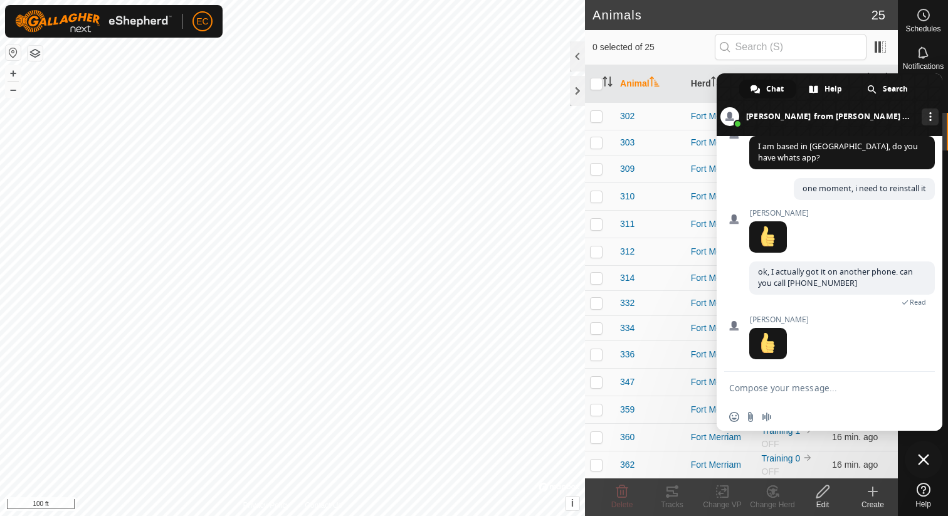
click at [933, 98] on span at bounding box center [830, 104] width 226 height 63
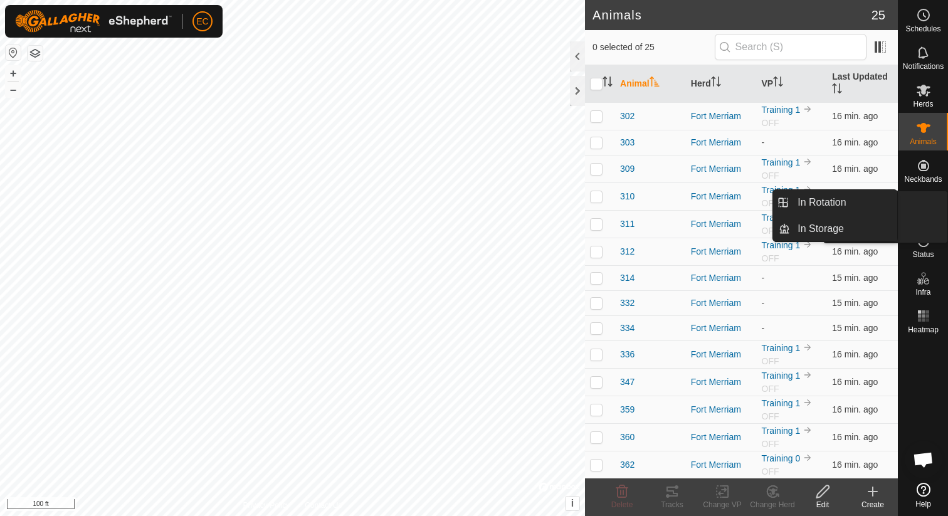
click at [924, 201] on icon at bounding box center [923, 203] width 11 height 11
click at [856, 205] on link "In Rotation" at bounding box center [843, 202] width 107 height 25
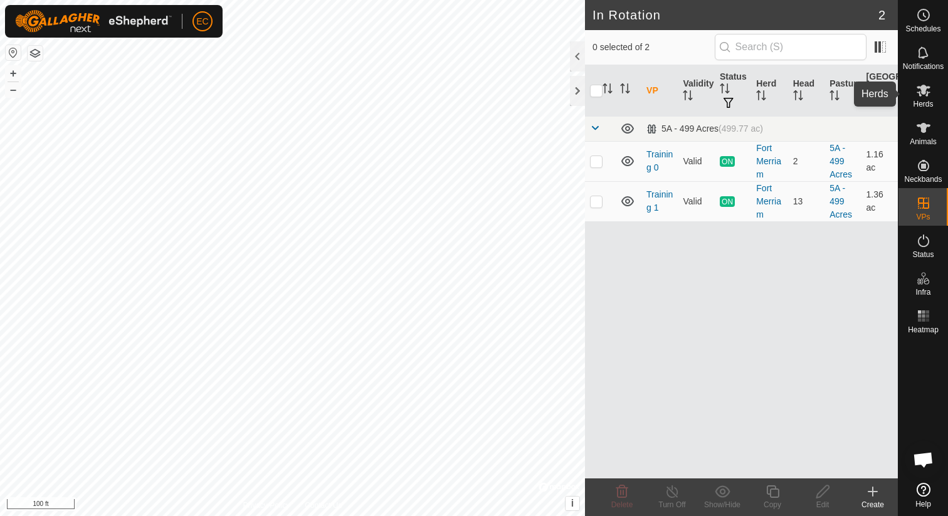
click at [926, 102] on span "Herds" at bounding box center [923, 104] width 20 height 8
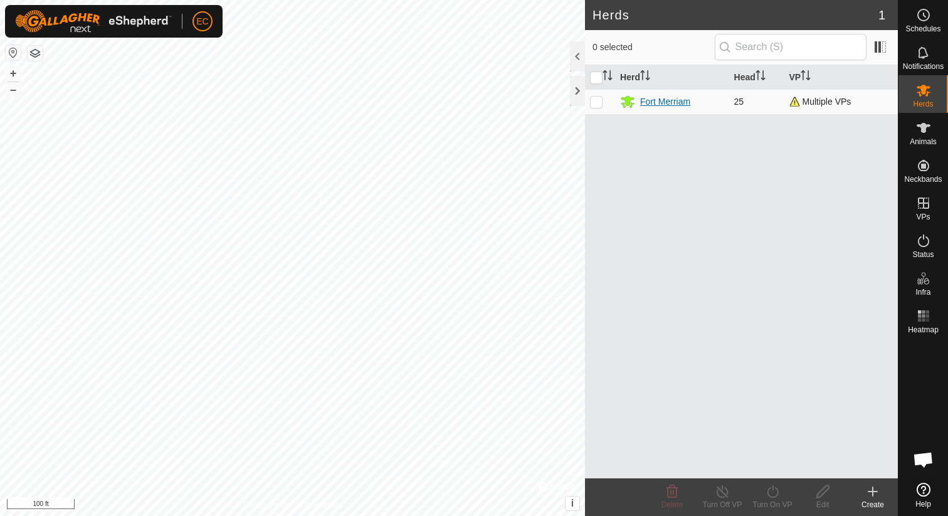
click at [660, 103] on div "Fort Merriam" at bounding box center [665, 101] width 50 height 13
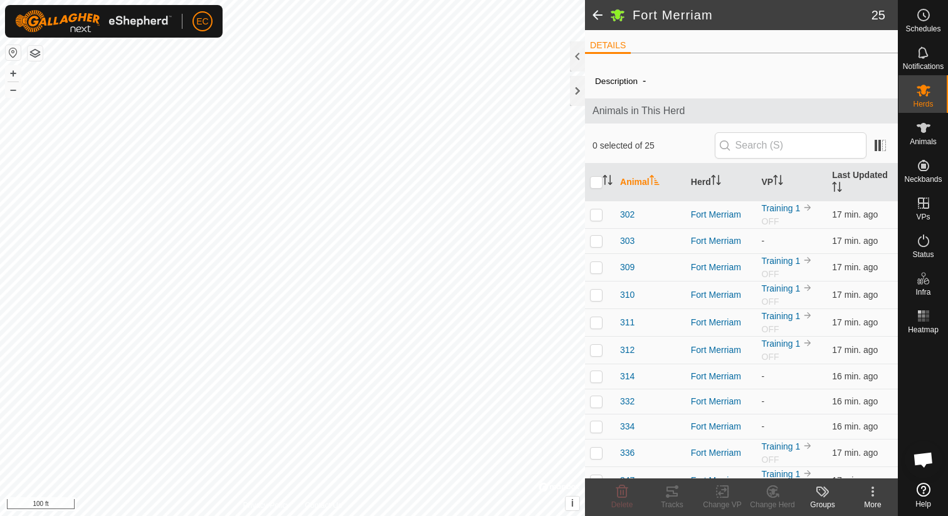
click at [921, 458] on span "Open chat" at bounding box center [923, 461] width 21 height 18
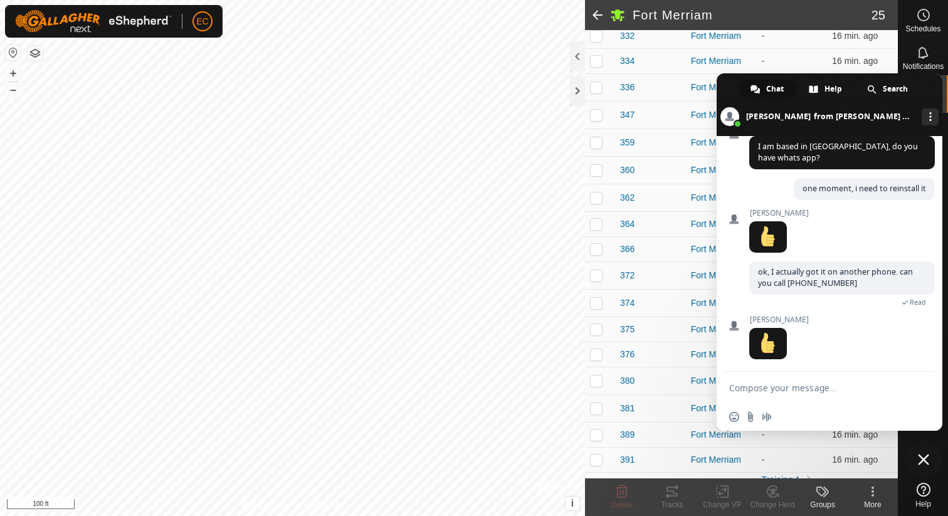
scroll to position [383, 0]
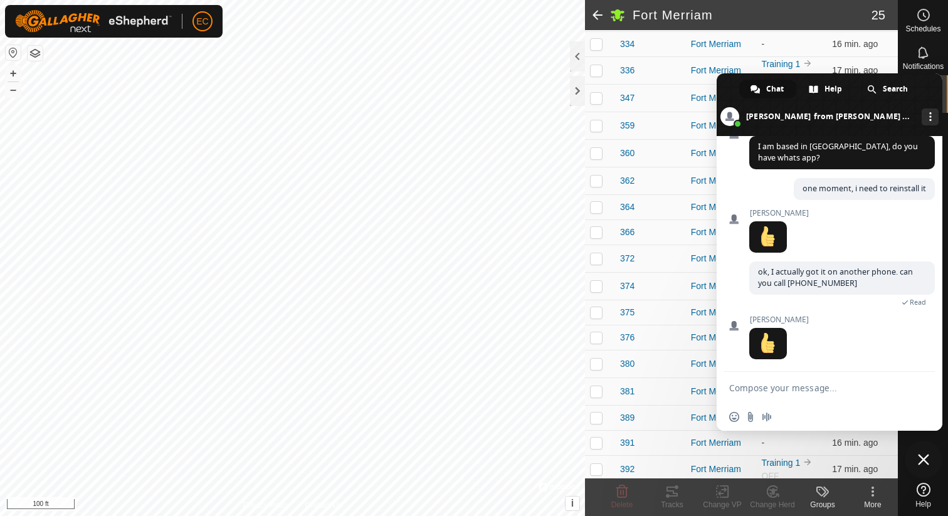
click at [940, 86] on span at bounding box center [830, 104] width 226 height 63
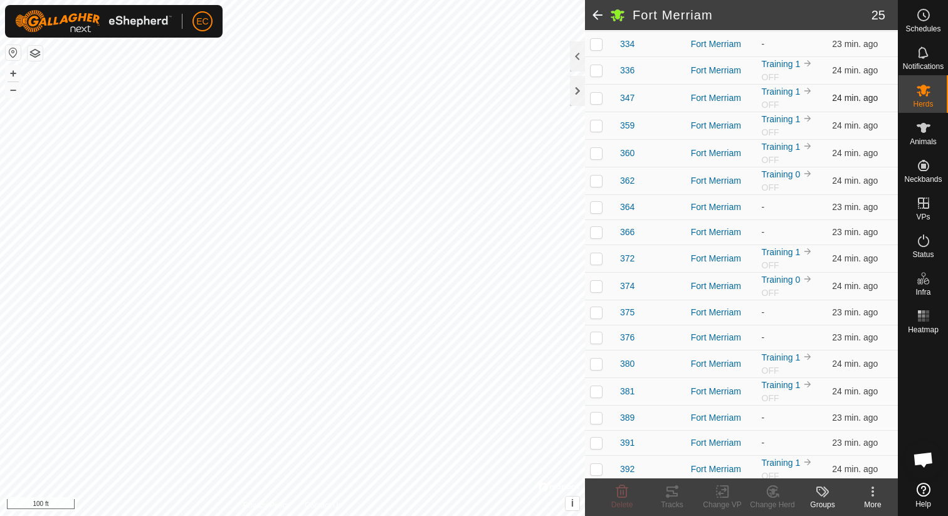
scroll to position [0, 0]
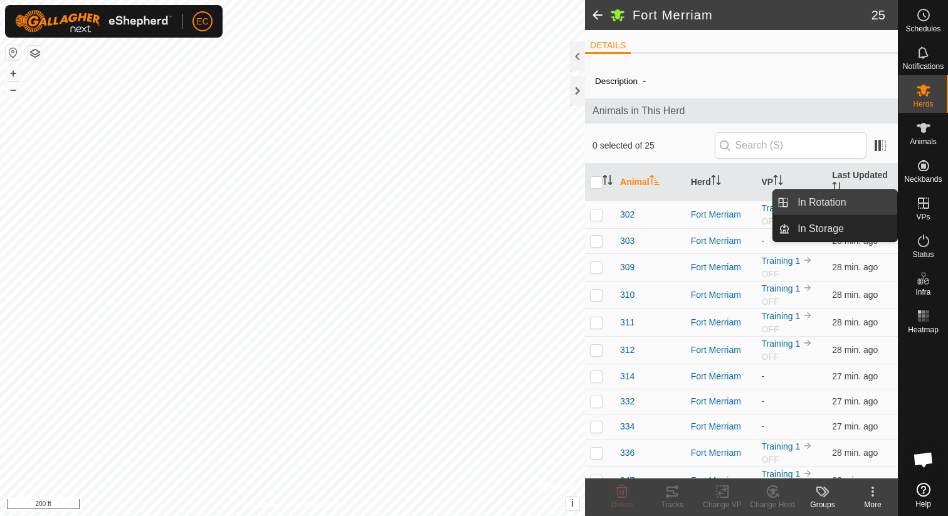
click at [855, 209] on link "In Rotation" at bounding box center [843, 202] width 107 height 25
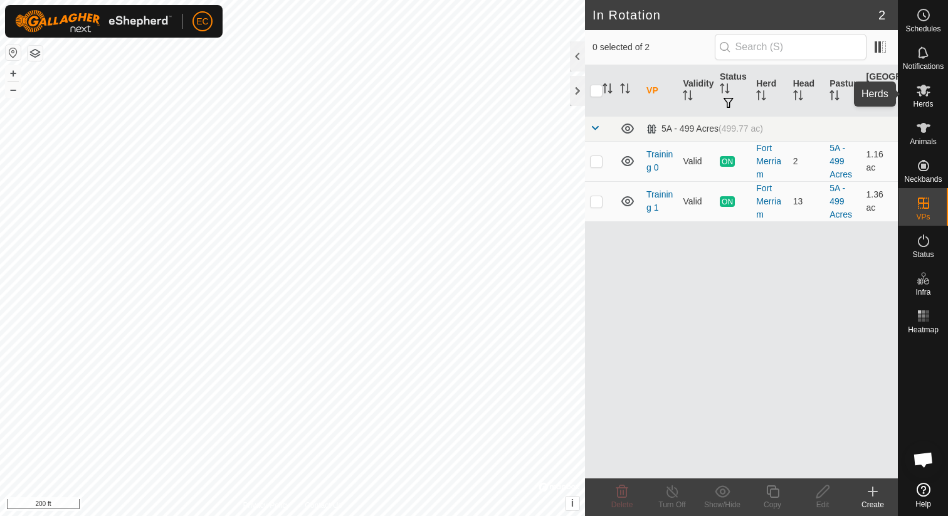
click at [915, 97] on es-mob-svg-icon at bounding box center [924, 90] width 23 height 20
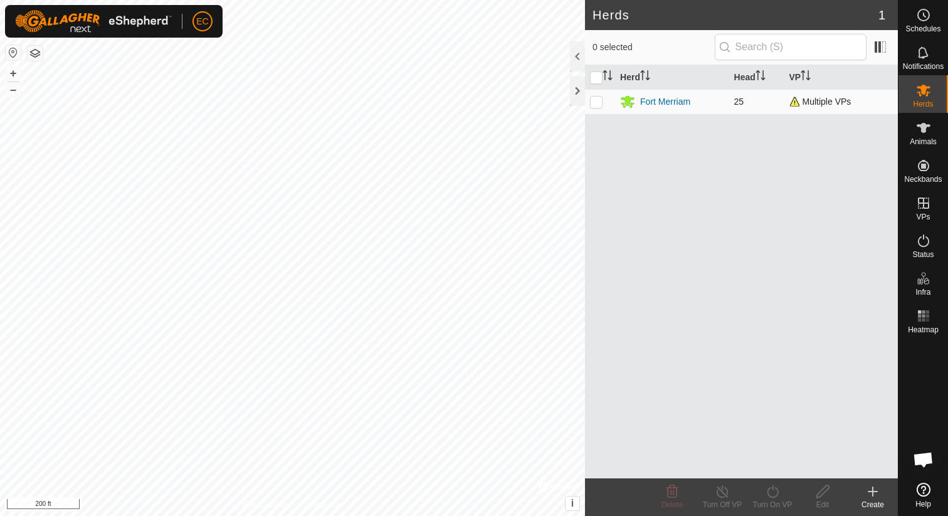
click at [593, 100] on p-checkbox at bounding box center [596, 102] width 13 height 10
checkbox input "true"
click at [654, 100] on div "Fort Merriam" at bounding box center [665, 101] width 50 height 13
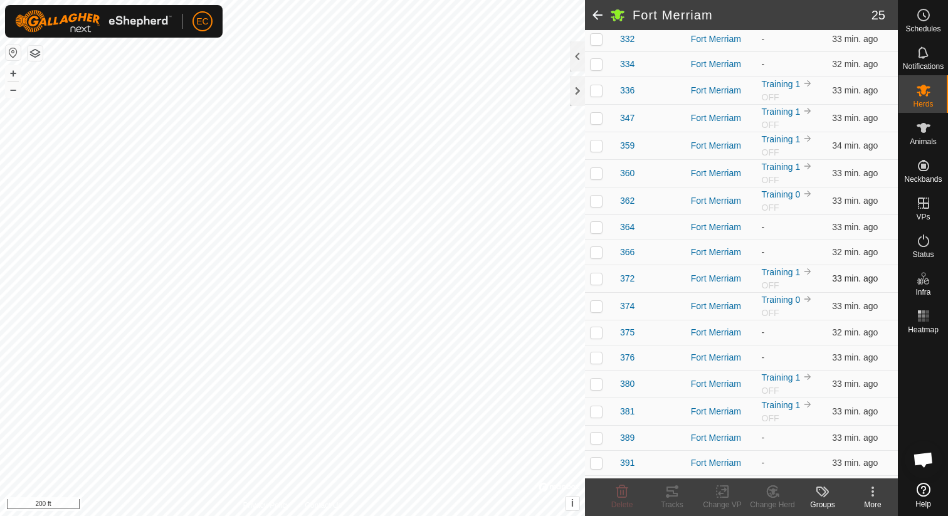
scroll to position [383, 0]
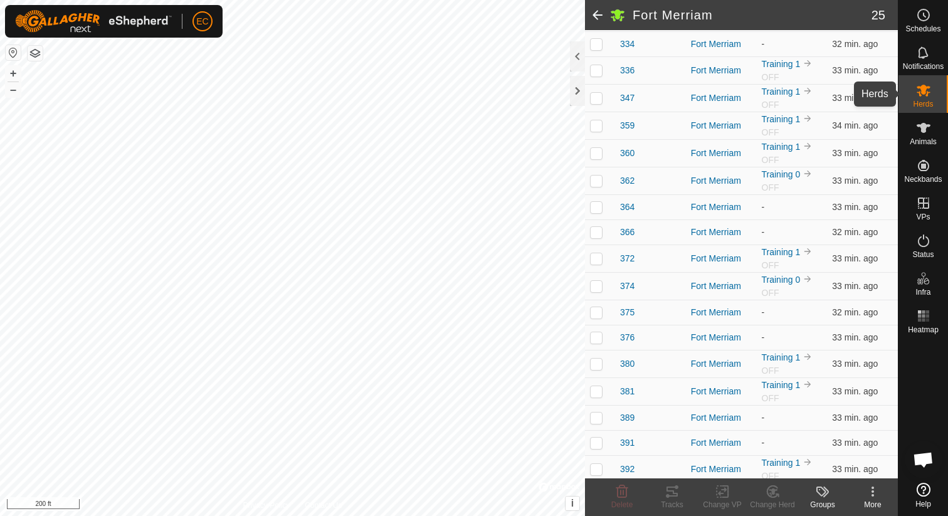
click at [926, 102] on span "Herds" at bounding box center [923, 104] width 20 height 8
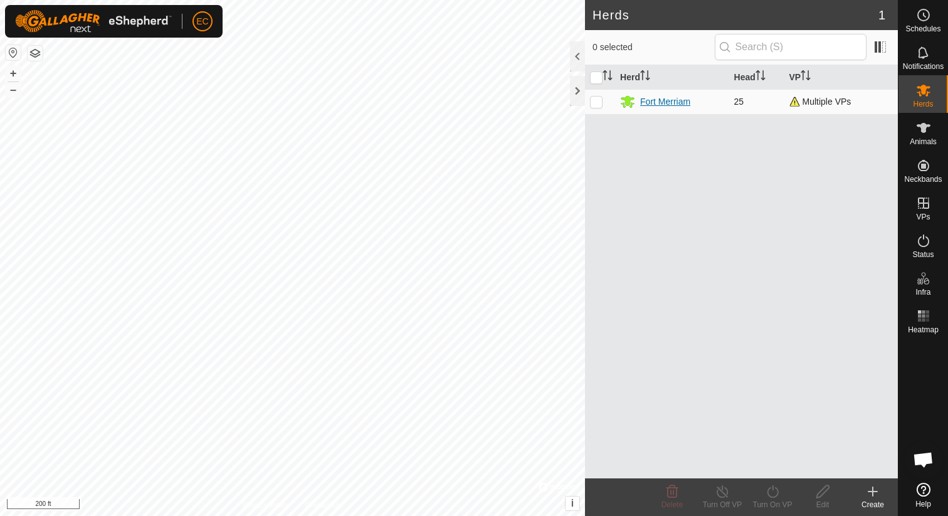
click at [670, 107] on div "Fort Merriam" at bounding box center [665, 101] width 50 height 13
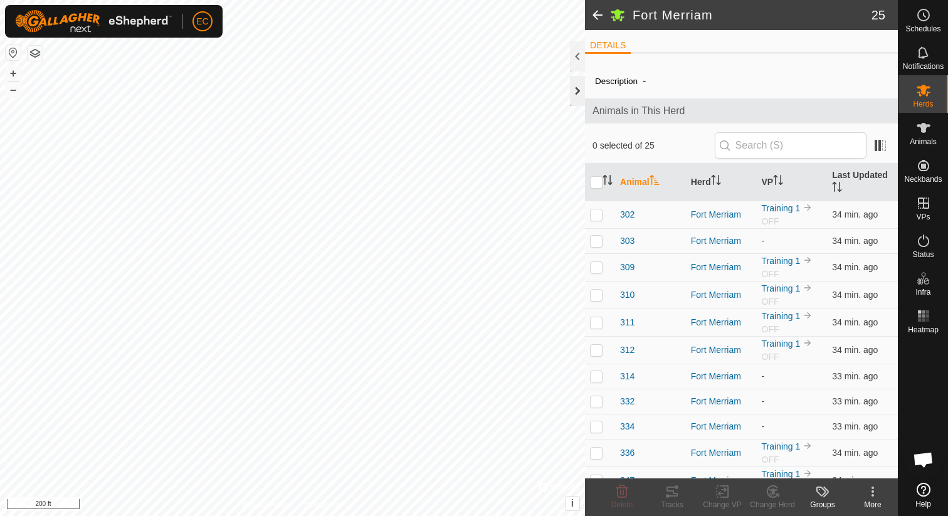
click at [579, 92] on div at bounding box center [577, 91] width 15 height 30
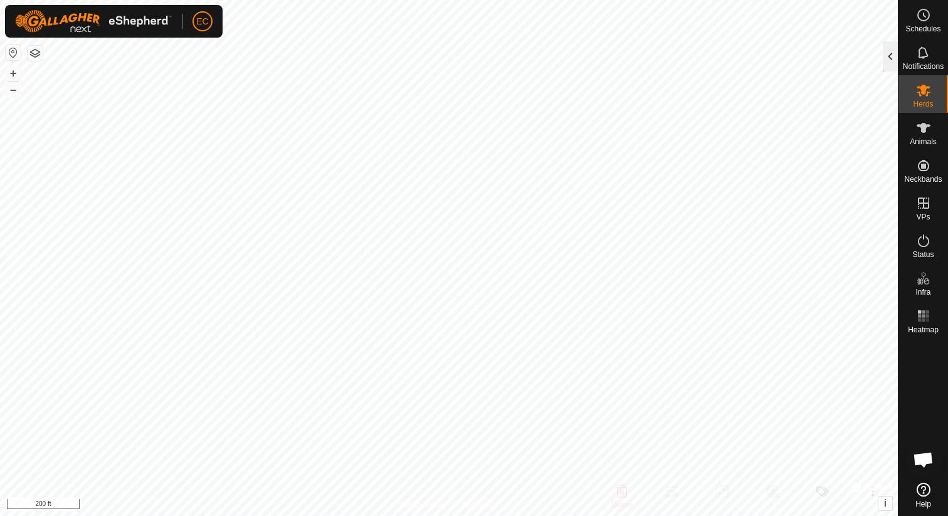
click at [886, 61] on div at bounding box center [890, 56] width 15 height 30
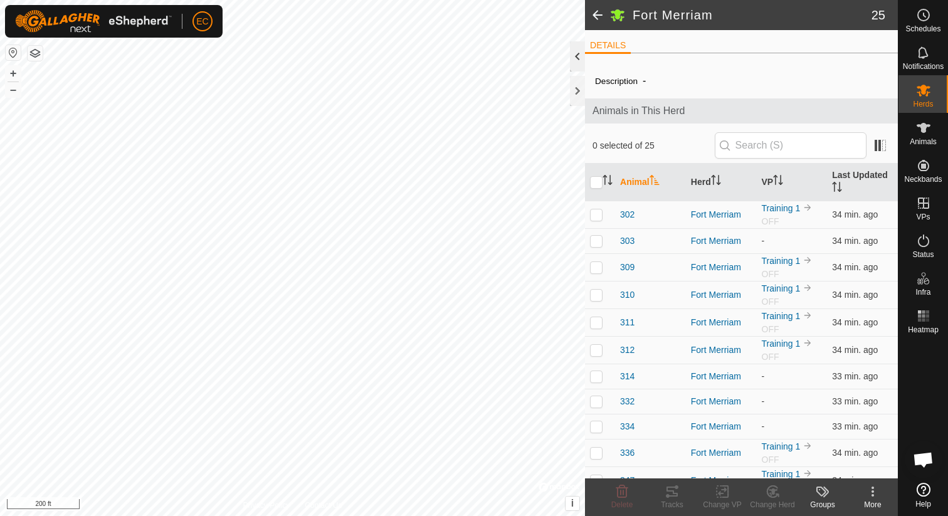
click at [581, 60] on div at bounding box center [577, 56] width 15 height 30
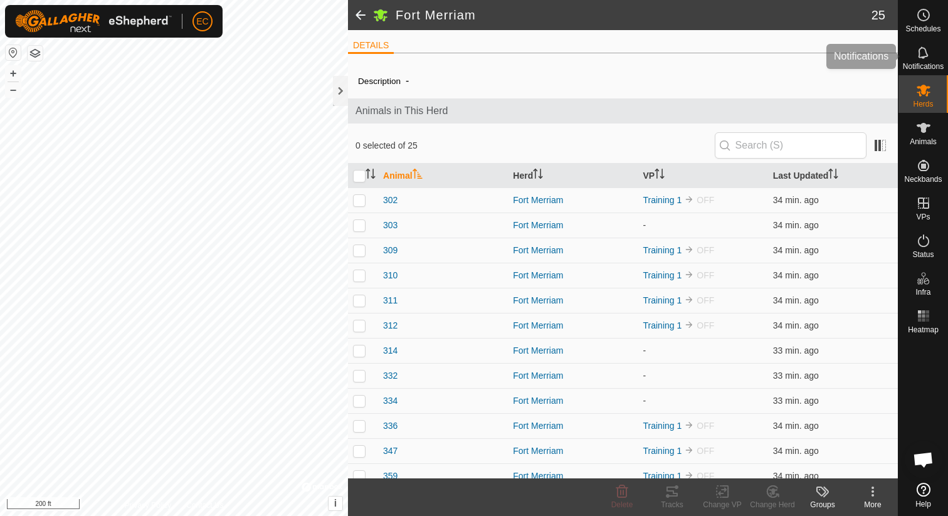
click at [921, 53] on icon at bounding box center [923, 52] width 15 height 15
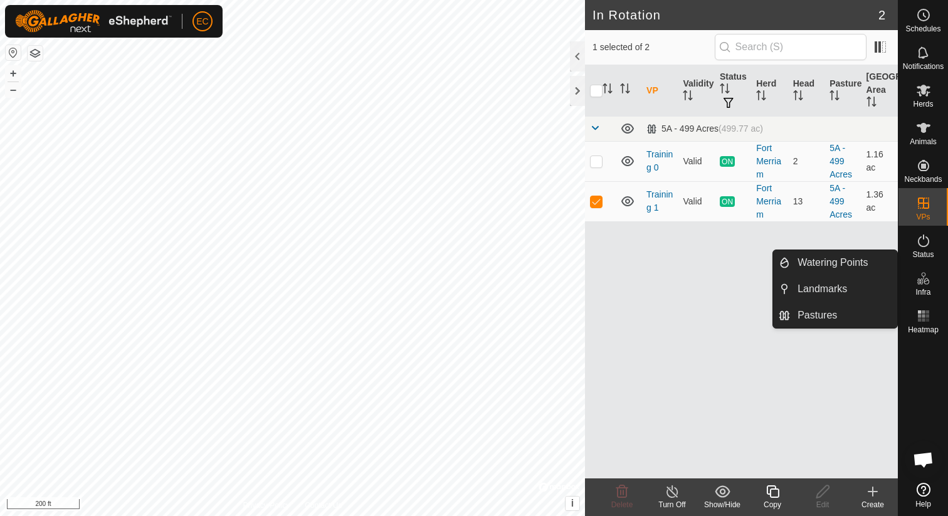
click at [923, 275] on icon at bounding box center [923, 278] width 15 height 15
click at [817, 286] on link "Landmarks" at bounding box center [843, 289] width 107 height 25
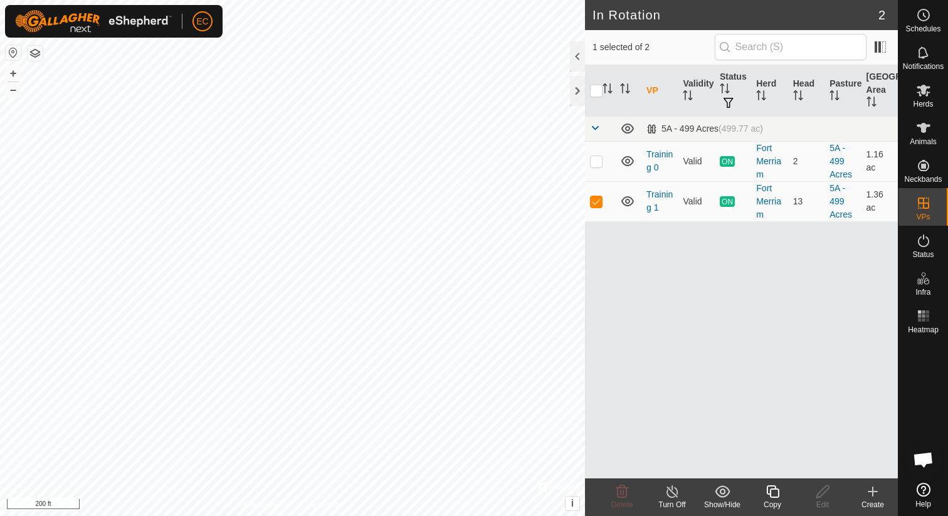
click at [777, 499] on icon at bounding box center [773, 491] width 16 height 15
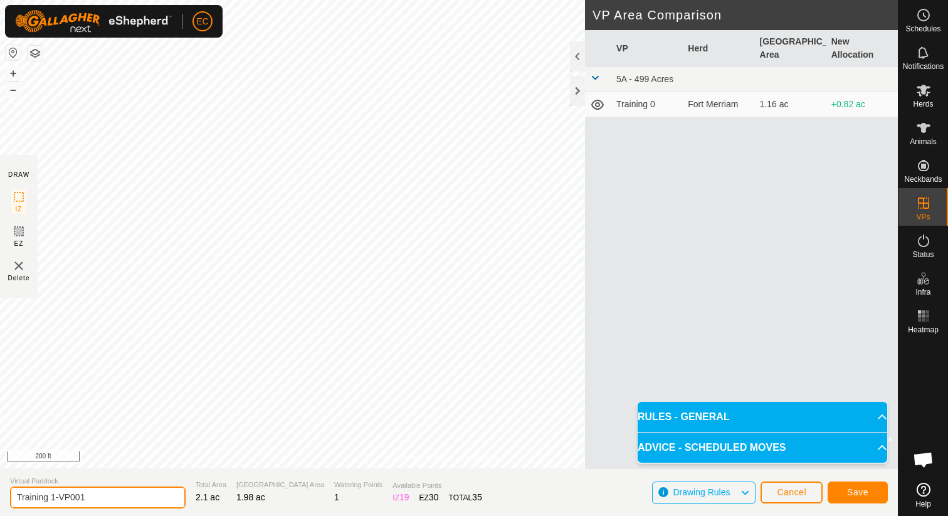
click at [88, 492] on input "Training 1-VP001" at bounding box center [98, 498] width 176 height 22
drag, startPoint x: 90, startPoint y: 495, endPoint x: 52, endPoint y: 500, distance: 38.5
click at [52, 500] on input "Training 1-VP001" at bounding box center [98, 498] width 176 height 22
type input "Training 3"
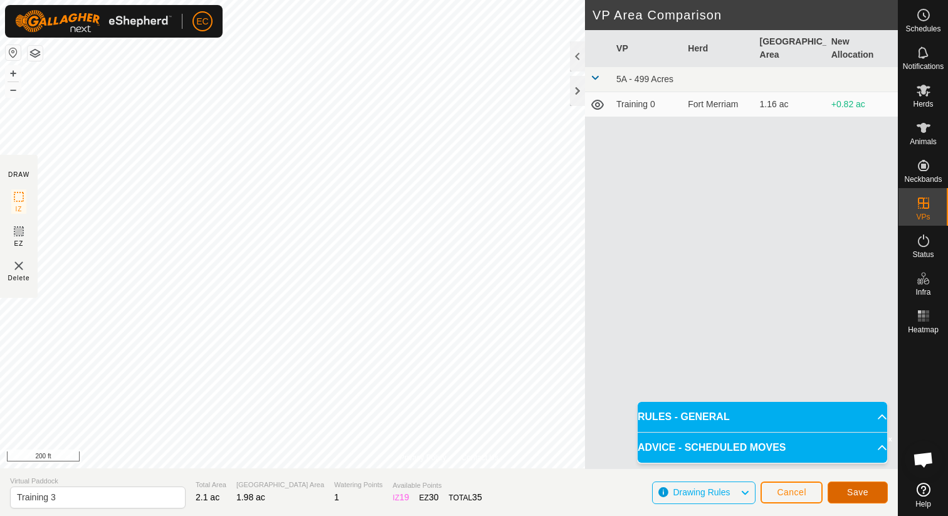
click at [867, 497] on button "Save" at bounding box center [858, 493] width 60 height 22
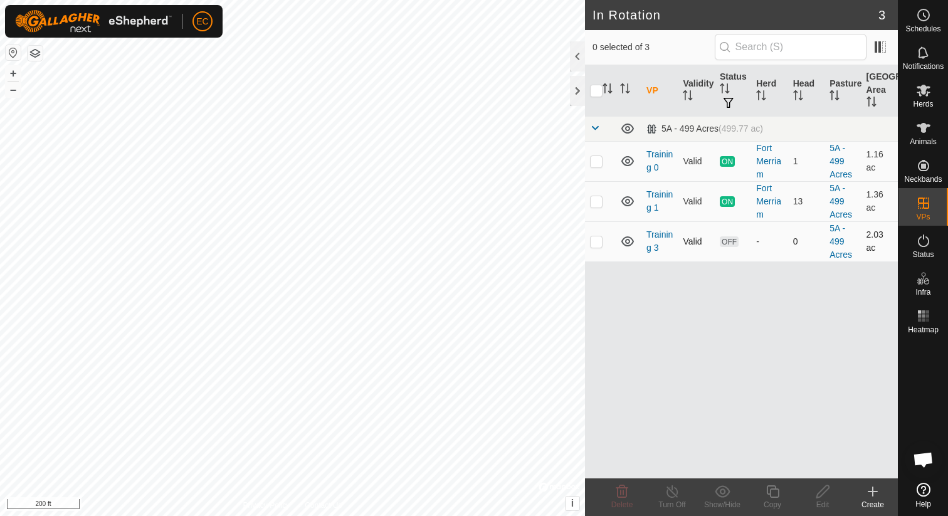
click at [596, 240] on p-checkbox at bounding box center [596, 241] width 13 height 10
checkbox input "true"
click at [653, 250] on link "Training 3" at bounding box center [660, 241] width 26 height 23
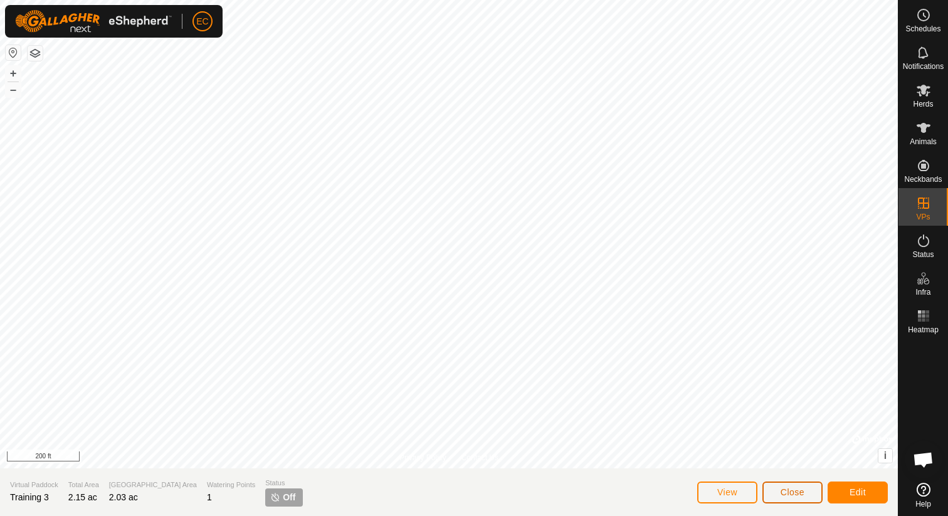
click at [787, 497] on span "Close" at bounding box center [793, 492] width 24 height 10
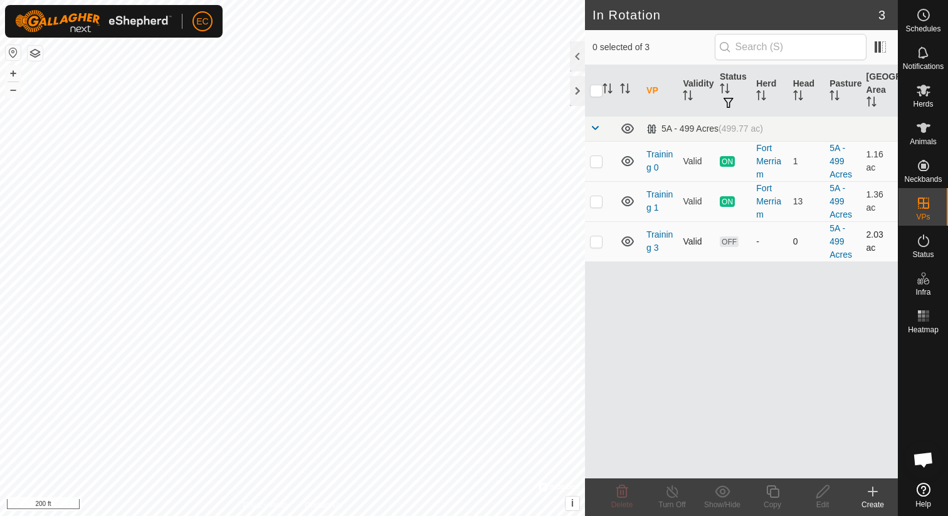
checkbox input "true"
click at [925, 84] on icon at bounding box center [923, 90] width 15 height 15
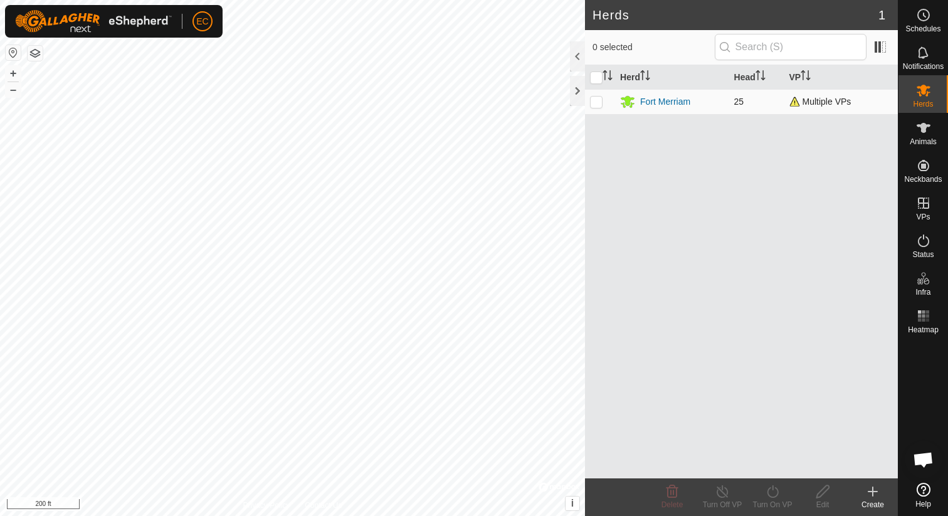
click at [601, 100] on p-checkbox at bounding box center [596, 102] width 13 height 10
checkbox input "true"
click at [773, 493] on icon at bounding box center [773, 491] width 16 height 15
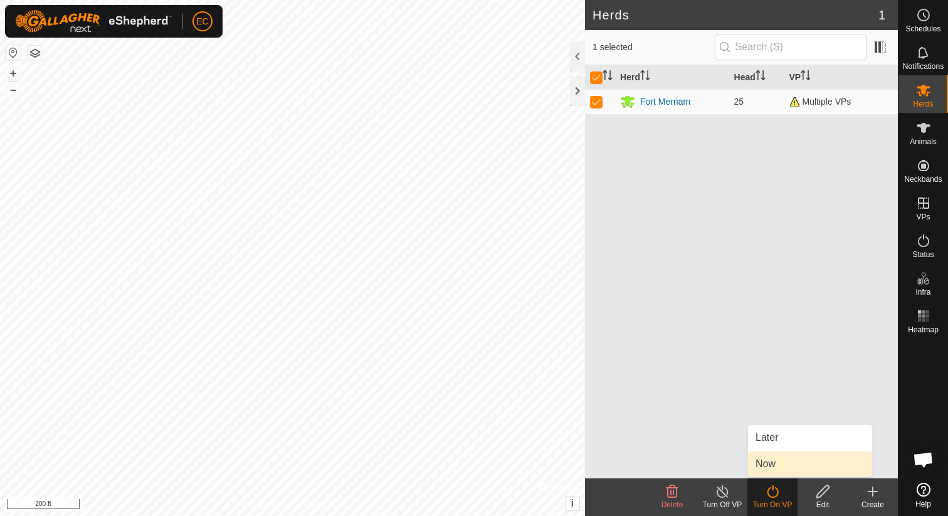
click at [768, 460] on link "Now" at bounding box center [810, 464] width 124 height 25
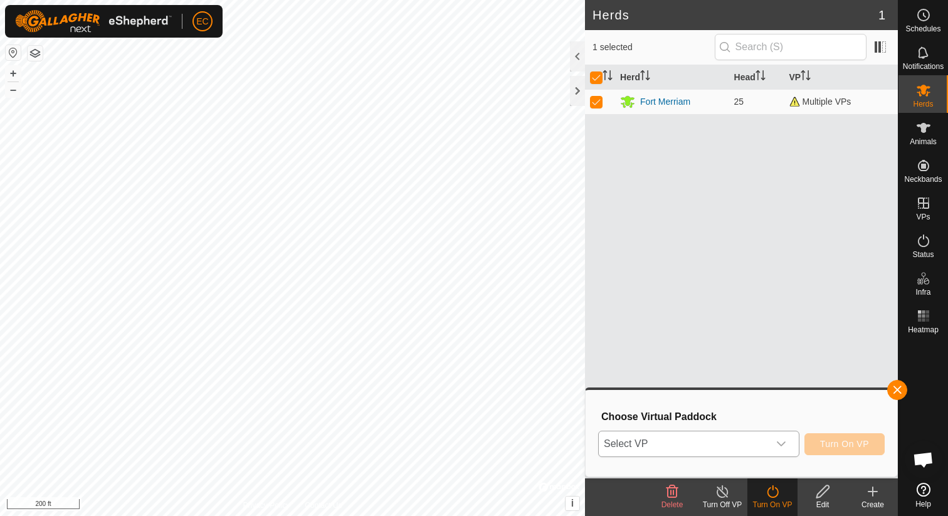
click at [761, 449] on span "Select VP" at bounding box center [684, 444] width 170 height 25
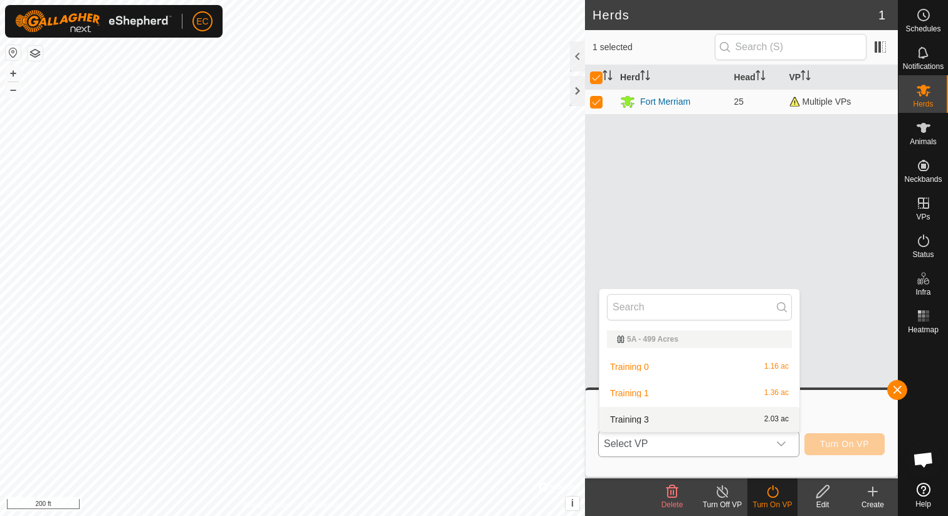
click at [741, 424] on li "Training 3 2.03 ac" at bounding box center [700, 419] width 200 height 25
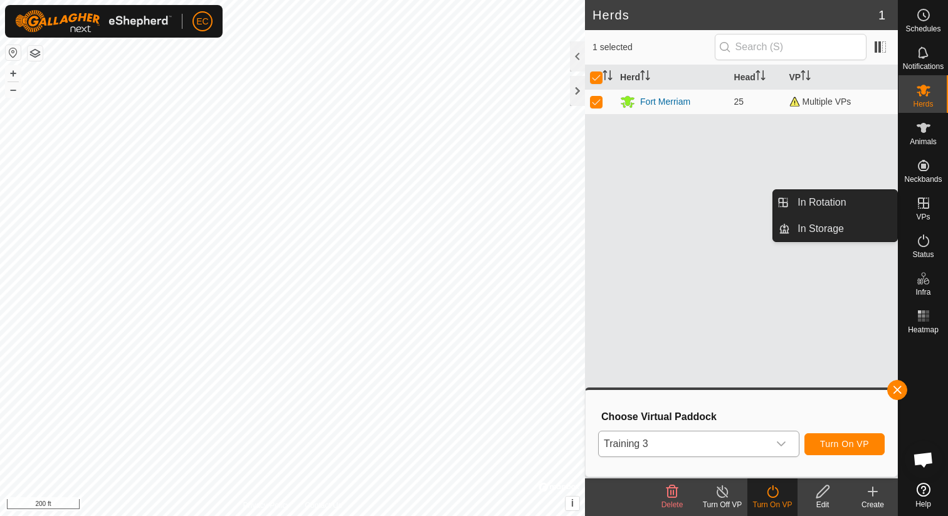
click at [924, 211] on es-virtualpaddocks-svg-icon at bounding box center [924, 203] width 23 height 20
click at [841, 212] on link "In Rotation" at bounding box center [843, 202] width 107 height 25
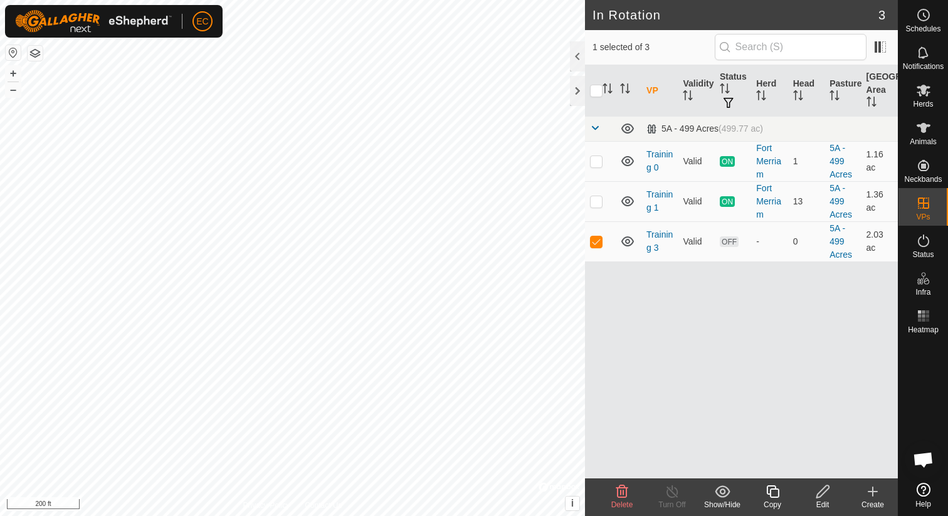
click at [826, 497] on icon at bounding box center [823, 491] width 16 height 15
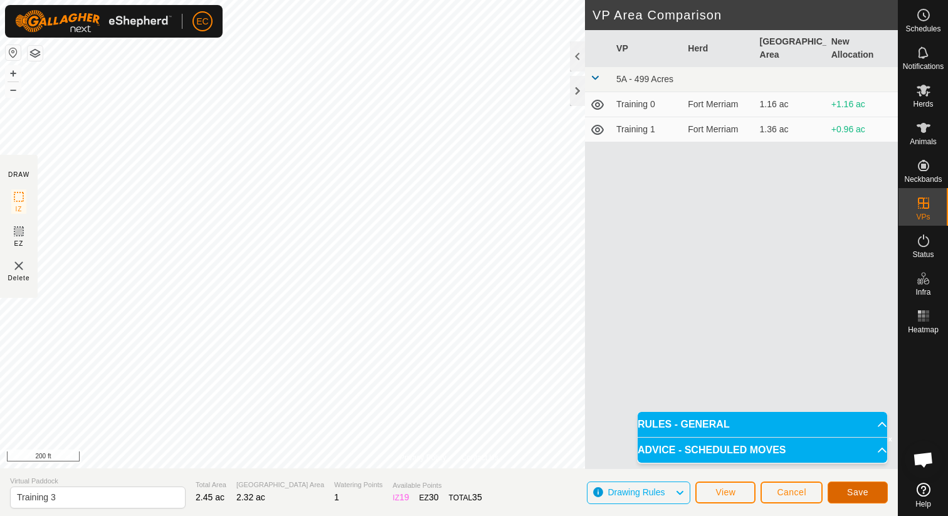
click at [862, 492] on span "Save" at bounding box center [857, 492] width 21 height 10
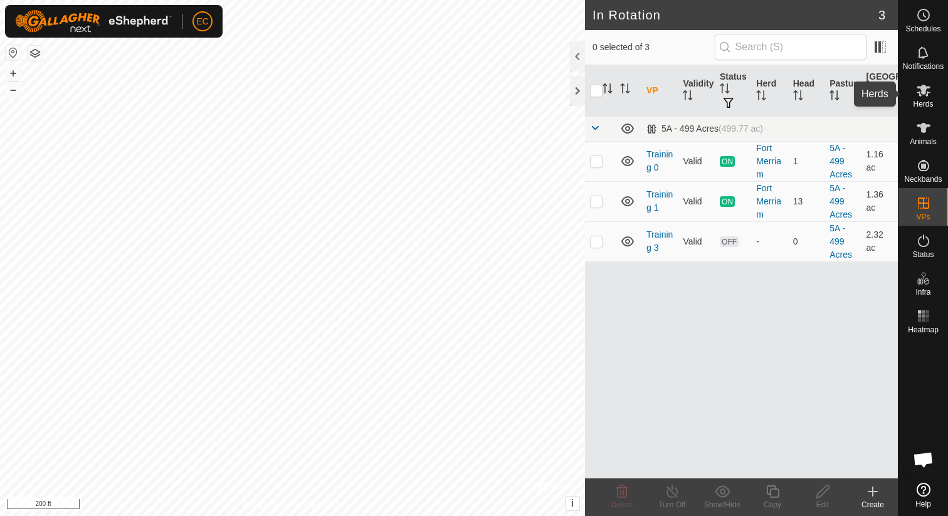
click at [917, 92] on icon at bounding box center [924, 91] width 14 height 12
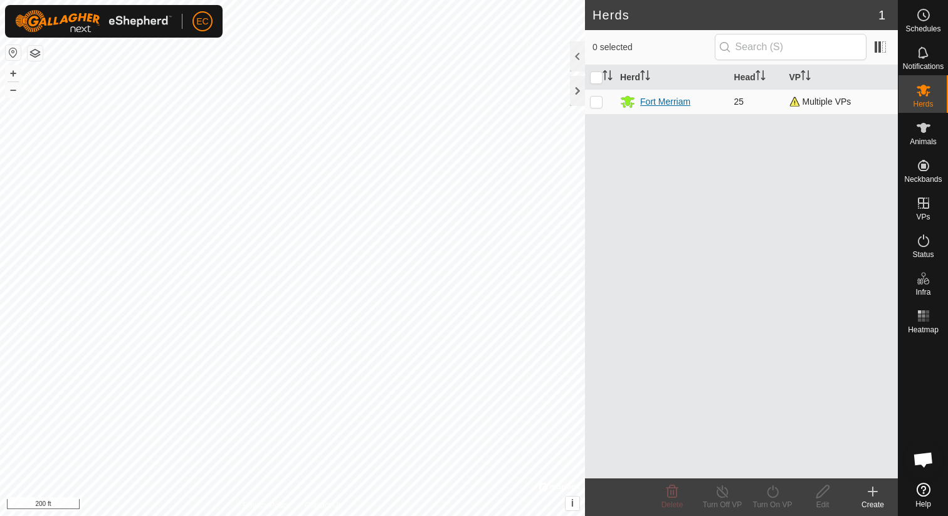
click at [669, 102] on div "Fort Merriam" at bounding box center [665, 101] width 50 height 13
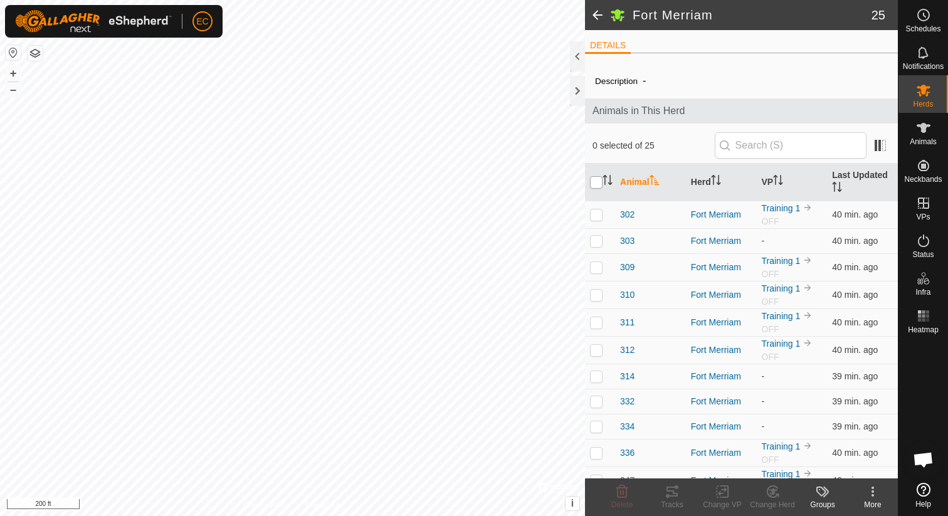
click at [597, 183] on input "checkbox" at bounding box center [596, 182] width 13 height 13
checkbox input "true"
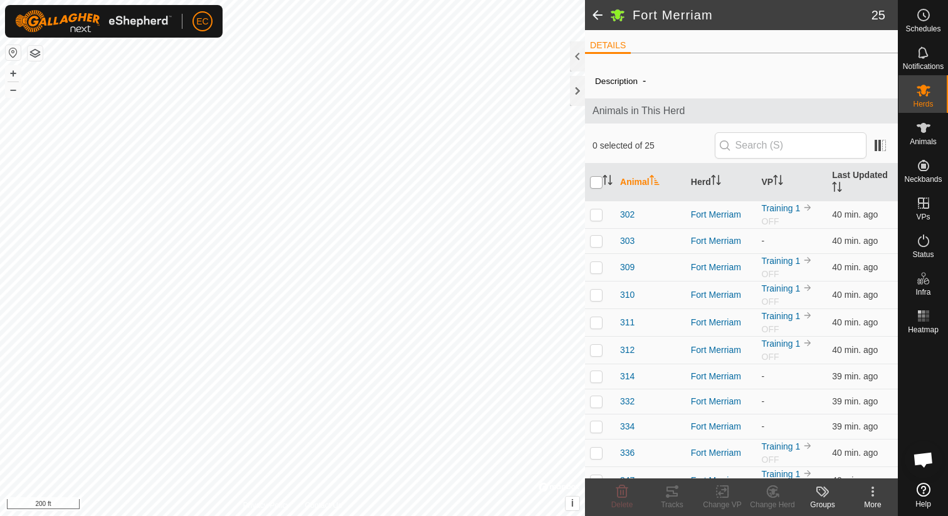
checkbox input "true"
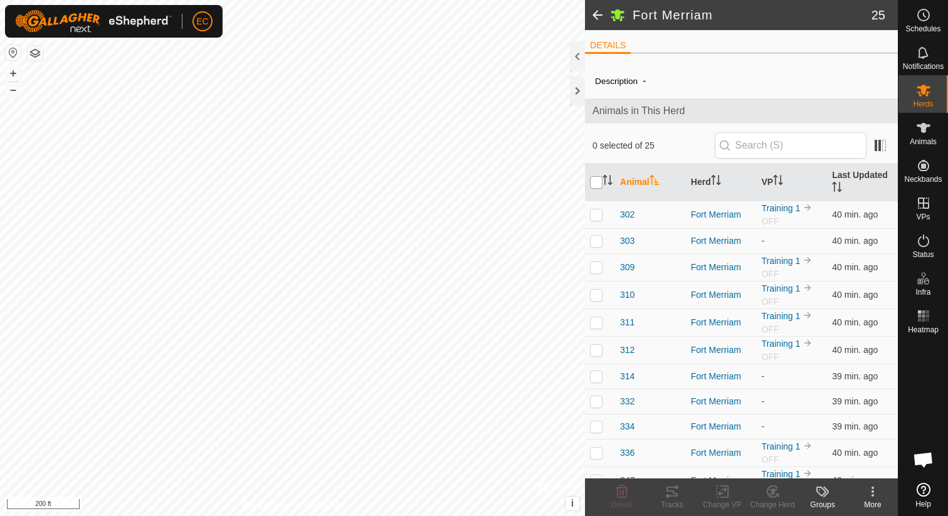
checkbox input "true"
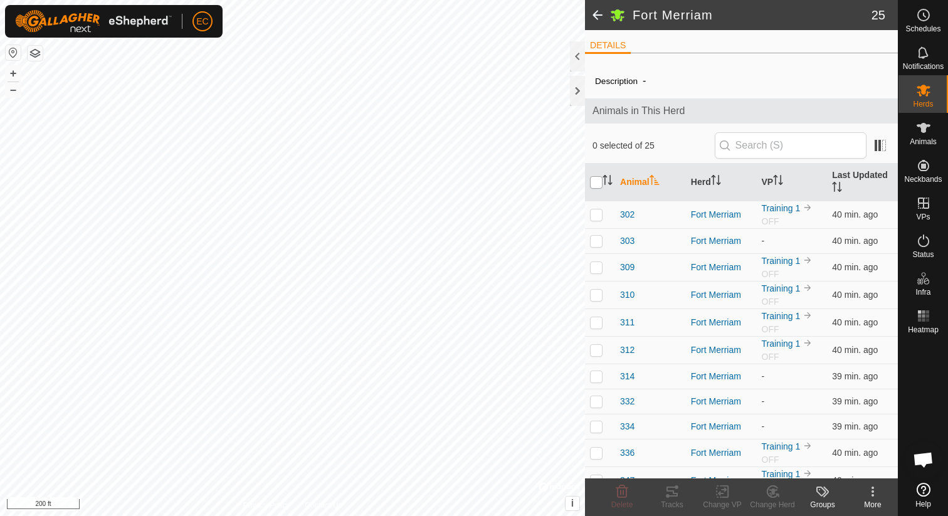
checkbox input "true"
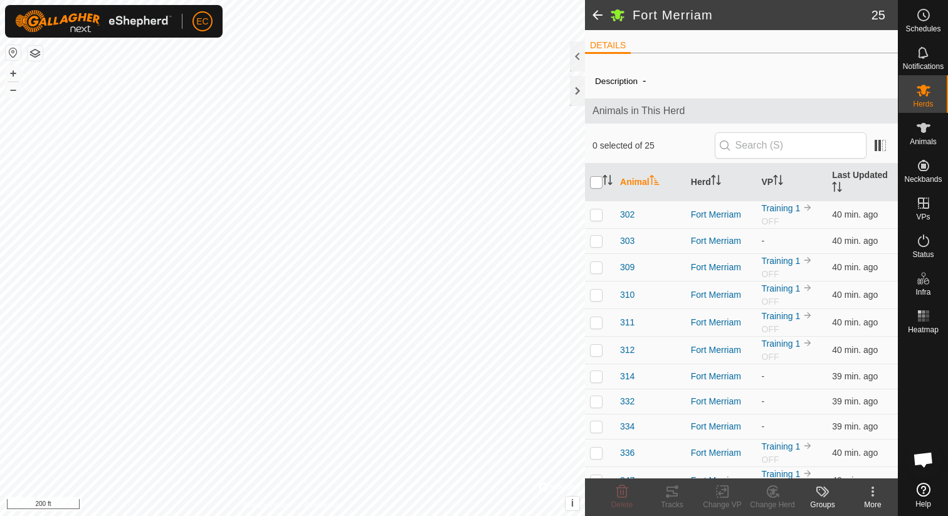
checkbox input "true"
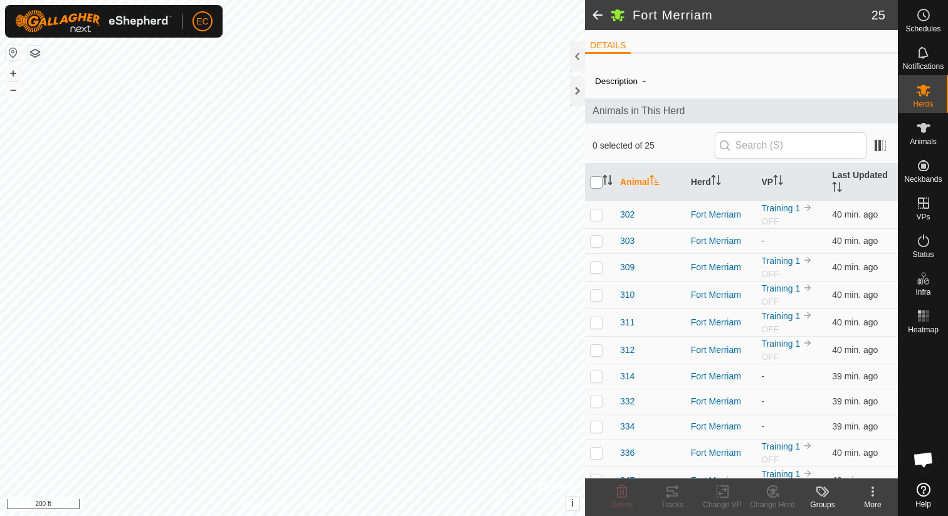
checkbox input "true"
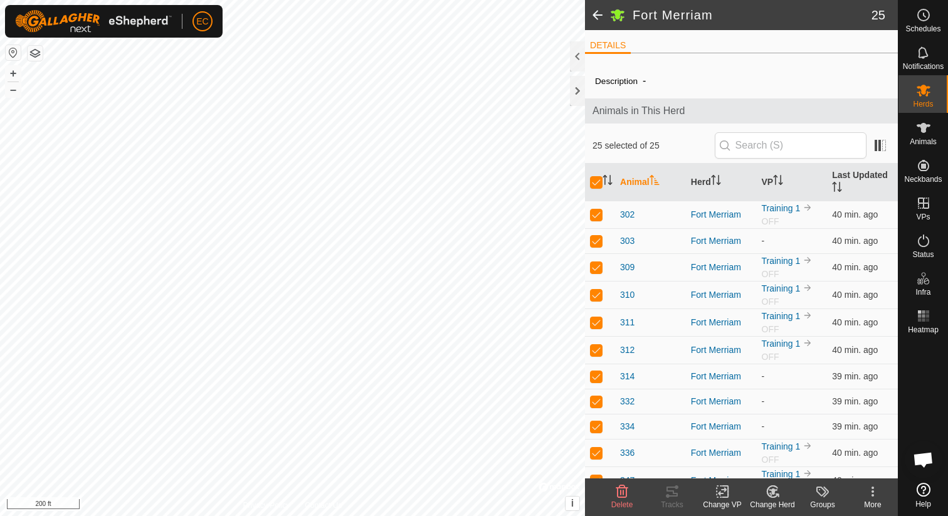
click at [597, 23] on span at bounding box center [597, 15] width 25 height 30
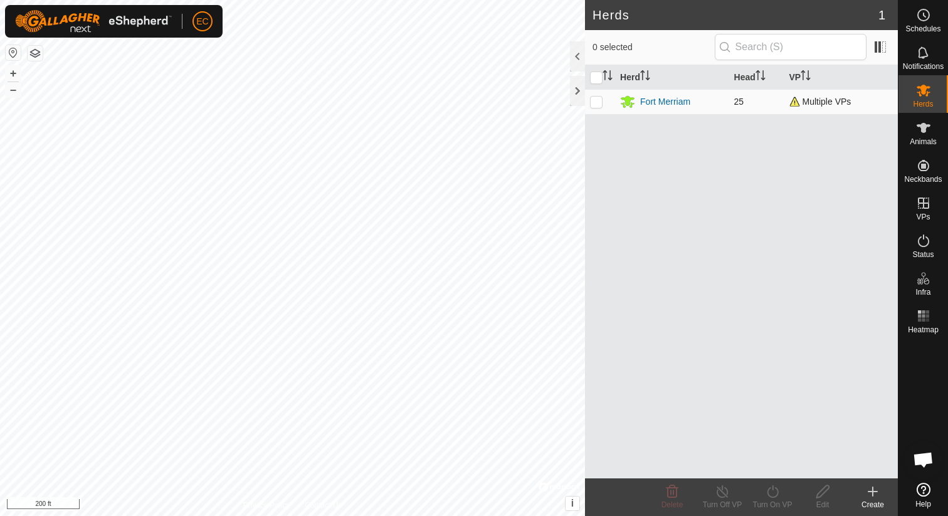
click at [597, 101] on p-checkbox at bounding box center [596, 102] width 13 height 10
checkbox input "true"
click at [765, 499] on icon at bounding box center [773, 491] width 16 height 15
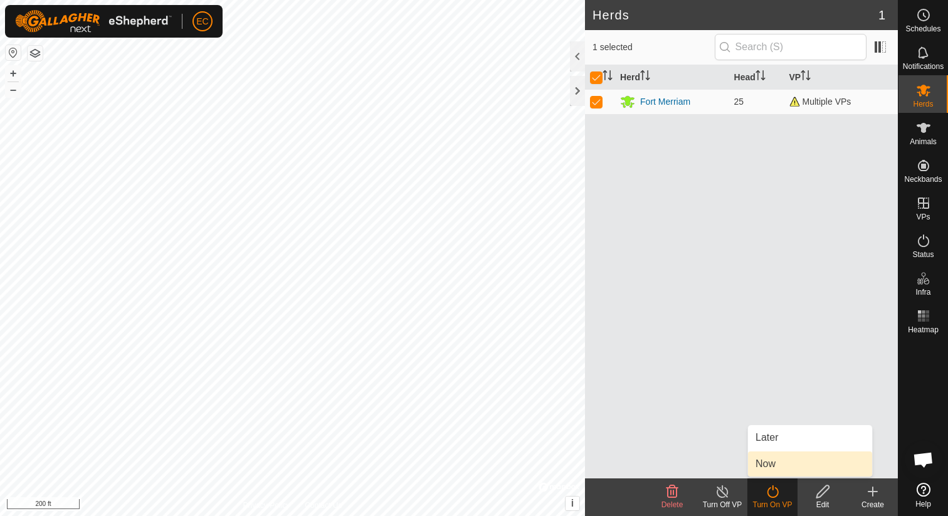
click at [766, 465] on link "Now" at bounding box center [810, 464] width 124 height 25
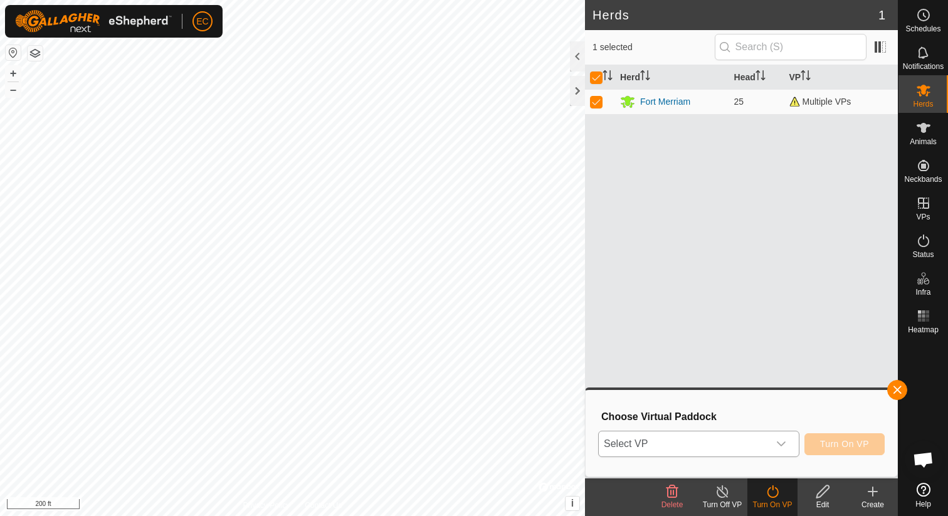
click at [724, 447] on span "Select VP" at bounding box center [684, 444] width 170 height 25
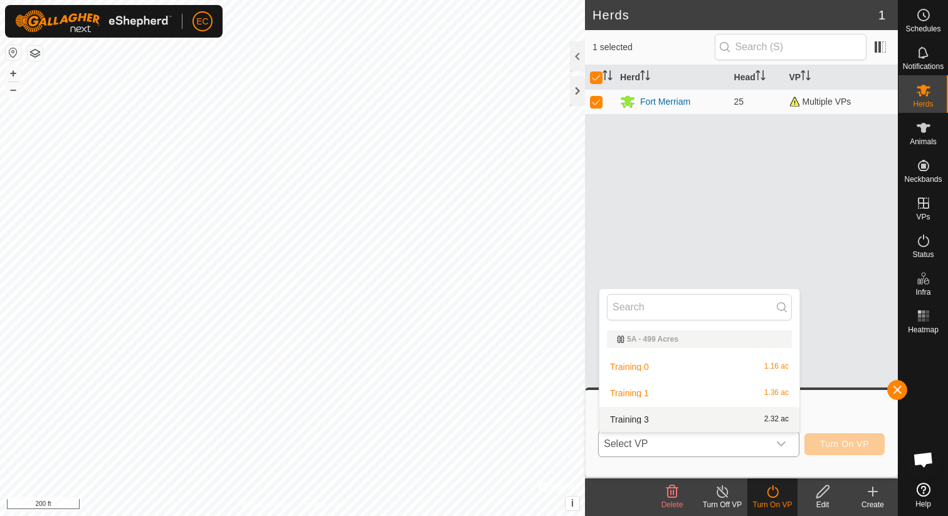
click at [700, 427] on li "Training 3 2.32 ac" at bounding box center [700, 419] width 200 height 25
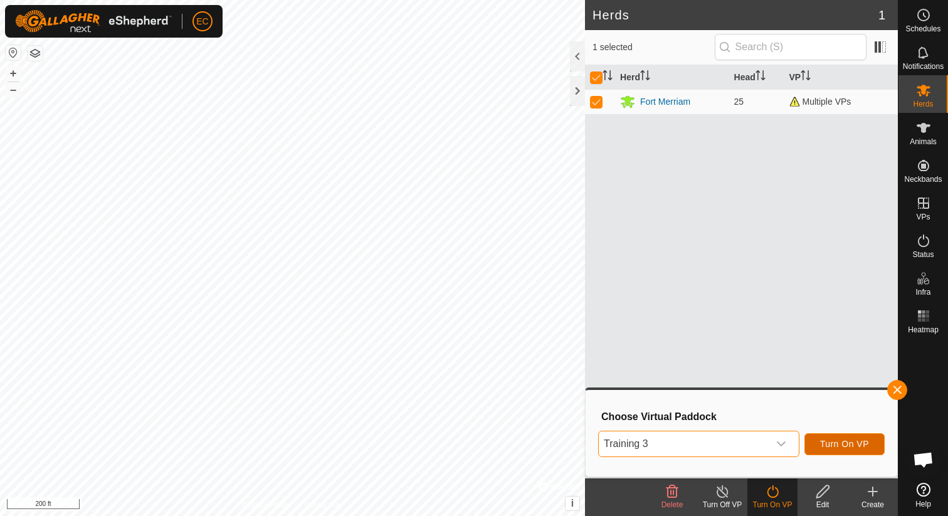
click at [847, 447] on span "Turn On VP" at bounding box center [844, 444] width 49 height 10
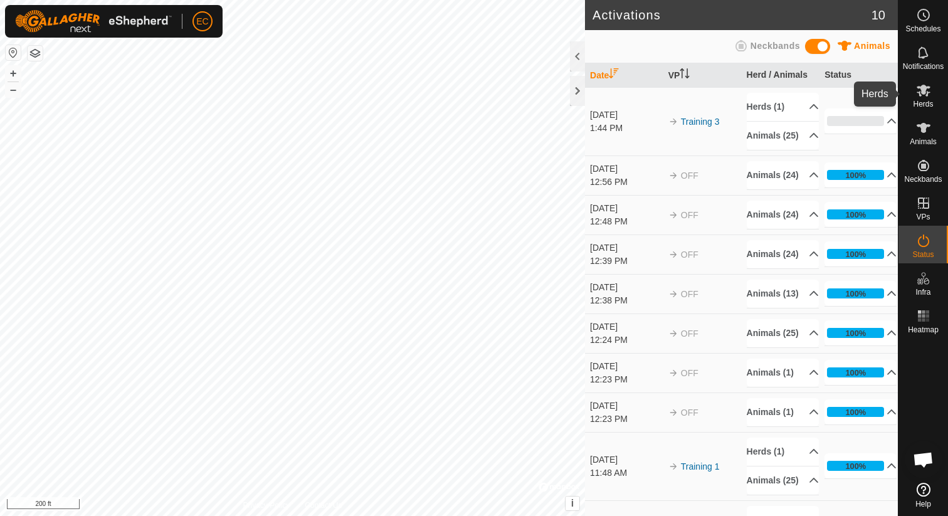
click at [924, 100] on span "Herds" at bounding box center [923, 104] width 20 height 8
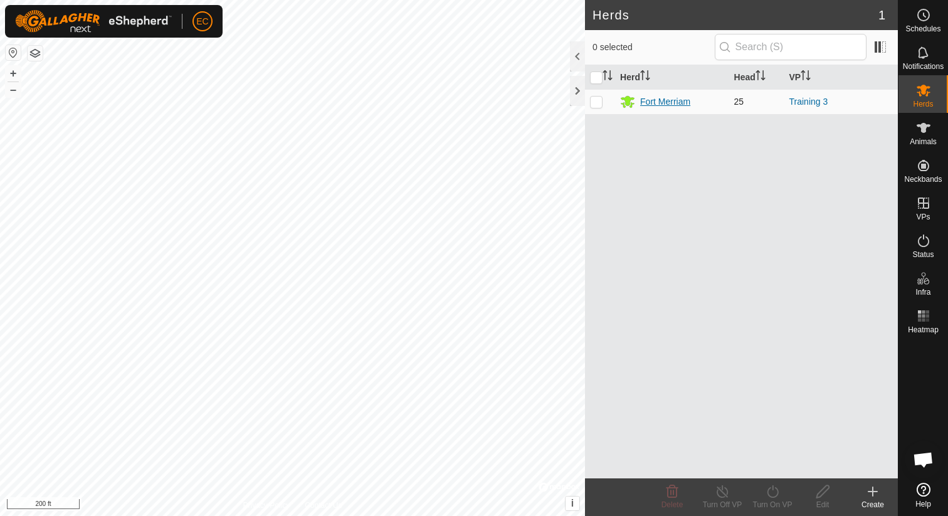
click at [672, 104] on div "Fort Merriam" at bounding box center [665, 101] width 50 height 13
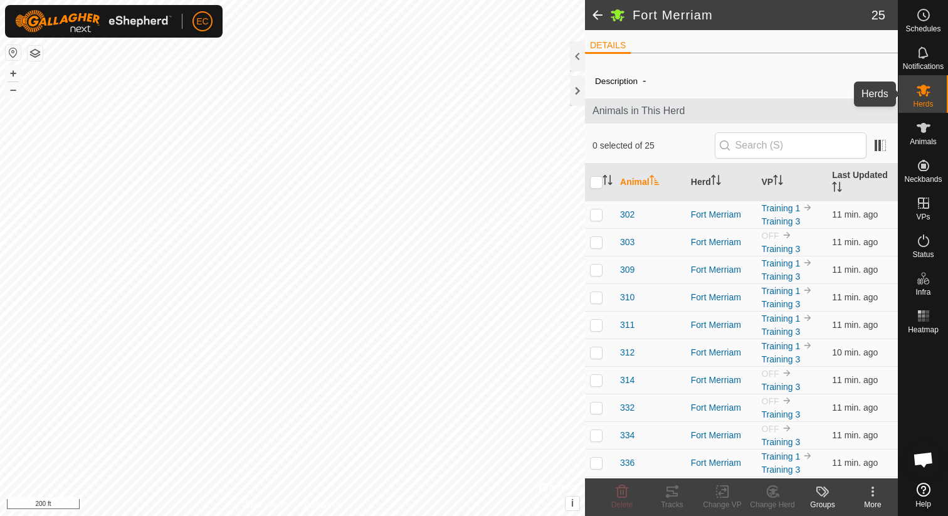
click at [923, 96] on icon at bounding box center [923, 90] width 15 height 15
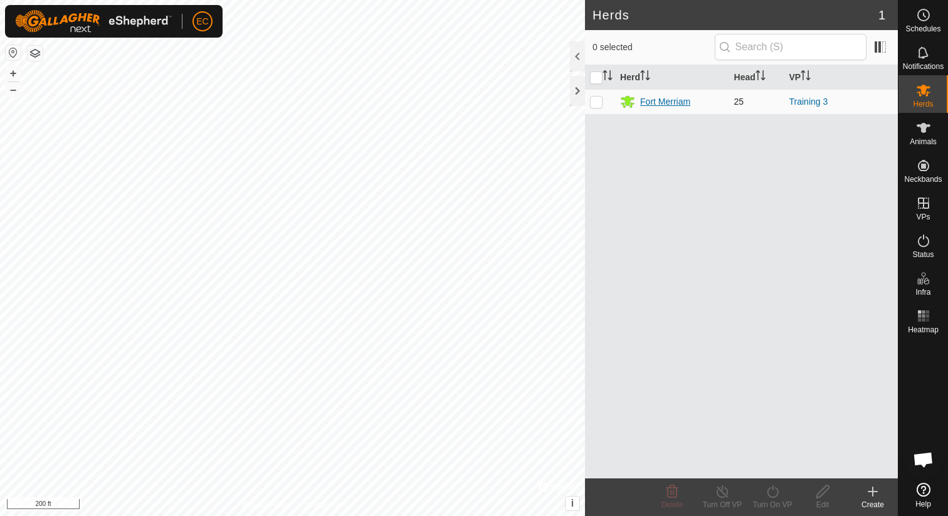
click at [646, 100] on div "Fort Merriam" at bounding box center [665, 101] width 50 height 13
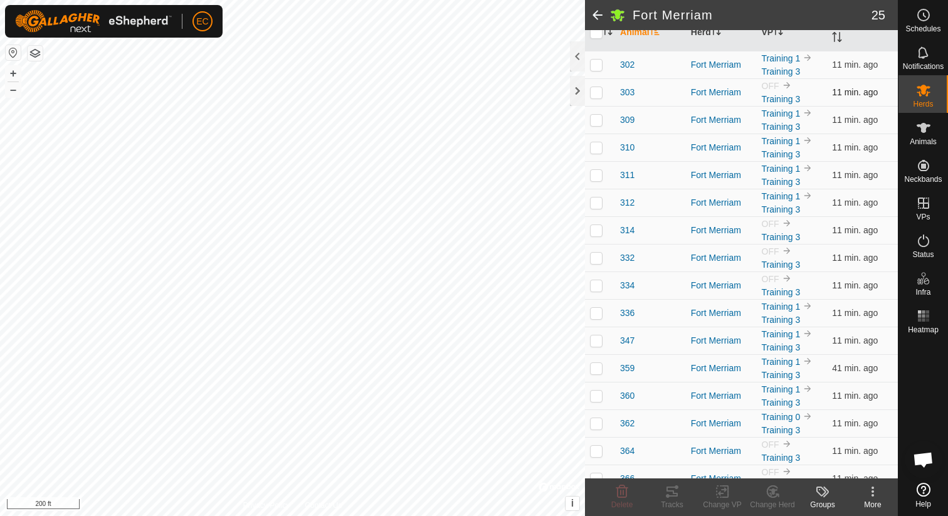
scroll to position [405, 0]
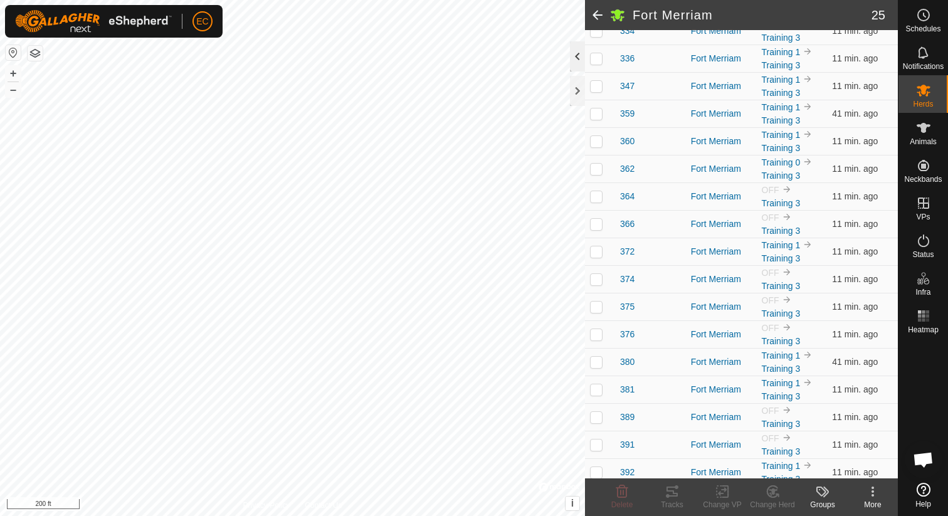
click at [572, 58] on div at bounding box center [577, 56] width 15 height 30
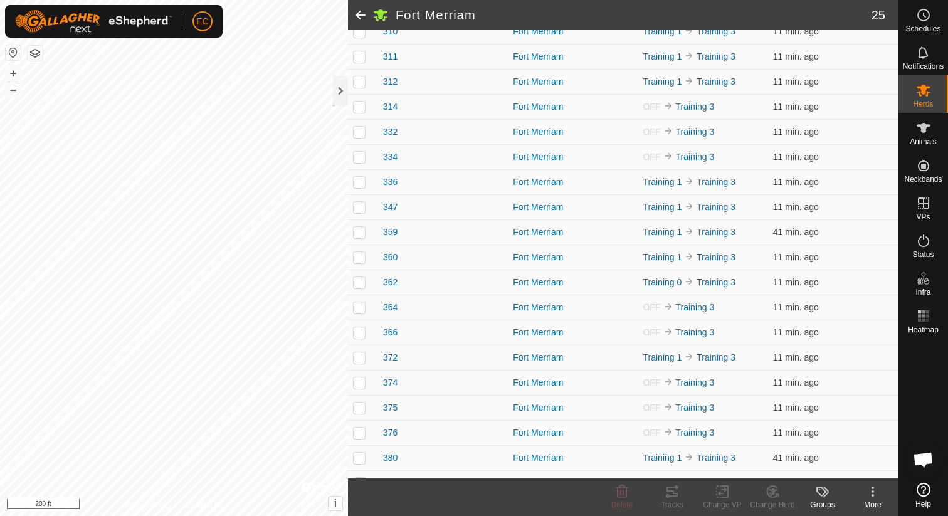
scroll to position [241, 0]
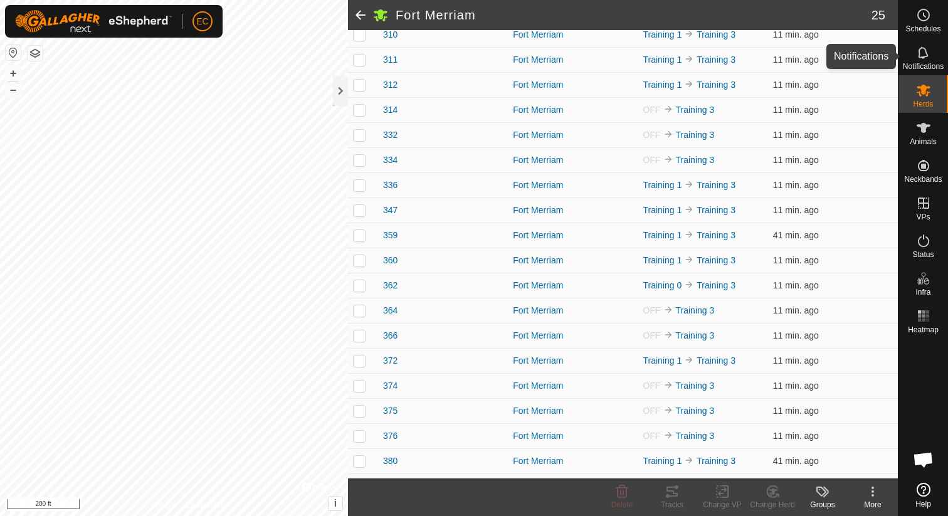
click at [923, 55] on icon at bounding box center [923, 52] width 15 height 15
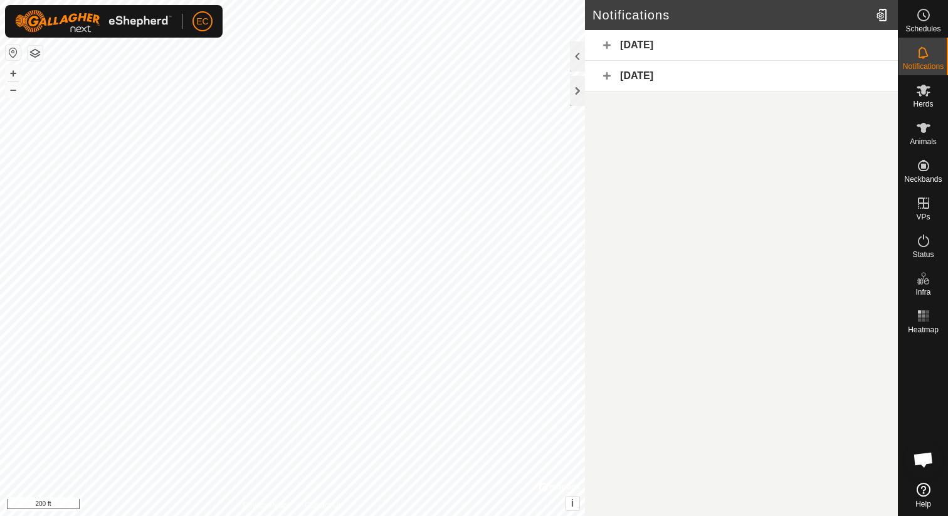
click at [608, 46] on div "Today" at bounding box center [741, 45] width 313 height 31
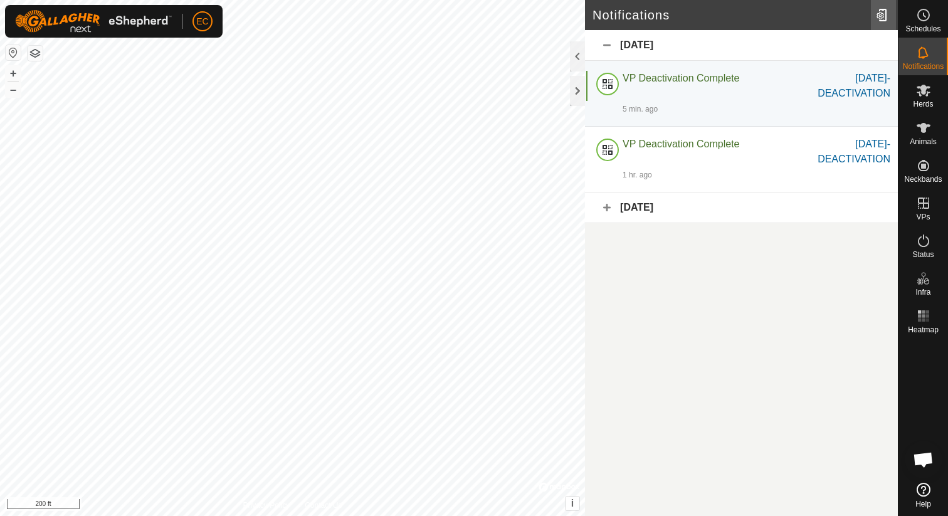
click at [880, 15] on div at bounding box center [883, 14] width 25 height 35
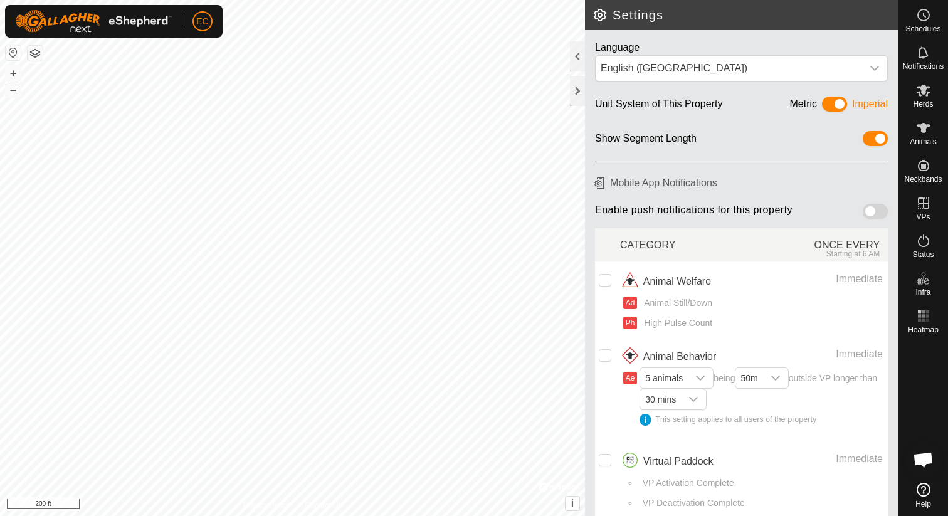
scroll to position [9, 0]
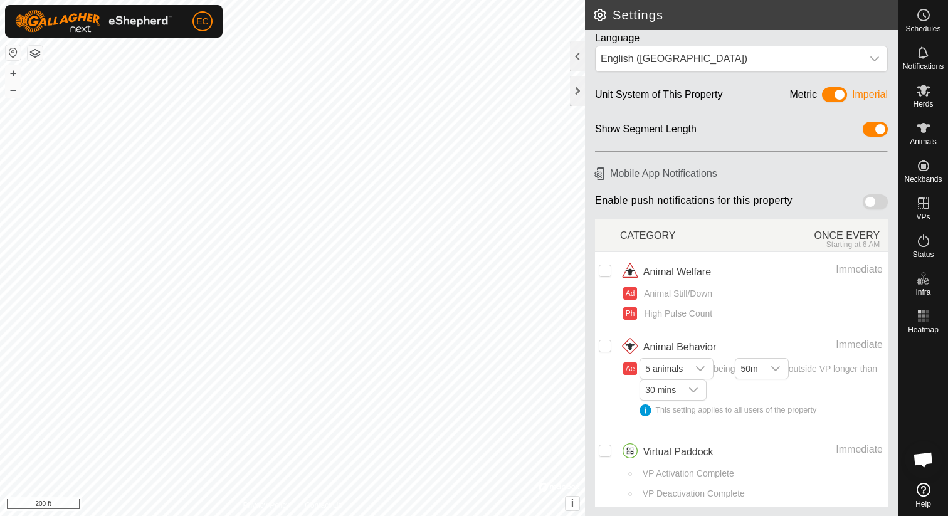
click at [873, 197] on span at bounding box center [875, 201] width 25 height 15
click at [602, 450] on input "checkbox" at bounding box center [605, 451] width 13 height 13
checkbox input "true"
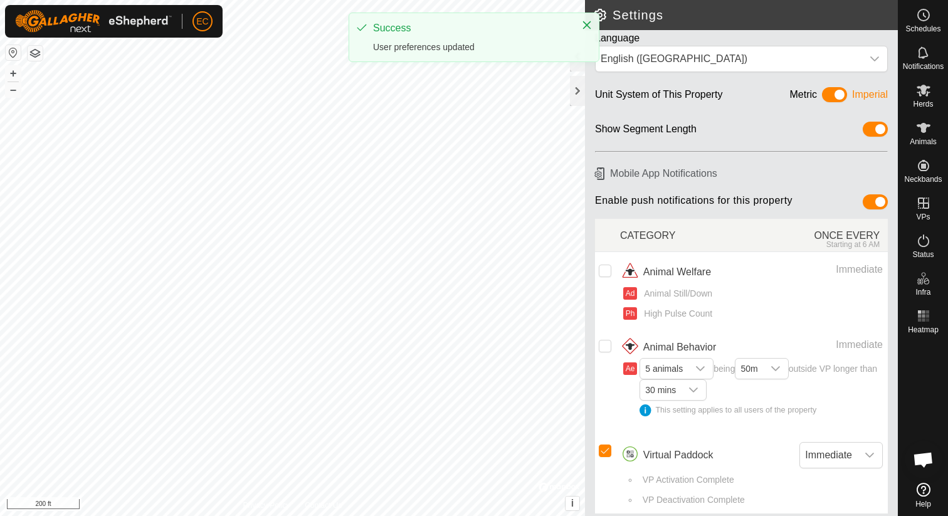
scroll to position [16, 0]
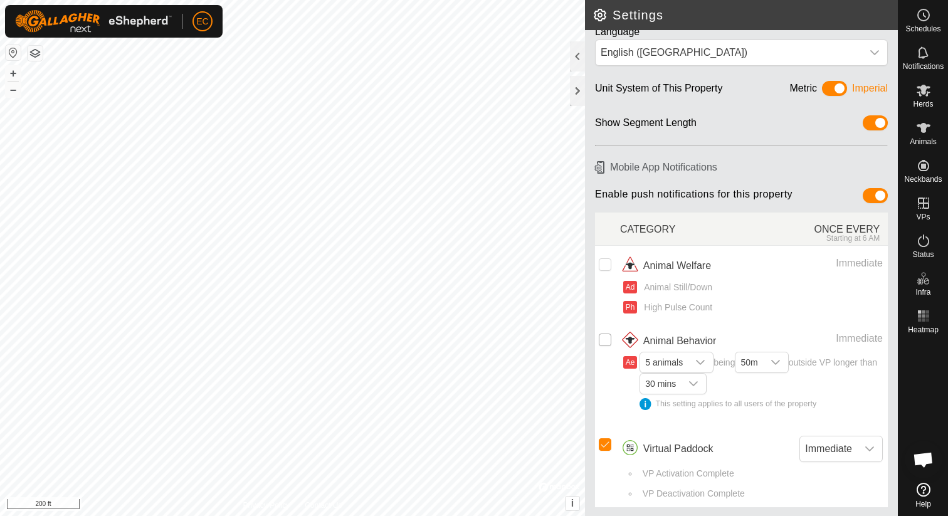
click at [601, 336] on input "Row Unselected" at bounding box center [605, 340] width 13 height 13
checkbox input "true"
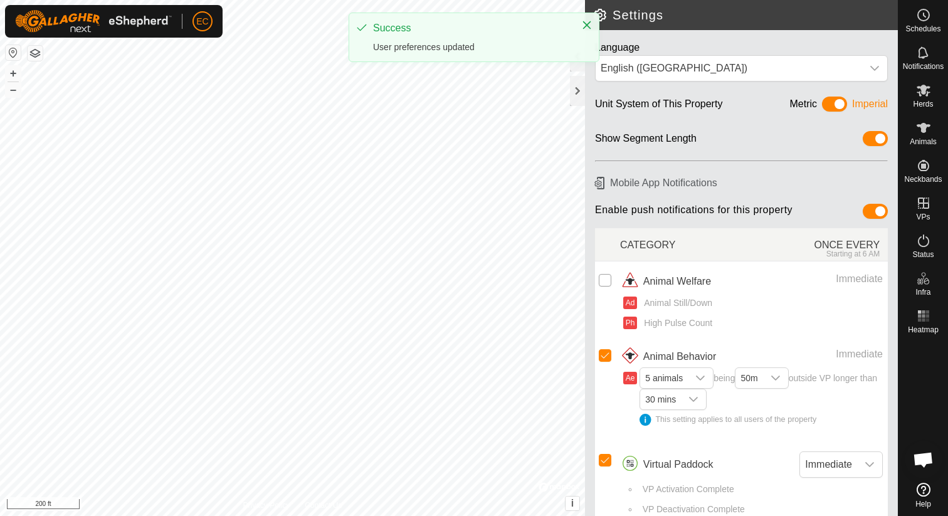
click at [605, 279] on input "Row Unselected" at bounding box center [605, 280] width 13 height 13
checkbox input "true"
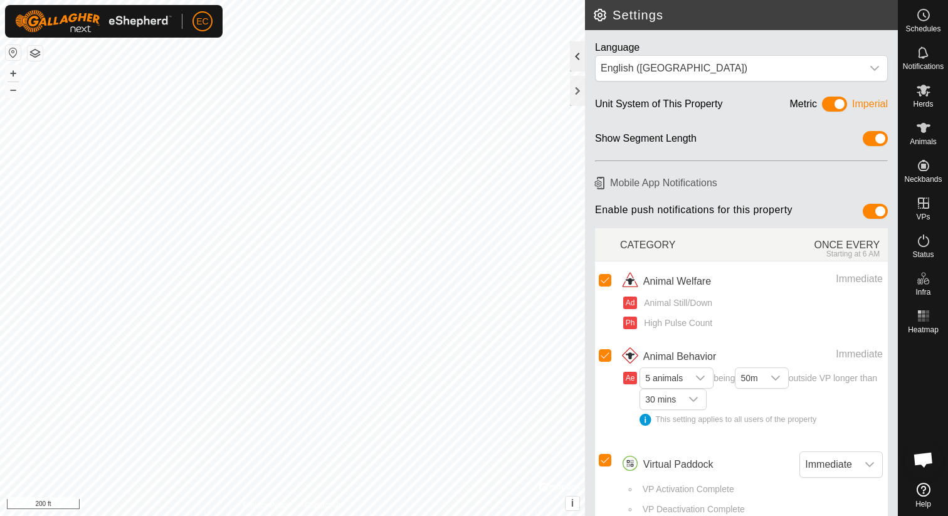
click at [573, 59] on div at bounding box center [577, 56] width 15 height 30
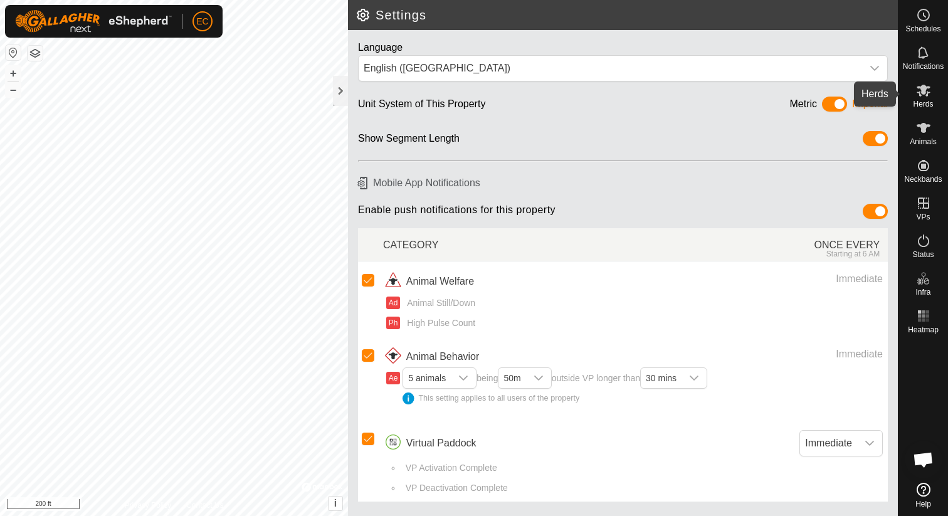
click at [931, 97] on es-mob-svg-icon at bounding box center [924, 90] width 23 height 20
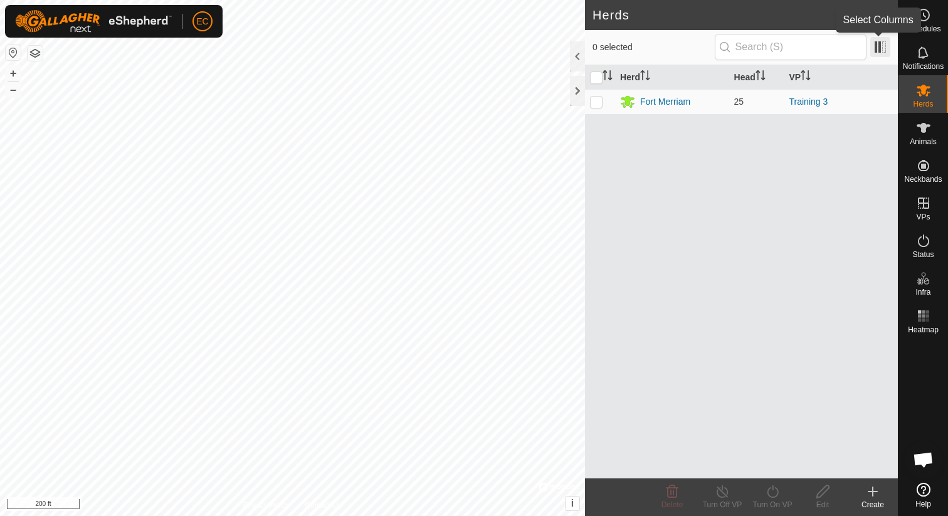
click at [878, 49] on span at bounding box center [881, 47] width 20 height 20
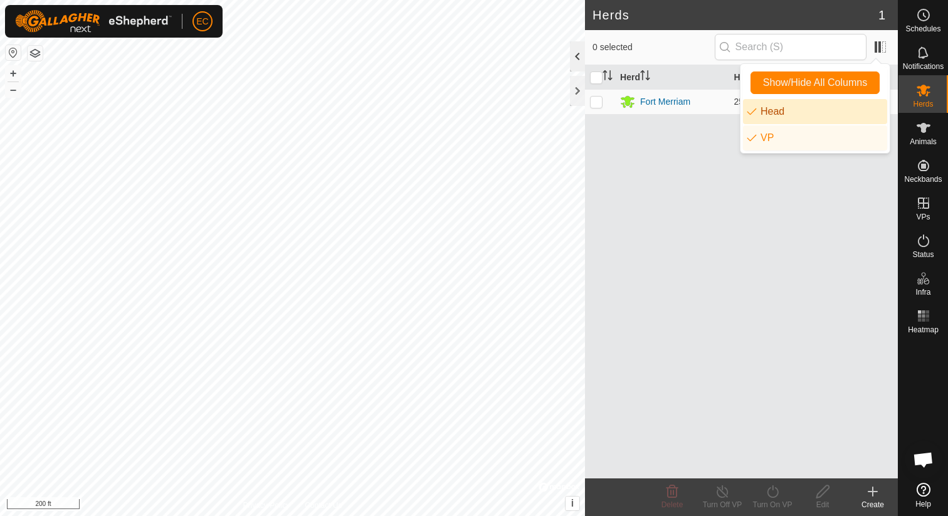
click at [575, 64] on div at bounding box center [577, 56] width 15 height 30
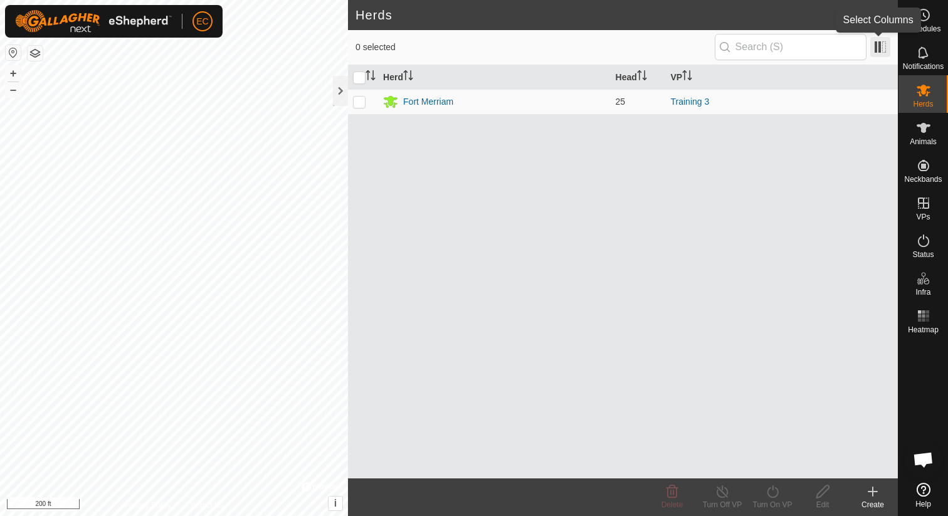
click at [882, 45] on span at bounding box center [881, 47] width 20 height 20
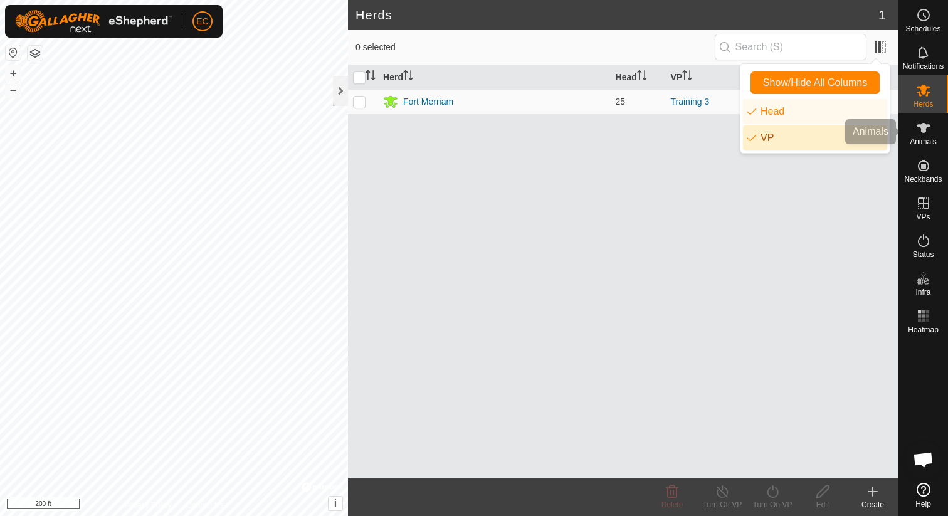
click at [930, 134] on icon at bounding box center [923, 127] width 15 height 15
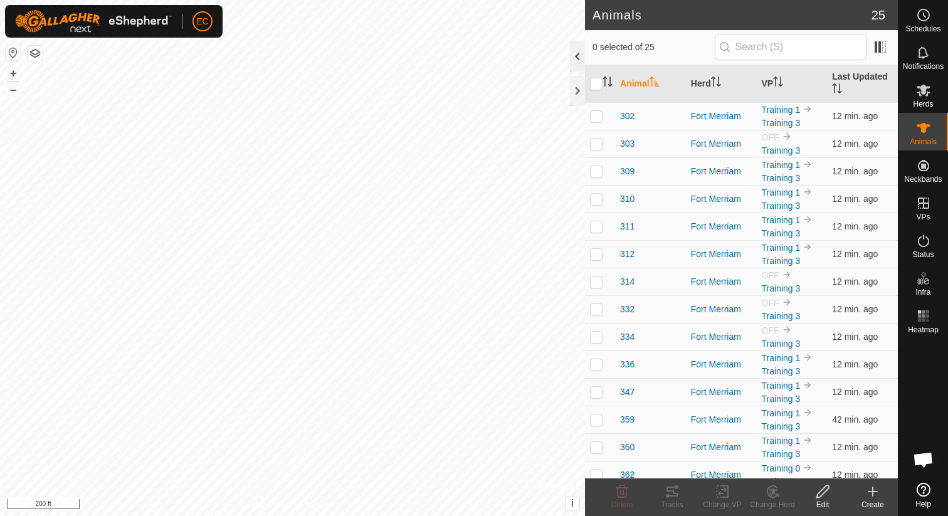
click at [570, 61] on div at bounding box center [577, 56] width 15 height 30
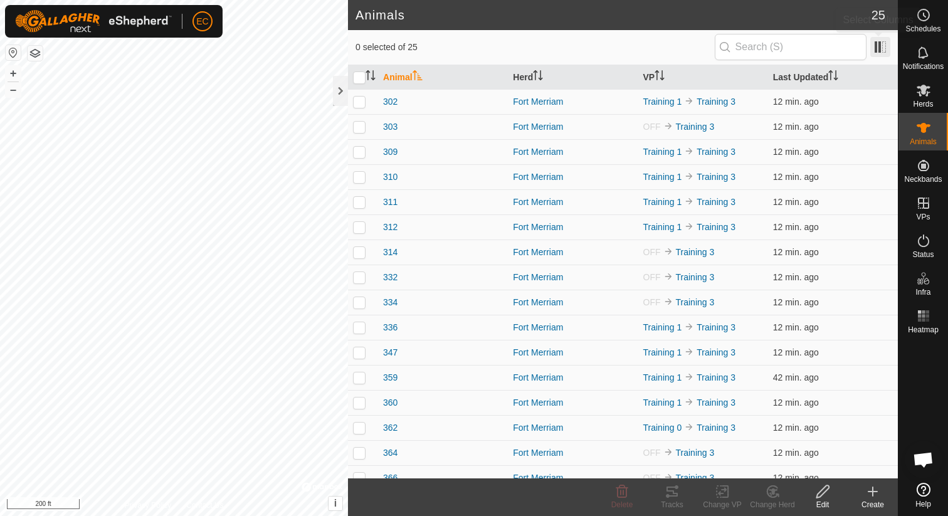
click at [875, 51] on span at bounding box center [881, 47] width 20 height 20
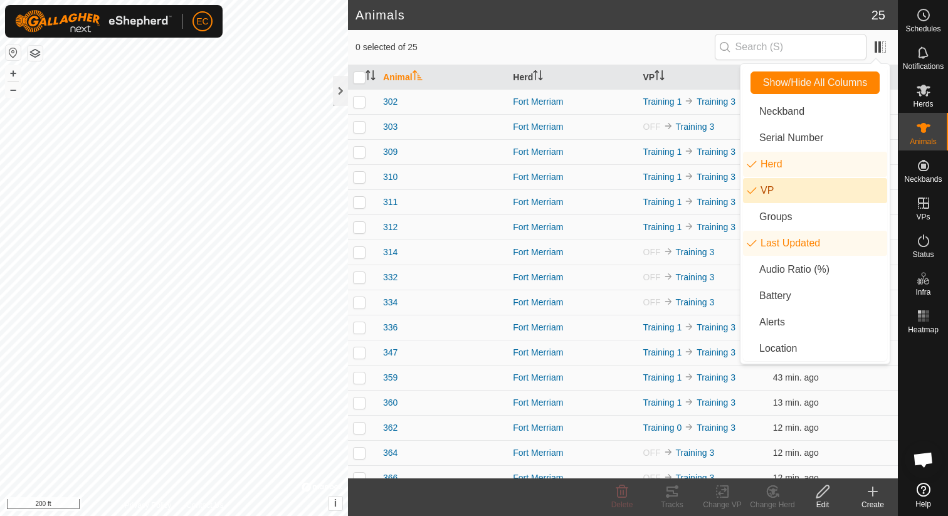
click at [696, 42] on span "0 selected of 25" at bounding box center [535, 47] width 359 height 13
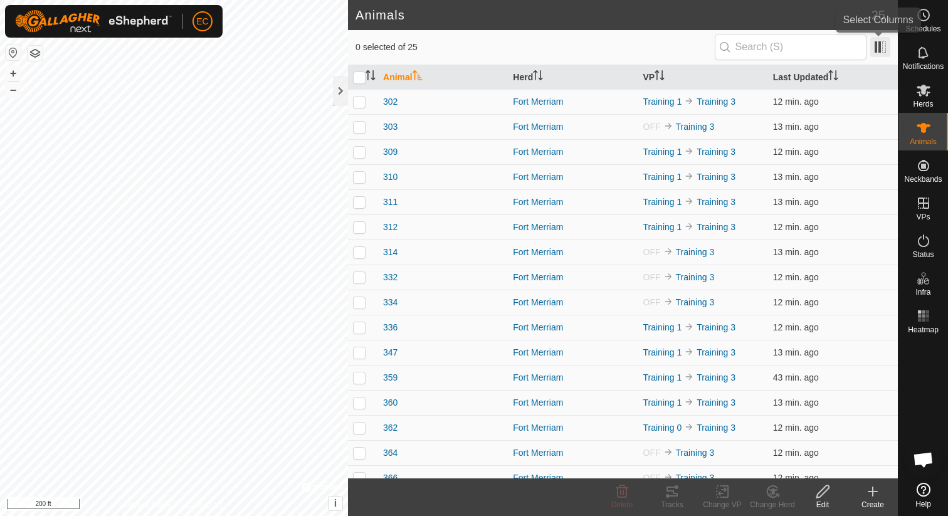
click at [877, 49] on span at bounding box center [881, 47] width 20 height 20
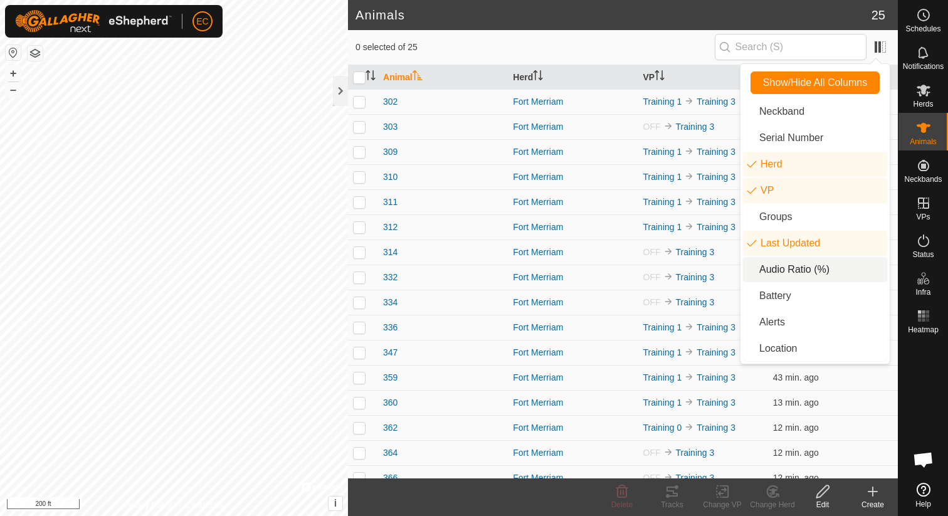
click at [798, 278] on li "Audio Ratio (%)" at bounding box center [815, 269] width 144 height 25
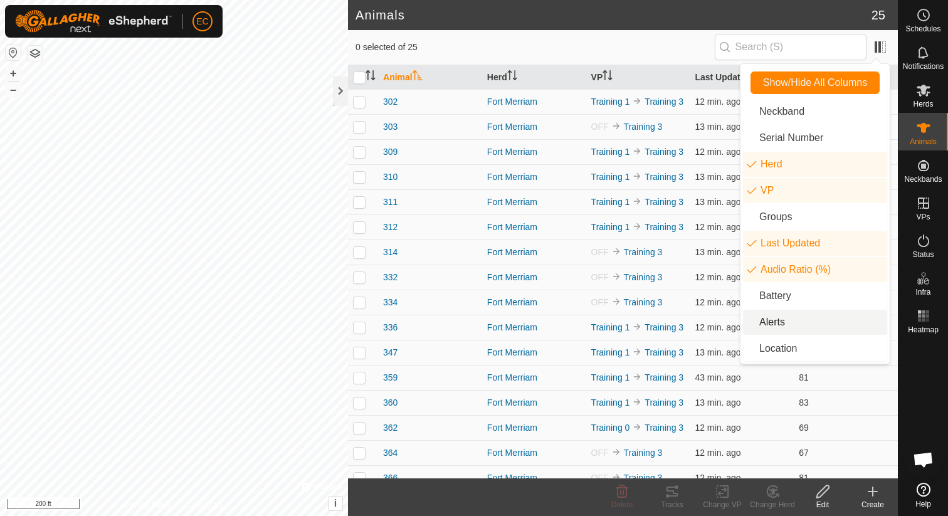
click at [795, 328] on li "Alerts" at bounding box center [815, 322] width 144 height 25
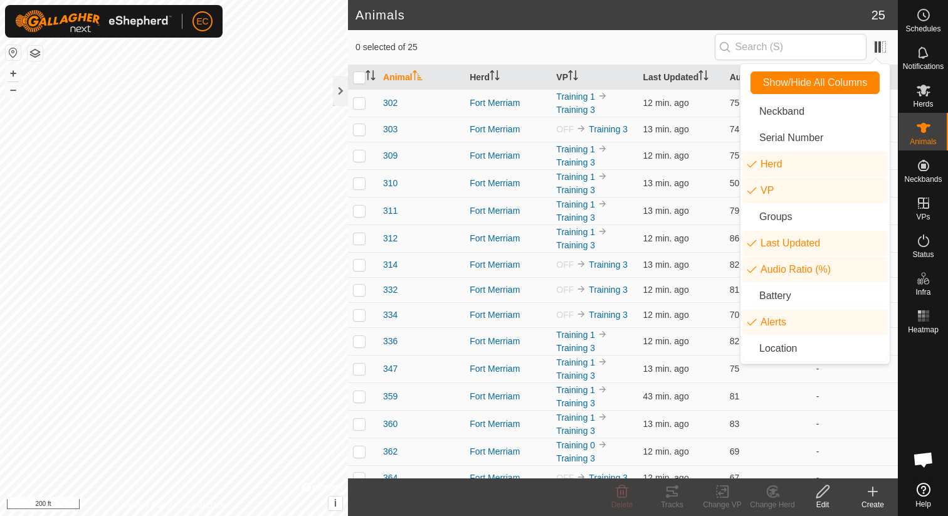
click at [538, 40] on div "0 selected of 25" at bounding box center [623, 47] width 535 height 26
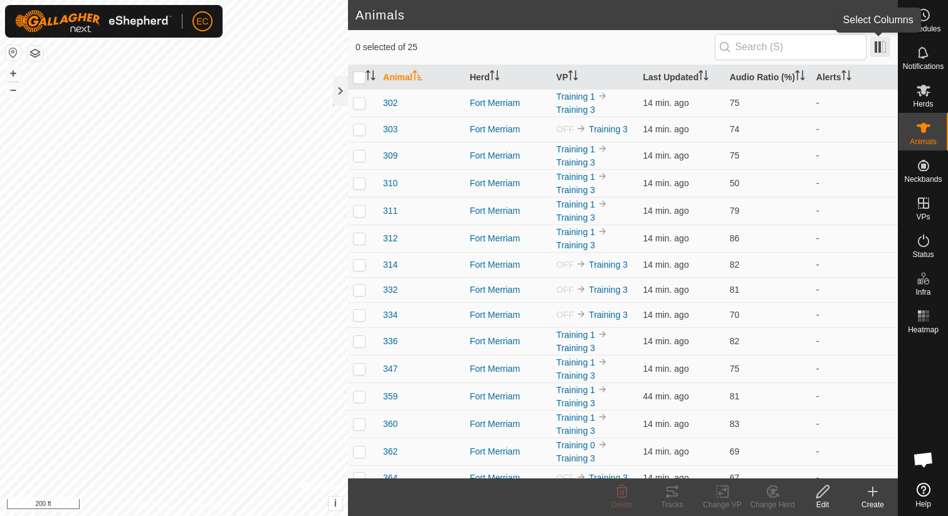
click at [878, 56] on span at bounding box center [881, 47] width 20 height 20
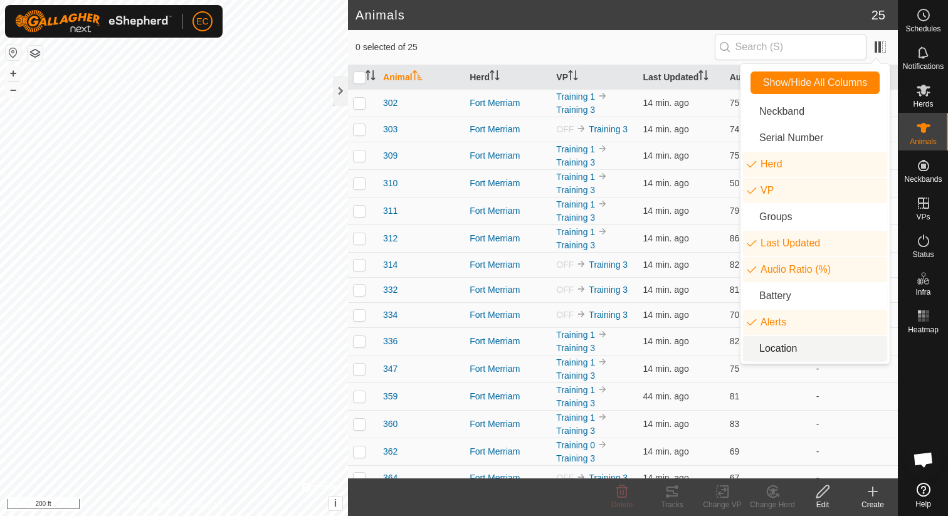
click at [808, 355] on li "Location" at bounding box center [815, 348] width 144 height 25
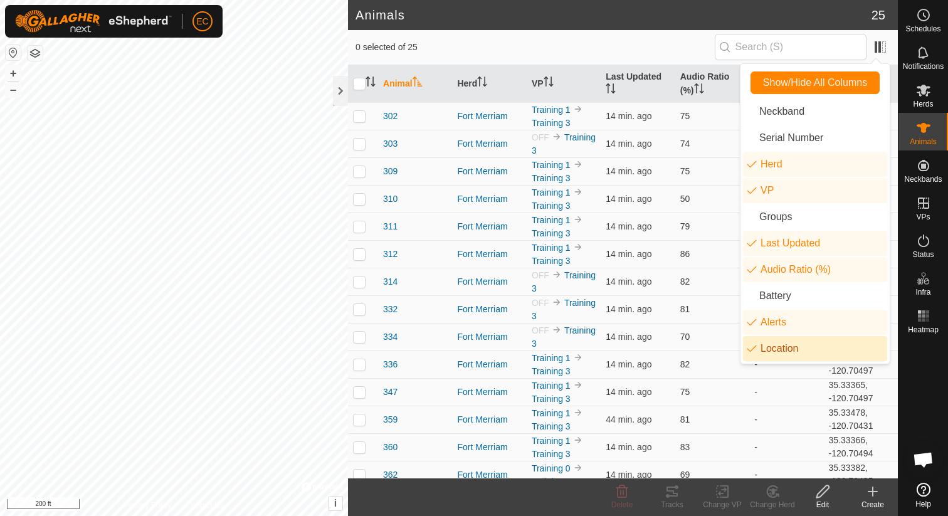
click at [808, 355] on li "Location" at bounding box center [815, 348] width 144 height 25
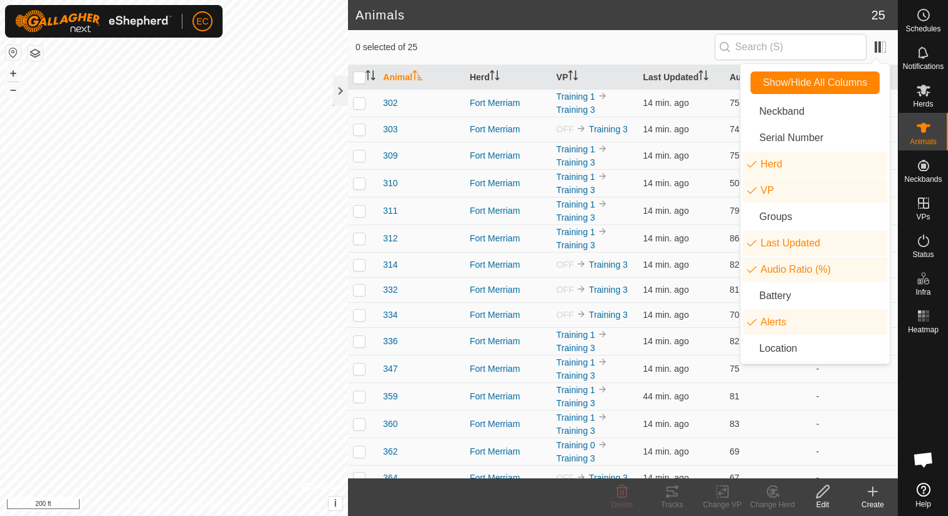
click at [600, 45] on span "0 selected of 25" at bounding box center [535, 47] width 359 height 13
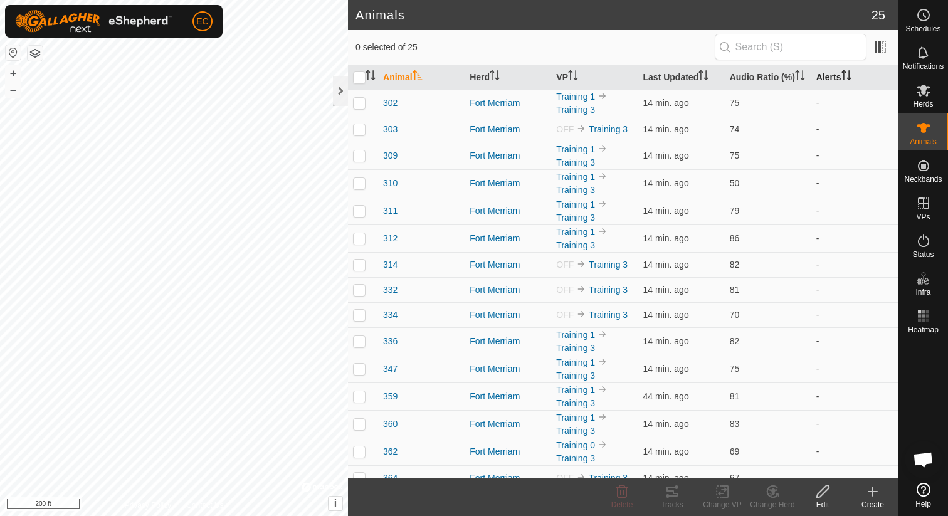
click at [825, 90] on th "Alerts" at bounding box center [855, 77] width 87 height 24
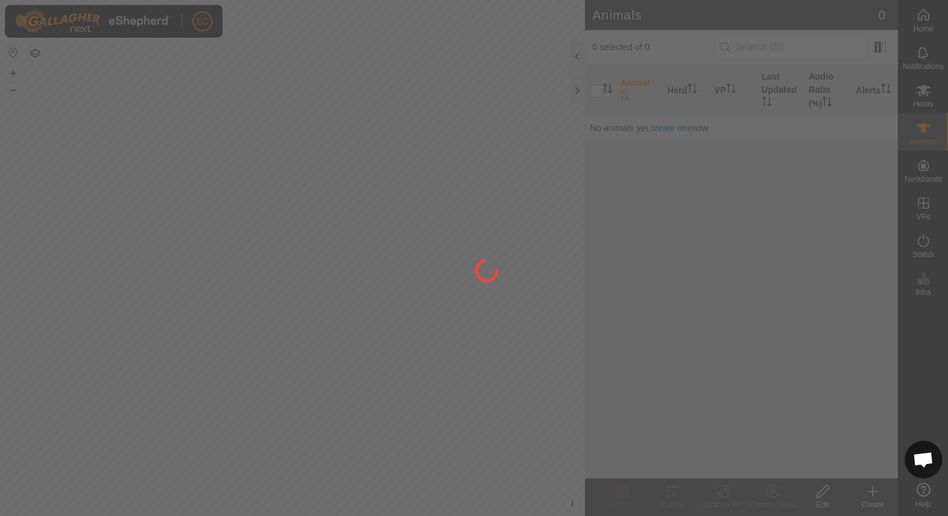
scroll to position [1857, 0]
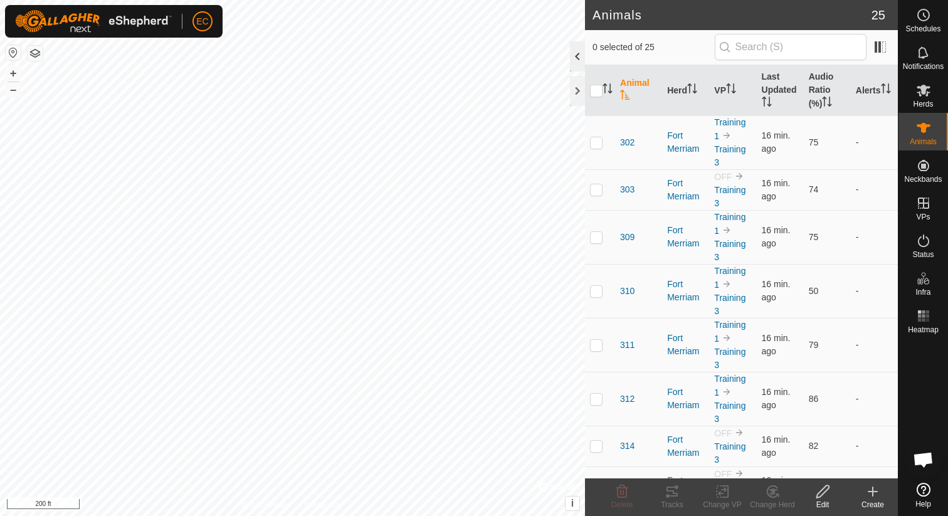
click at [578, 57] on div at bounding box center [577, 56] width 15 height 30
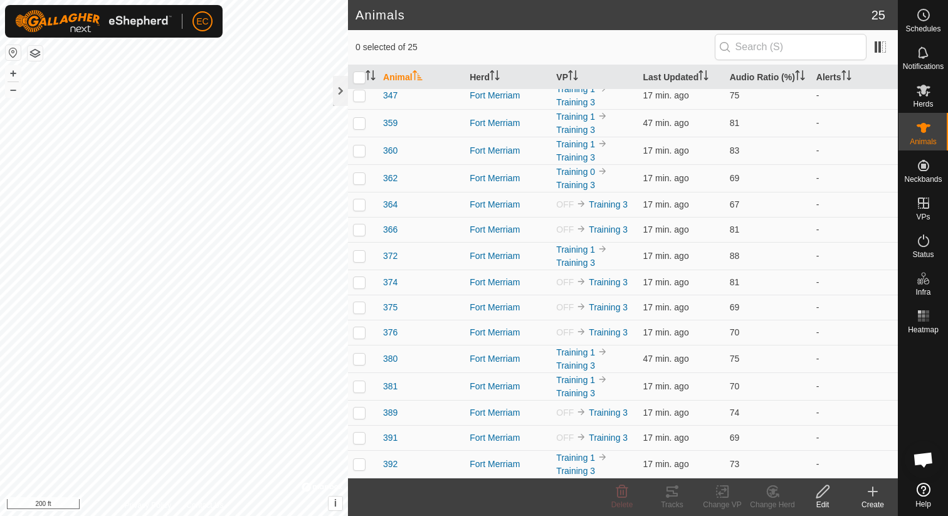
scroll to position [0, 0]
